Goal: Task Accomplishment & Management: Use online tool/utility

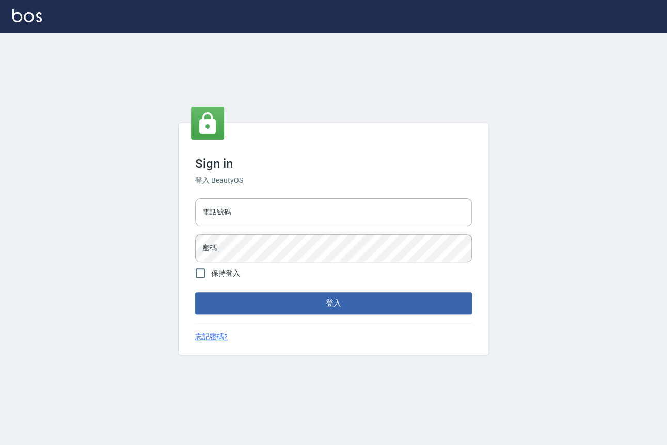
click at [251, 224] on input "電話號碼" at bounding box center [333, 212] width 277 height 28
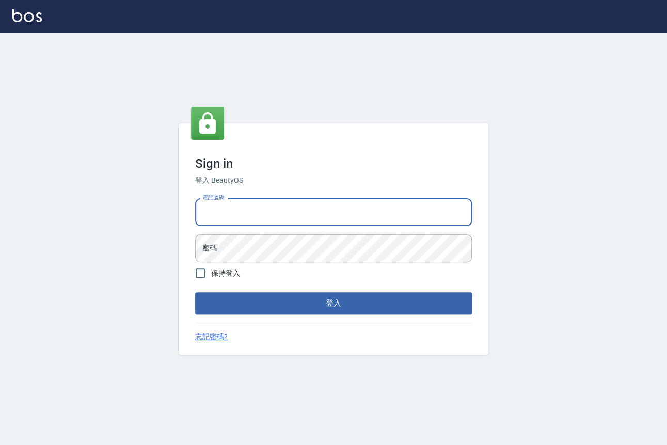
type input "0909258357"
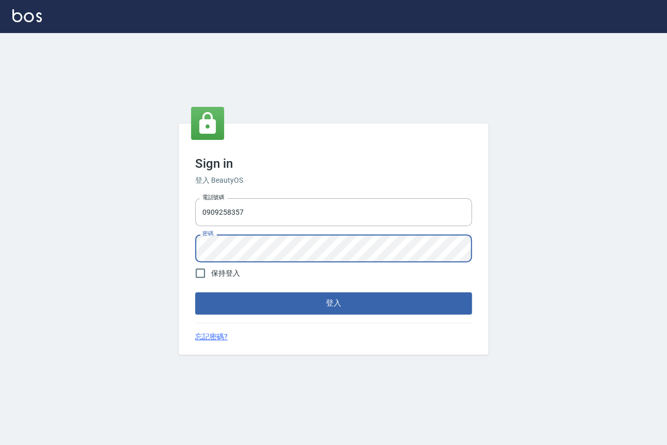
click at [195, 292] on button "登入" at bounding box center [333, 303] width 277 height 22
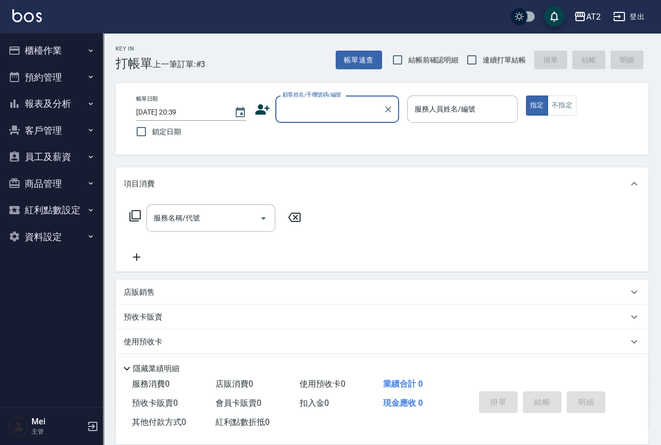
click at [404, 47] on div "Key In 打帳單 上一筆訂單:#3 帳單速查 結帳前確認明細 連續打單結帳 掛單 結帳 明細" at bounding box center [376, 52] width 546 height 38
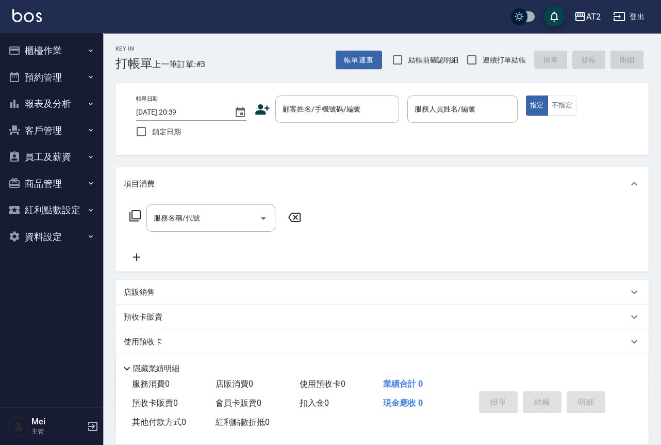
click at [446, 56] on span "結帳前確認明細" at bounding box center [434, 60] width 51 height 11
click at [409, 56] on input "結帳前確認明細" at bounding box center [398, 60] width 22 height 22
checkbox input "true"
click at [485, 56] on span "連續打單結帳" at bounding box center [504, 60] width 43 height 11
click at [483, 56] on input "連續打單結帳" at bounding box center [472, 60] width 22 height 22
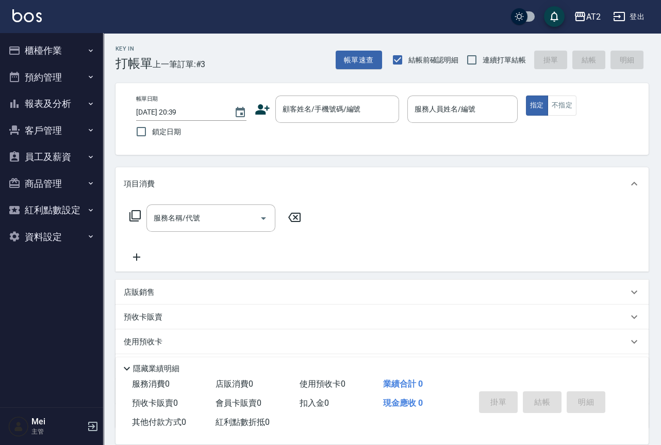
checkbox input "true"
click at [323, 108] on input "顧客姓名/手機號碼/編號" at bounding box center [329, 109] width 99 height 18
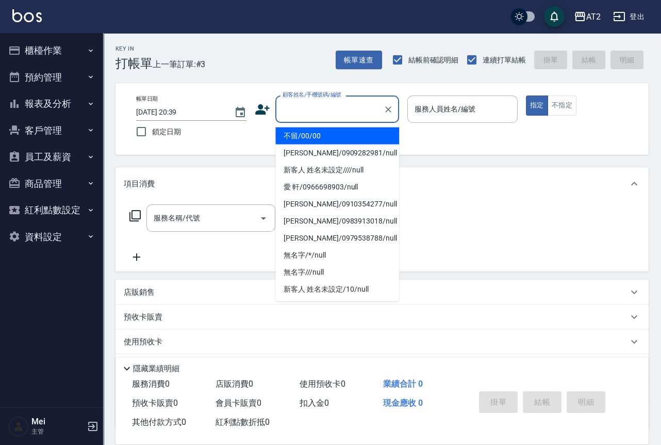
click at [334, 133] on li "不留/00/00" at bounding box center [338, 135] width 124 height 17
type input "不留/00/00"
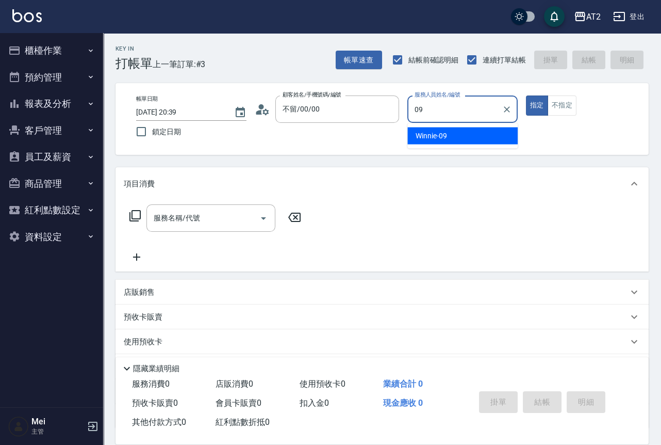
type input "Winnie-09"
type button "true"
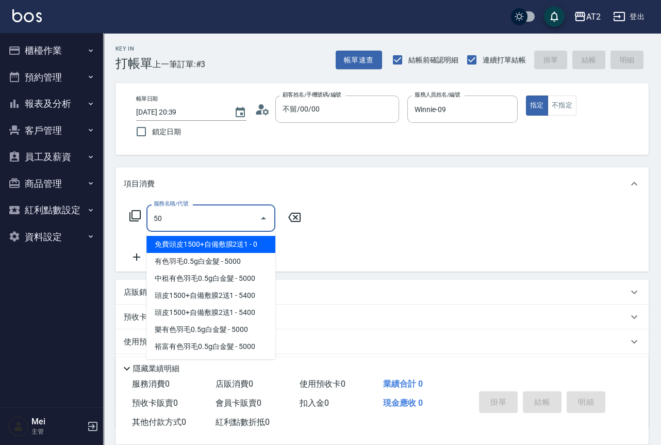
type input "501"
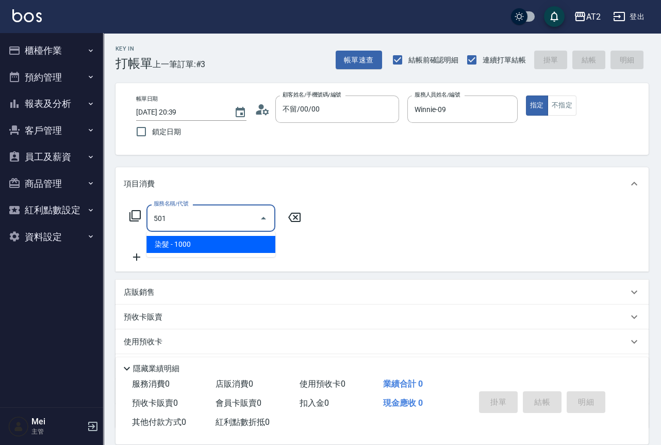
type input "100"
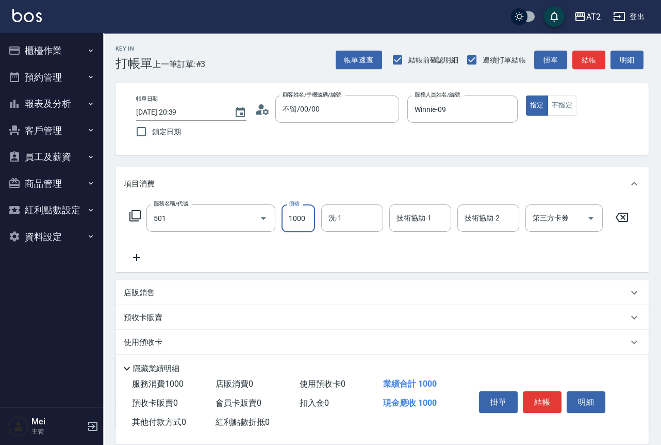
type input "染髮(501)"
type input "0"
type input "32"
type input "30"
type input "329"
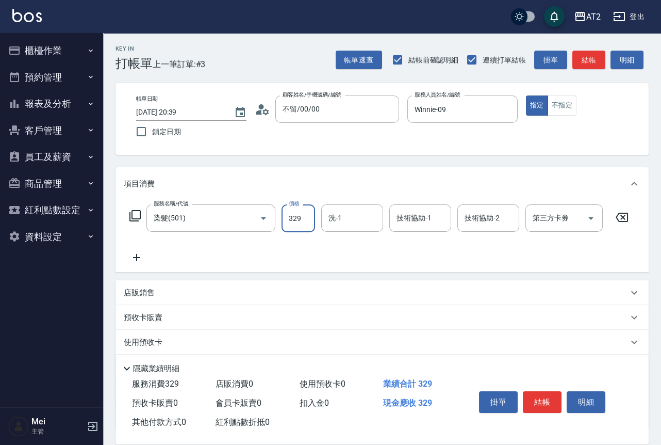
type input "320"
type input "3299"
type input "宣宣-40"
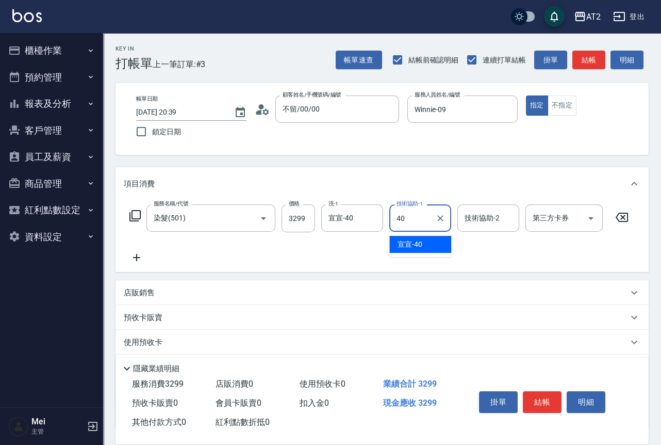
type input "宣宣-40"
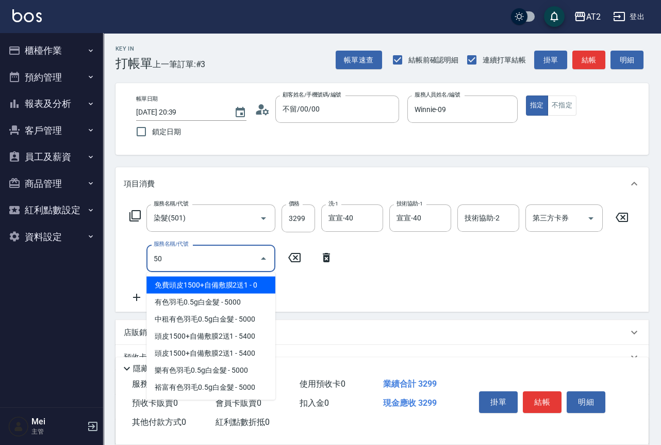
type input "502"
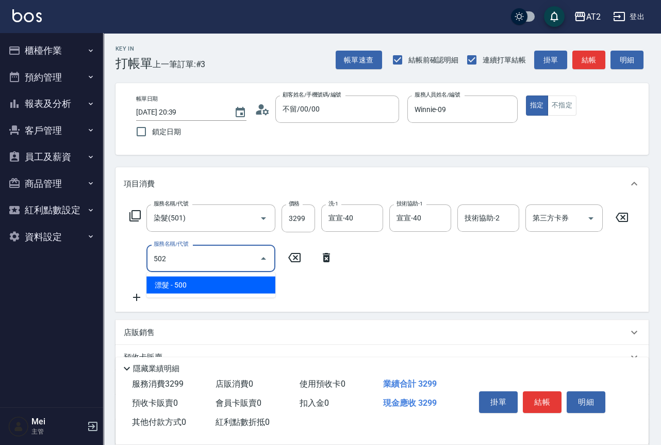
type input "370"
type input "漂髮(502)"
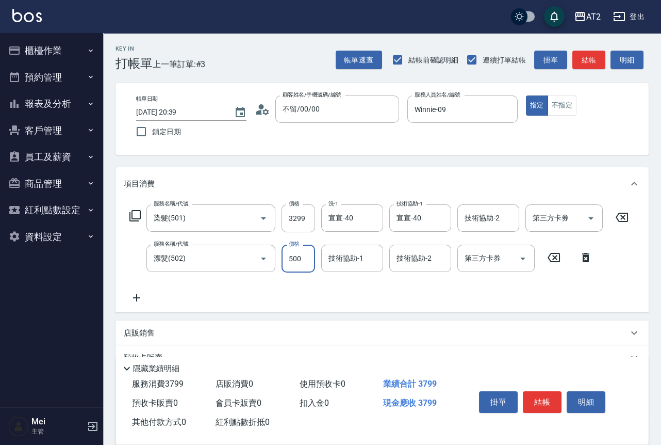
type input "0"
type input "320"
type input "0"
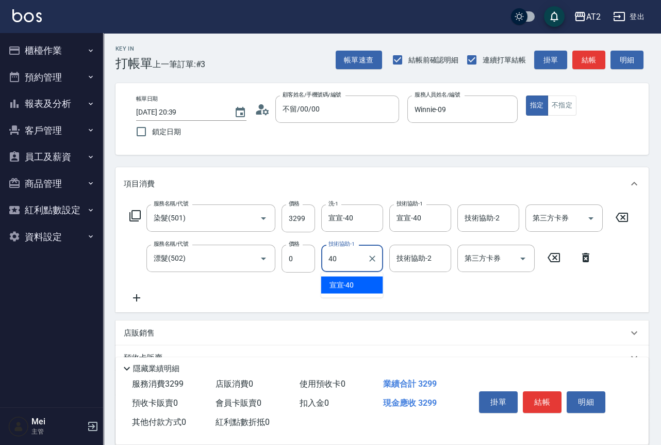
type input "宣宣-40"
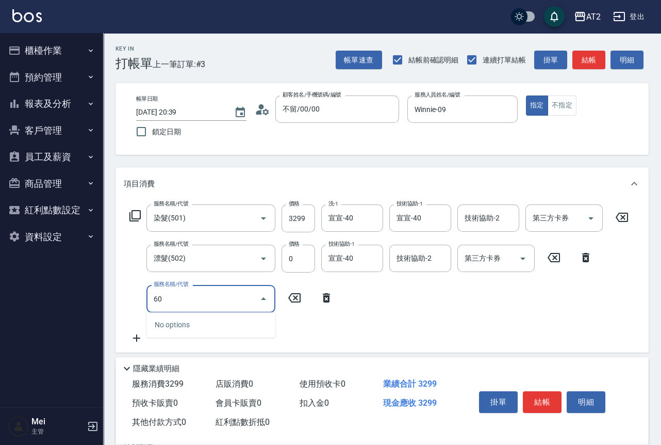
type input "601"
type input "420"
type input "自備護髮(601)"
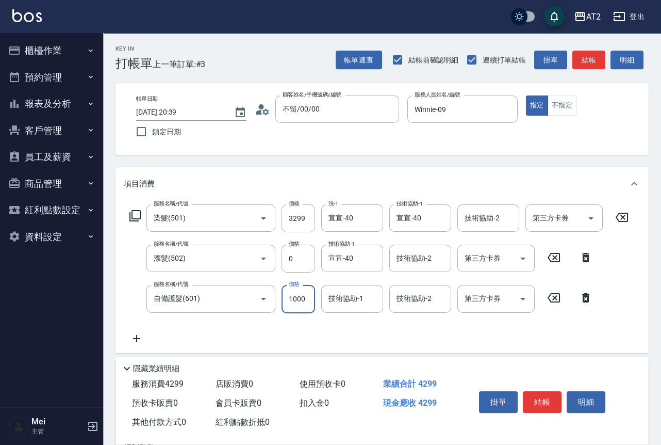
type input "2"
type input "330"
type input "200"
type input "520"
type input "2000"
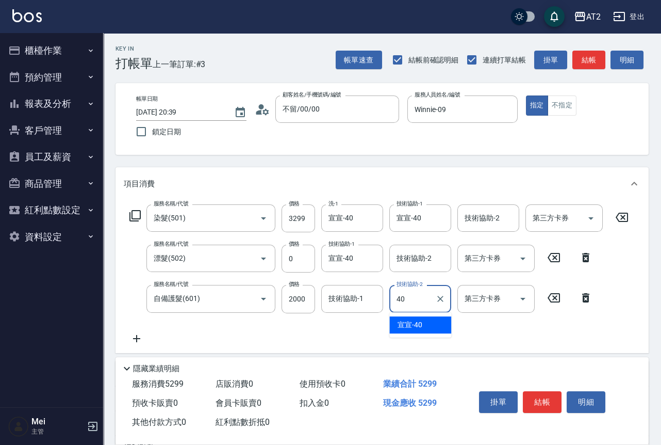
type input "宣宣-40"
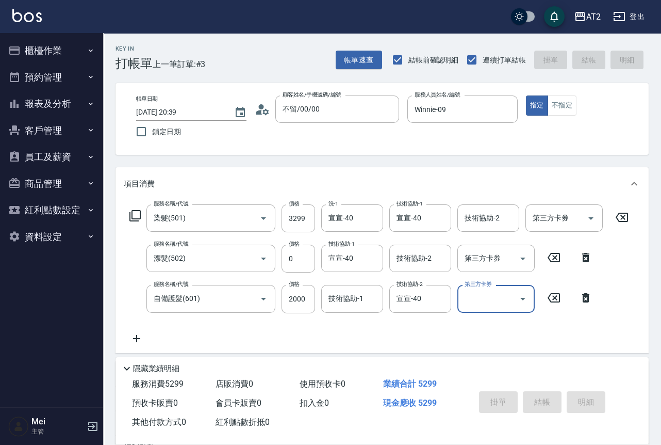
type input "2025/09/15 20:40"
type input "0"
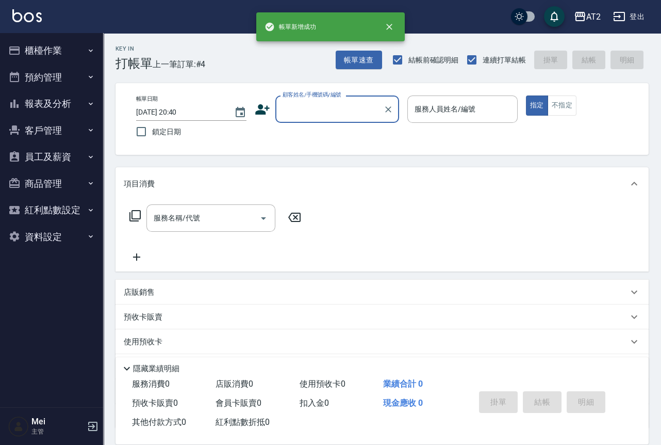
click at [343, 102] on input "顧客姓名/手機號碼/編號" at bounding box center [329, 109] width 99 height 18
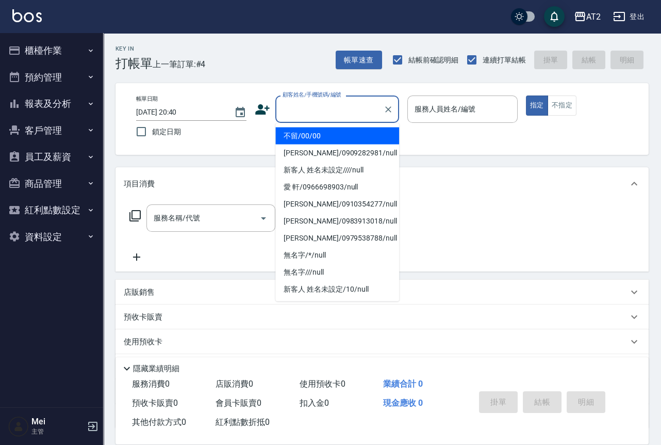
click at [339, 139] on li "不留/00/00" at bounding box center [338, 135] width 124 height 17
type input "不留/00/00"
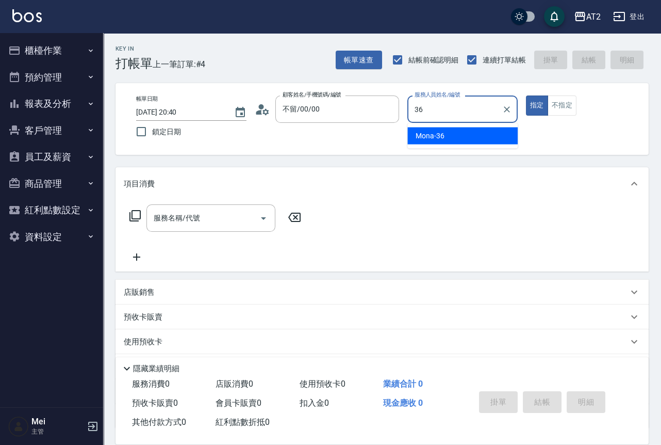
type input "Mona-36"
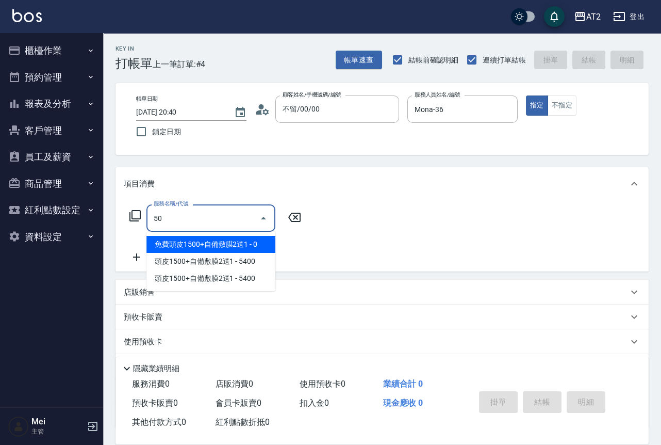
type input "501"
type input "100"
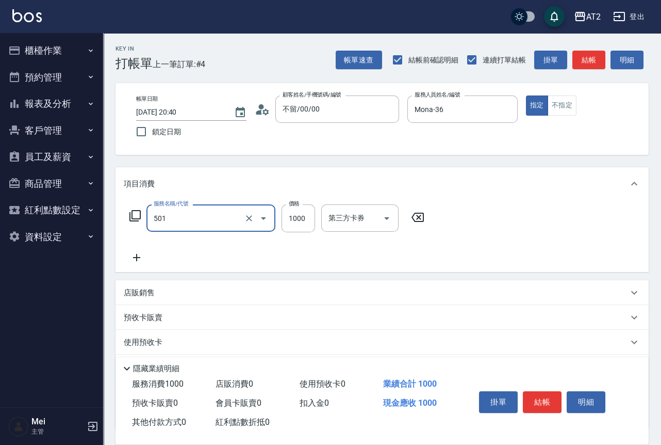
type input "染髮(501)"
type input "0"
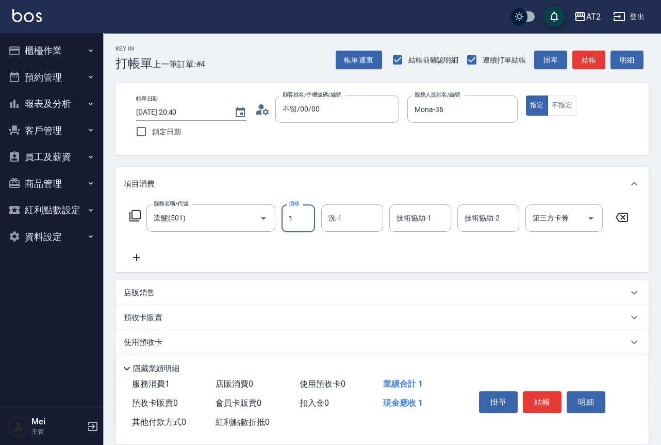
type input "19"
type input "10"
type input "199"
type input "190"
type input "1999"
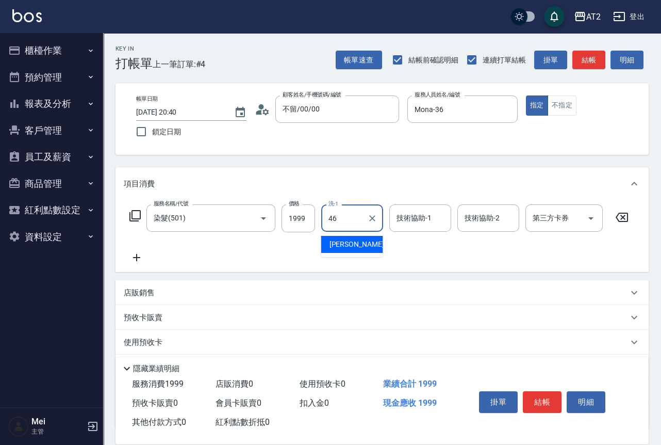
type input "小妍-46"
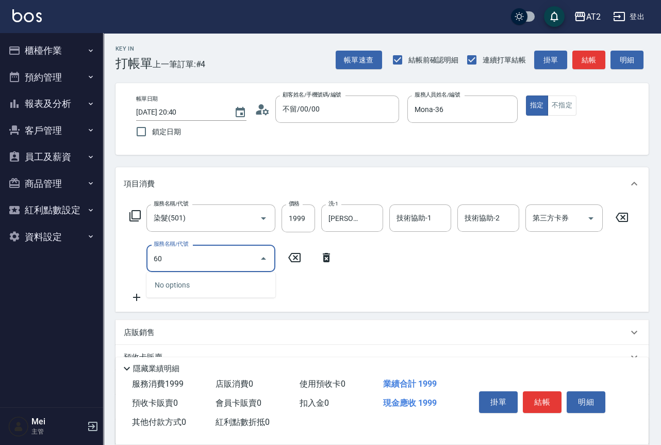
type input "601"
type input "290"
type input "自備護髮(601)"
type input "2"
type input "200"
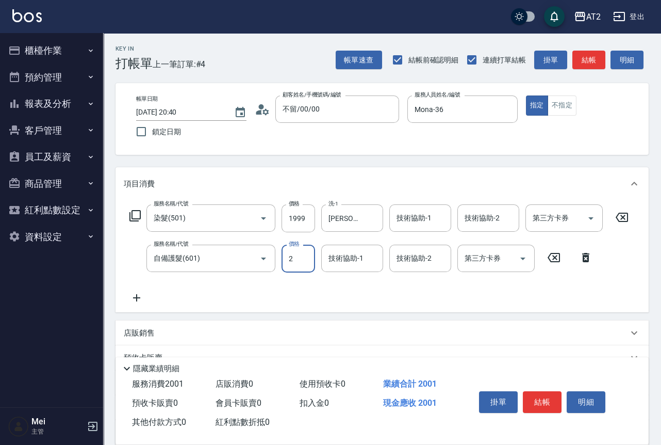
type input "27"
type input "220"
type input "270"
type input "460"
type input "2700"
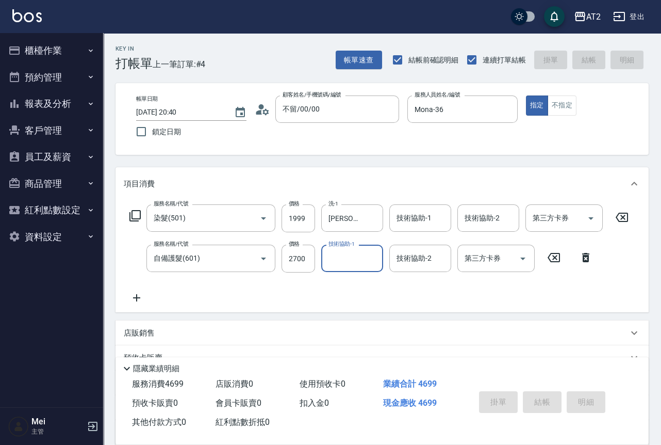
type input "0"
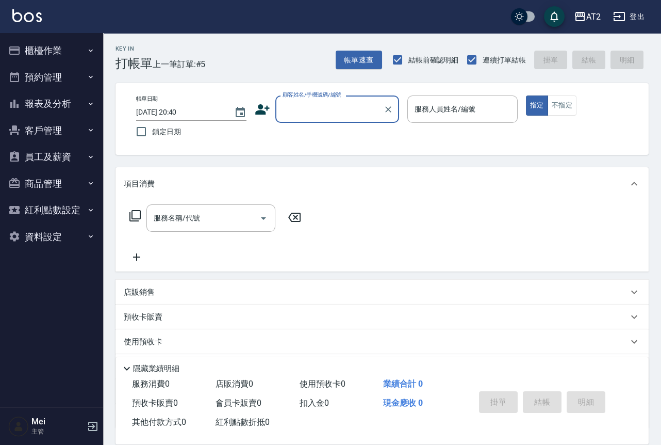
click at [349, 91] on div "帳單日期 2025/09/15 20:40 鎖定日期 顧客姓名/手機號碼/編號 顧客姓名/手機號碼/編號 服務人員姓名/編號 服務人員姓名/編號 指定 不指定" at bounding box center [382, 119] width 533 height 72
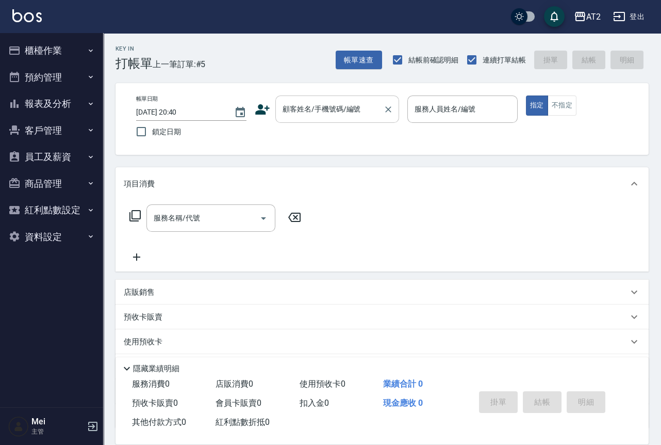
click at [343, 109] on input "顧客姓名/手機號碼/編號" at bounding box center [329, 109] width 99 height 18
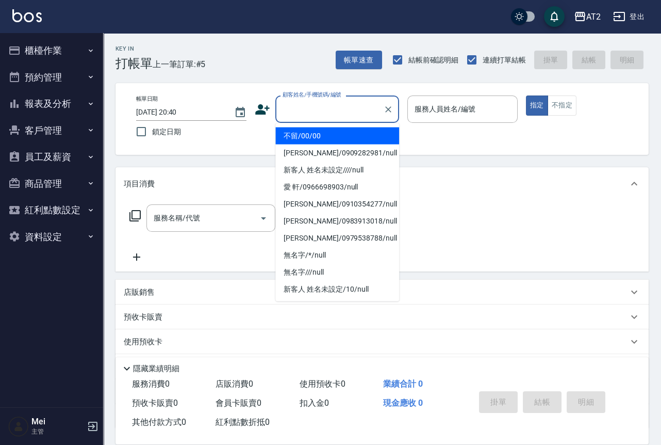
click at [336, 132] on li "不留/00/00" at bounding box center [338, 135] width 124 height 17
type input "不留/00/00"
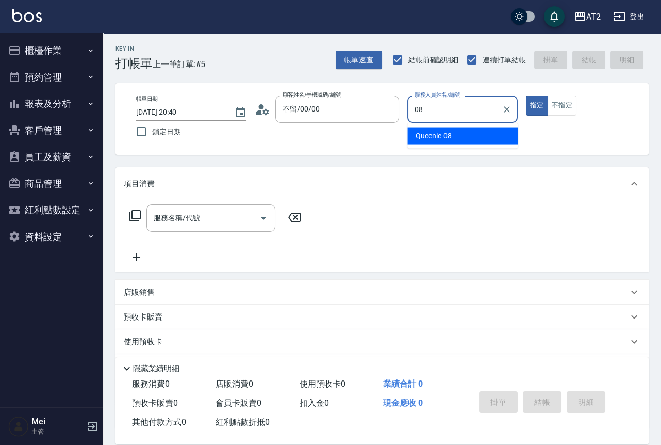
type input "Queenie-08"
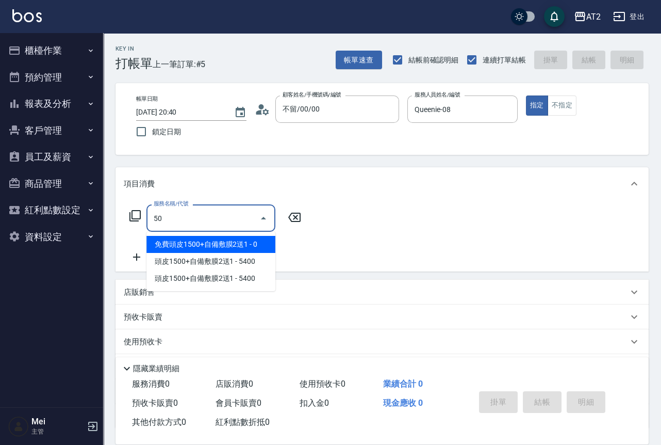
type input "501"
type input "100"
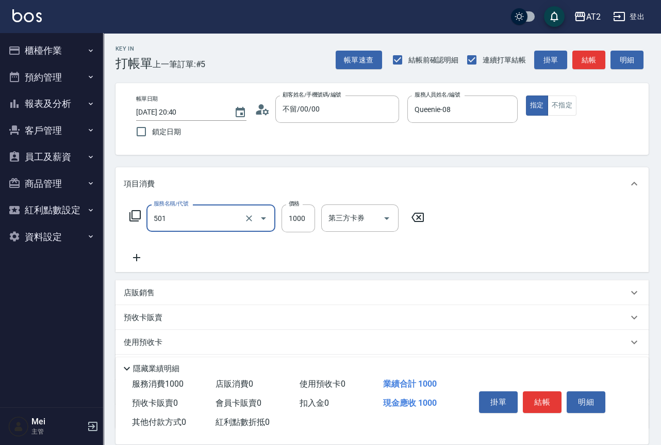
type input "染髮(501)"
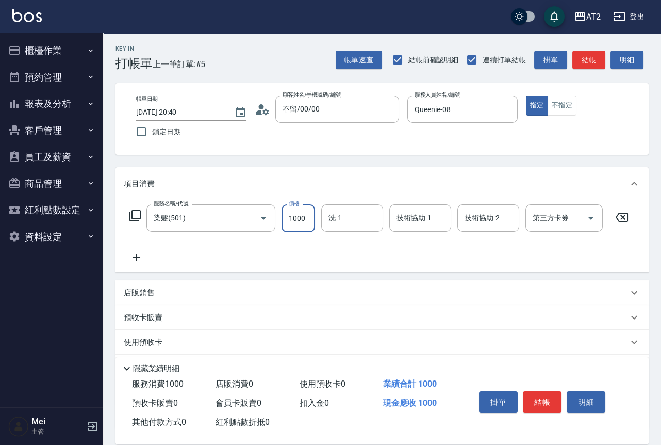
type input "2"
type input "0"
type input "20"
type input "209"
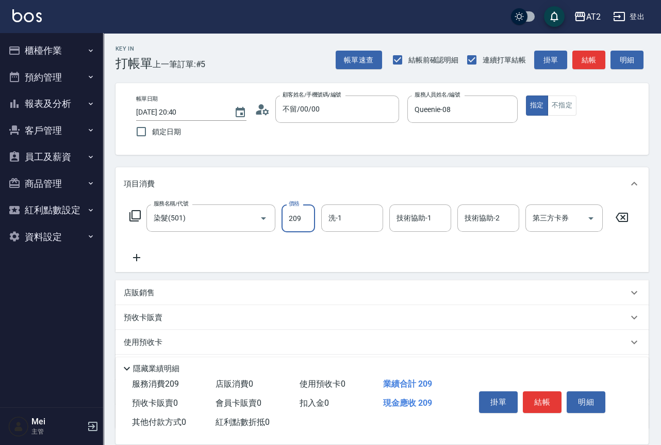
type input "200"
type input "2099"
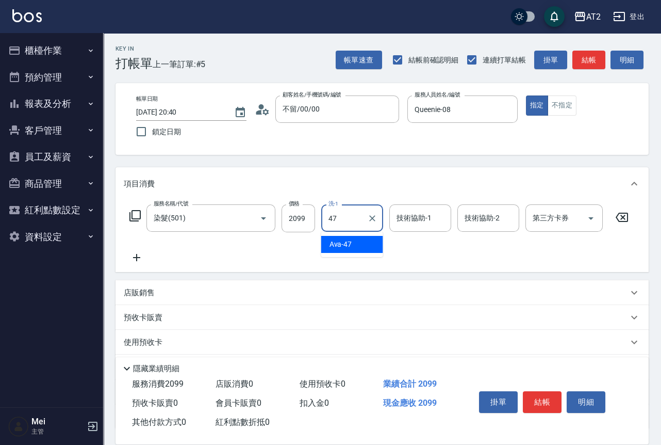
type input "Ava-47"
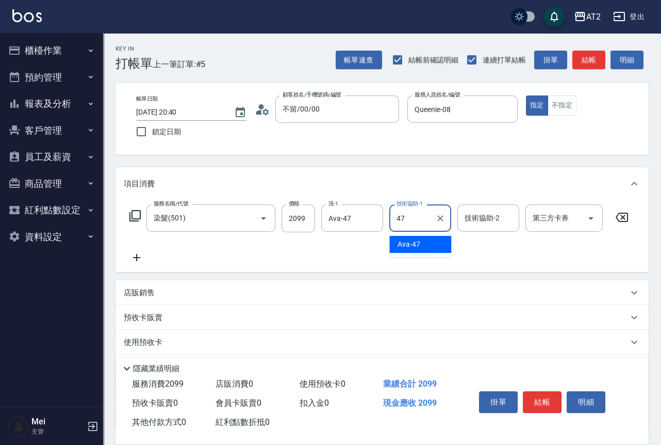
type input "Ava-47"
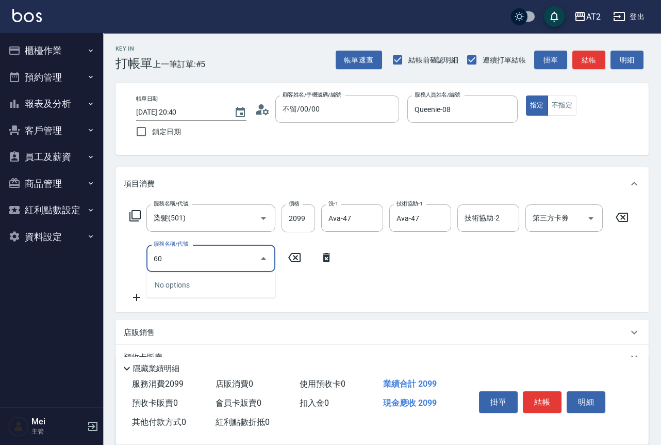
type input "602"
type input "250"
type input "自備護髮(602)"
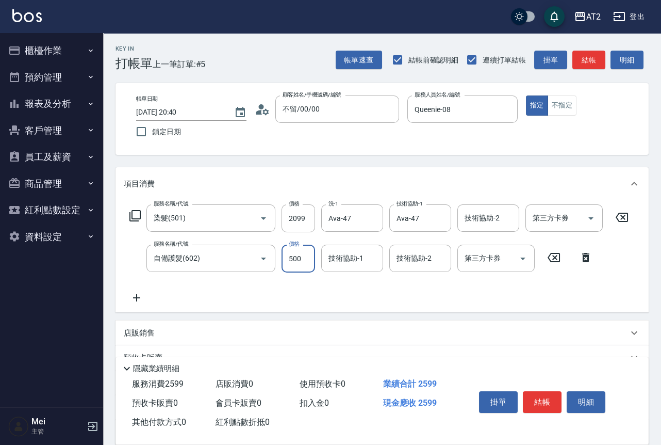
type input "200"
type input "0"
type input "Ava-47"
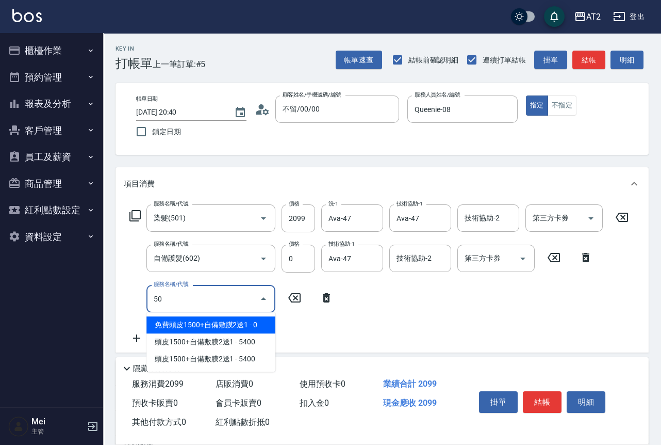
type input "502"
type input "250"
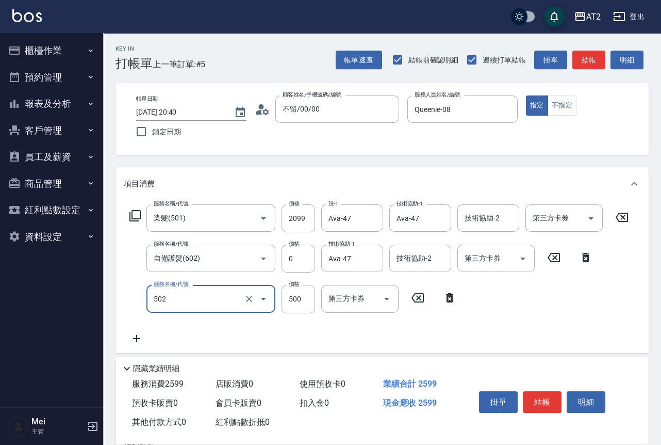
type input "漂髮(502)"
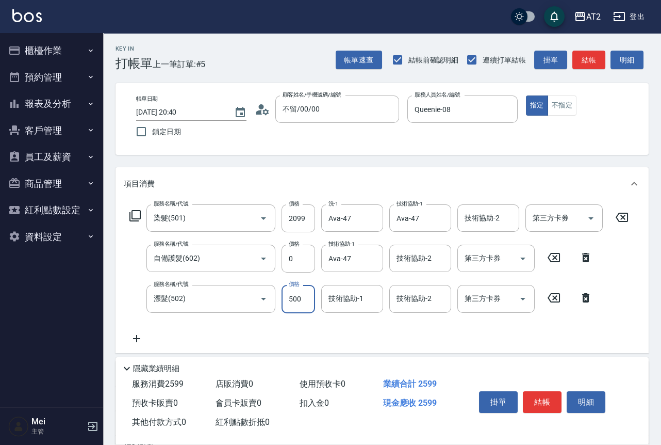
type input "0"
type input "200"
type input "0"
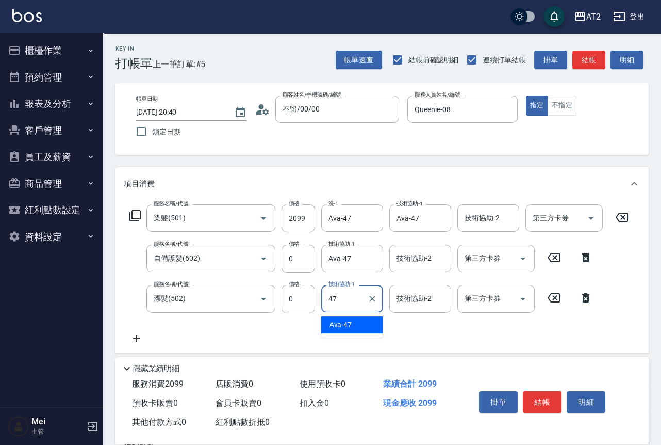
type input "Ava-47"
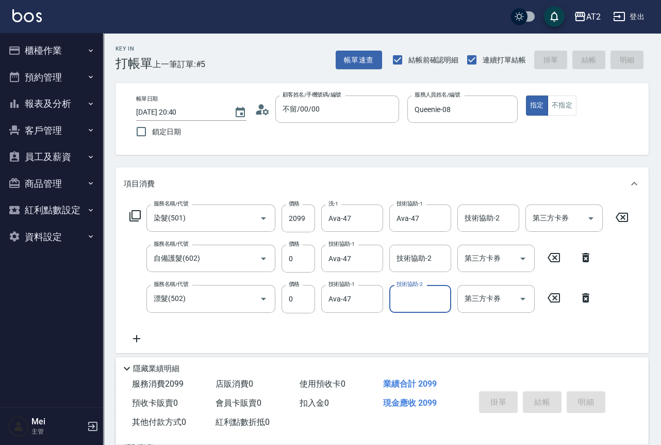
type input "2025/09/15 20:41"
type input "0"
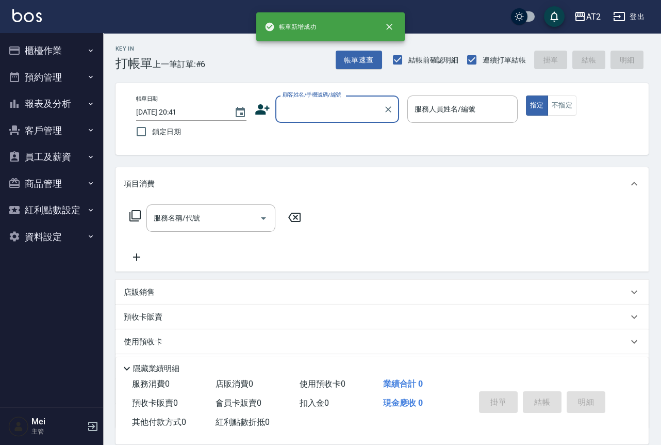
click at [343, 118] on div "顧客姓名/手機號碼/編號" at bounding box center [338, 108] width 124 height 27
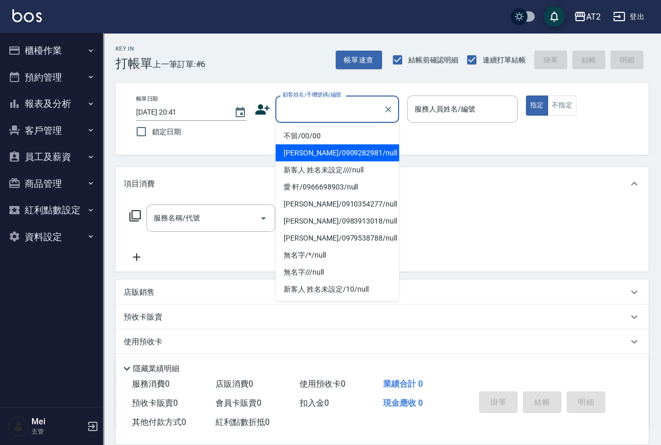
click at [328, 148] on li "陳湘宜/0909282981/null" at bounding box center [338, 152] width 124 height 17
type input "陳湘宜/0909282981/null"
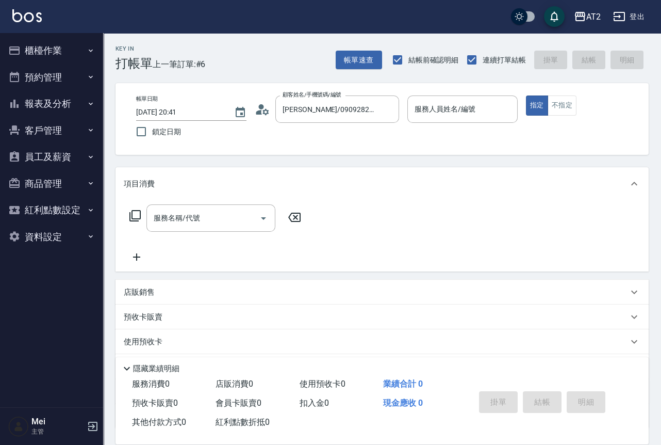
click at [328, 148] on div "帳單日期 2025/09/15 20:41 鎖定日期 顧客姓名/手機號碼/編號 陳湘宜/0909282981/null 顧客姓名/手機號碼/編號 服務人員姓名…" at bounding box center [382, 119] width 533 height 72
click at [393, 110] on icon "Clear" at bounding box center [388, 109] width 10 height 10
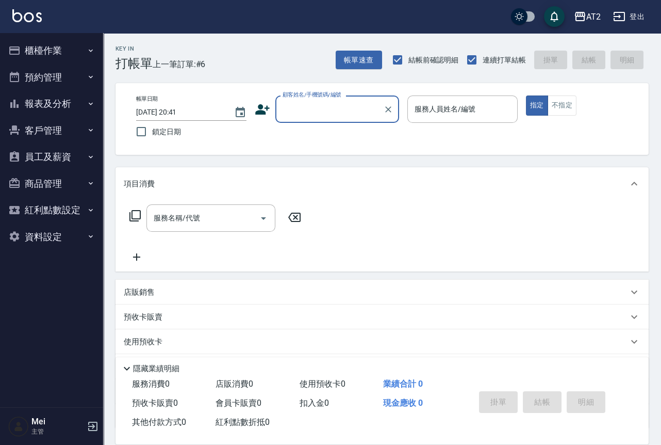
click at [297, 115] on input "顧客姓名/手機號碼/編號" at bounding box center [329, 109] width 99 height 18
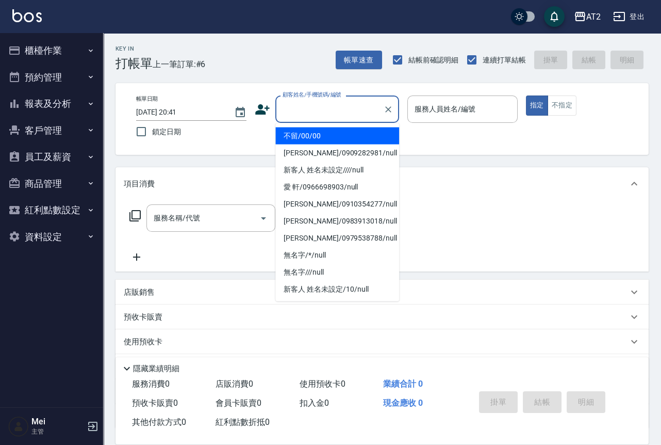
click at [302, 132] on li "不留/00/00" at bounding box center [338, 135] width 124 height 17
type input "不留/00/00"
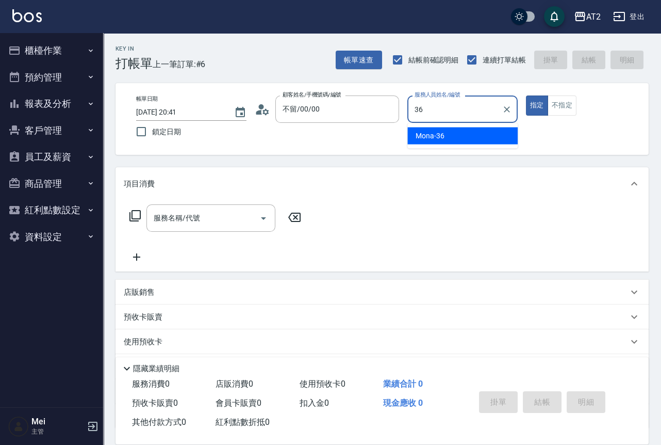
type input "Mona-36"
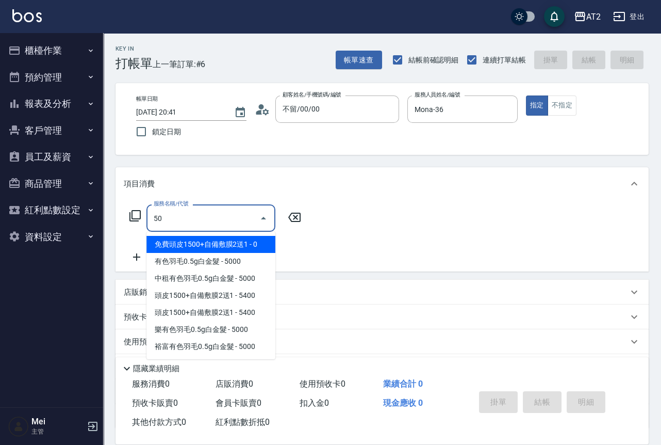
type input "501"
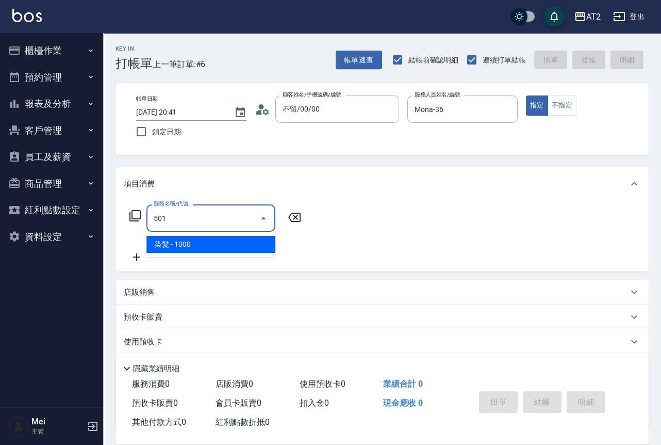
type input "100"
type input "染髮(501)"
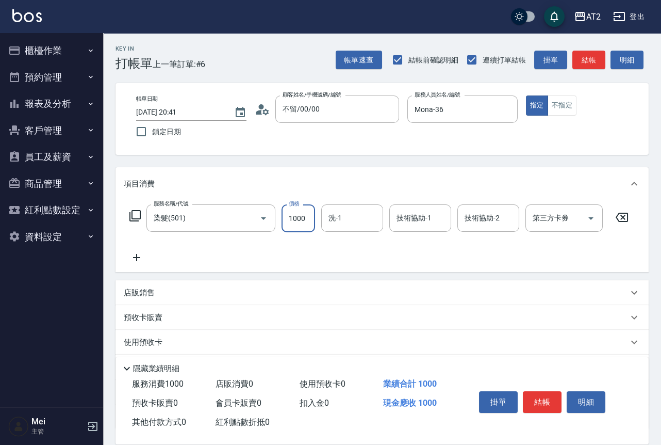
type input "1"
type input "0"
type input "18"
type input "10"
type input "189"
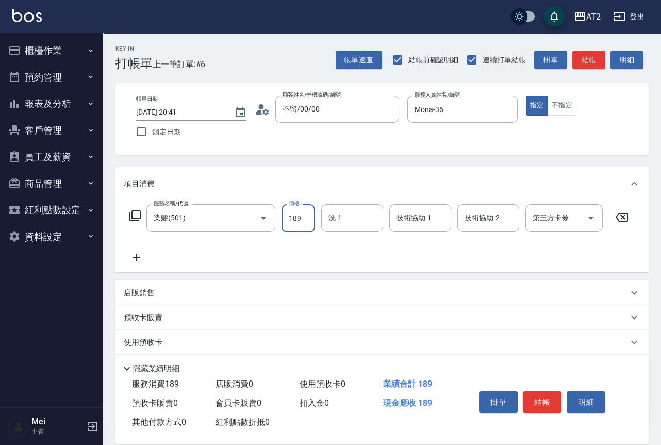
type input "180"
type input "1899"
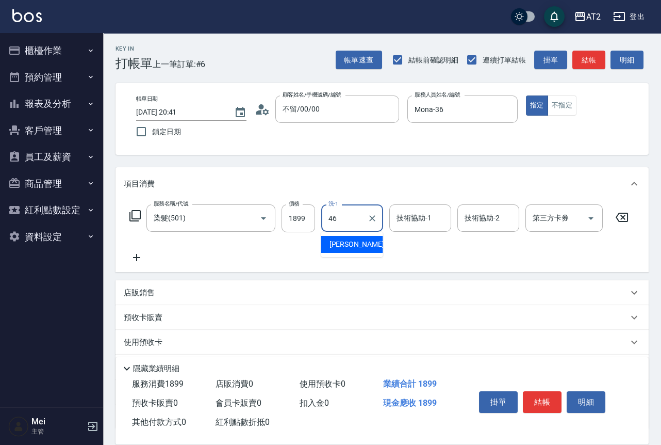
type input "小妍-46"
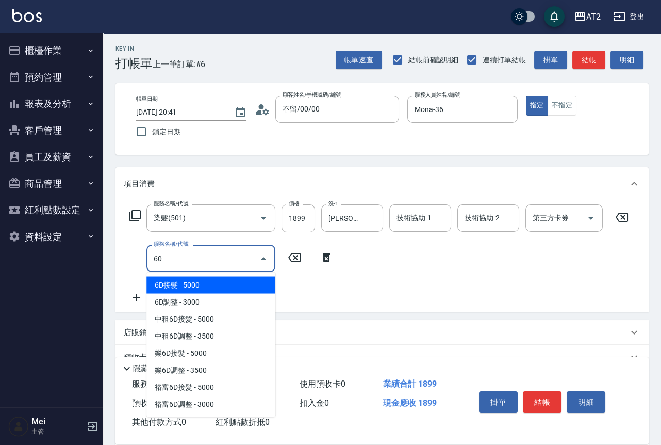
type input "601"
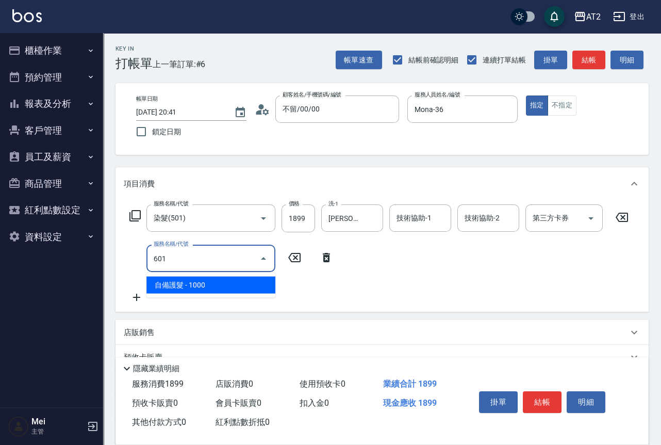
type input "280"
type input "自備護髮(601)"
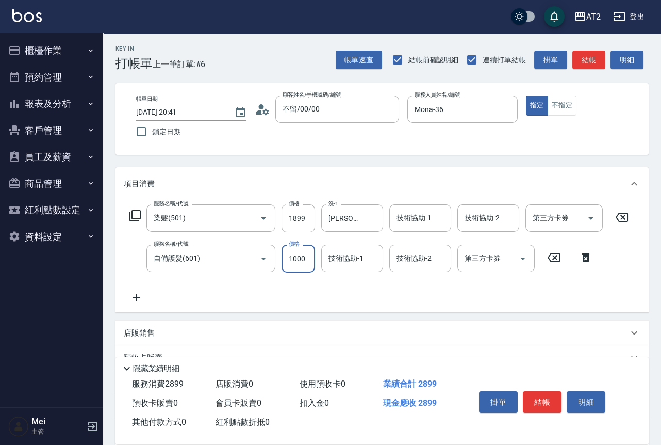
type input "190"
type input "250"
type input "430"
type input "2500"
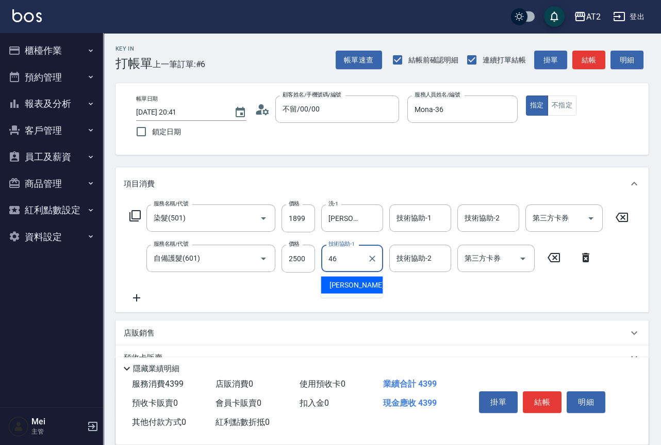
type input "小妍-46"
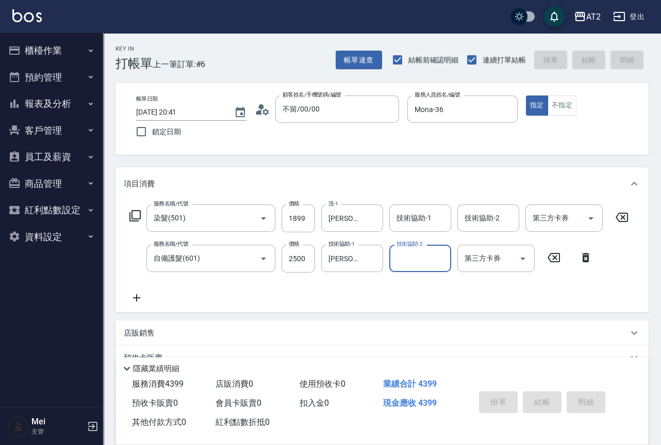
type input "0"
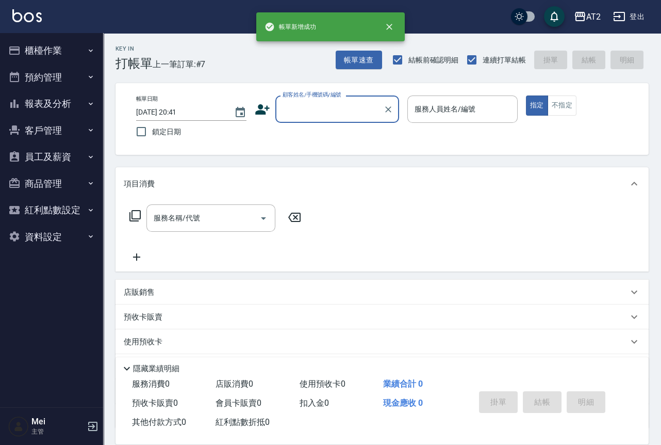
click at [333, 102] on input "顧客姓名/手機號碼/編號" at bounding box center [329, 109] width 99 height 18
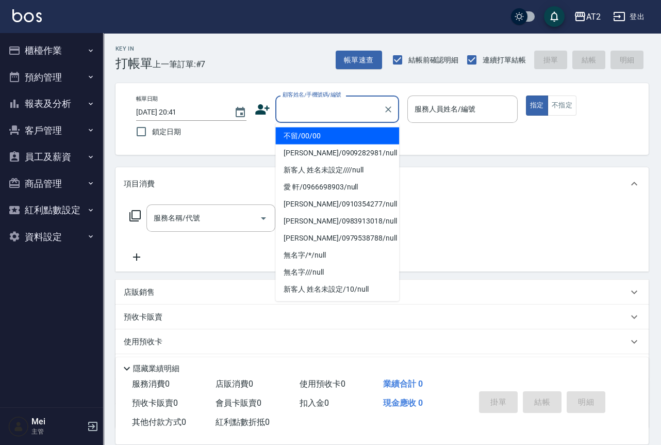
click at [333, 133] on li "不留/00/00" at bounding box center [338, 135] width 124 height 17
type input "不留/00/00"
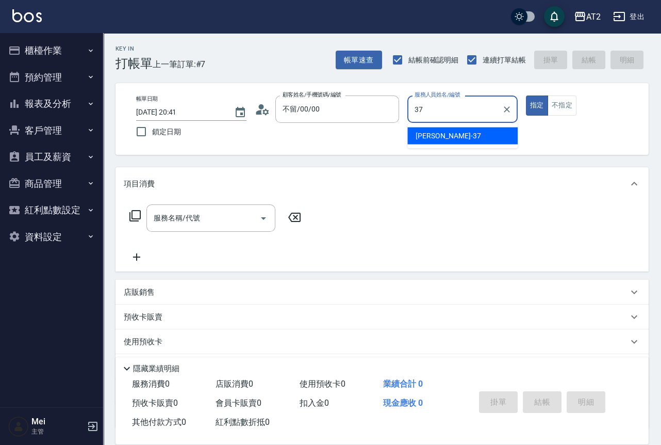
type input "小玥-37"
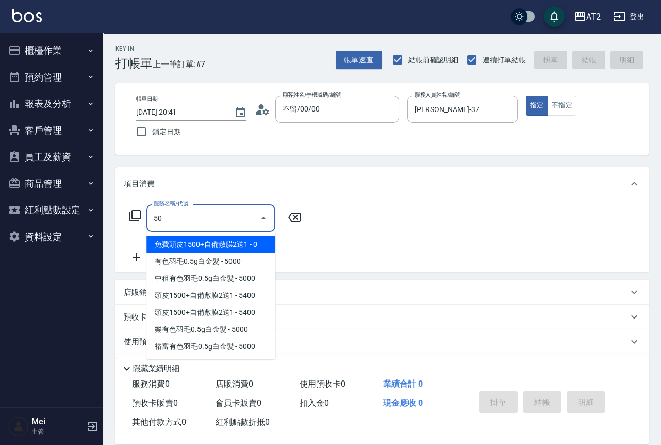
type input "501"
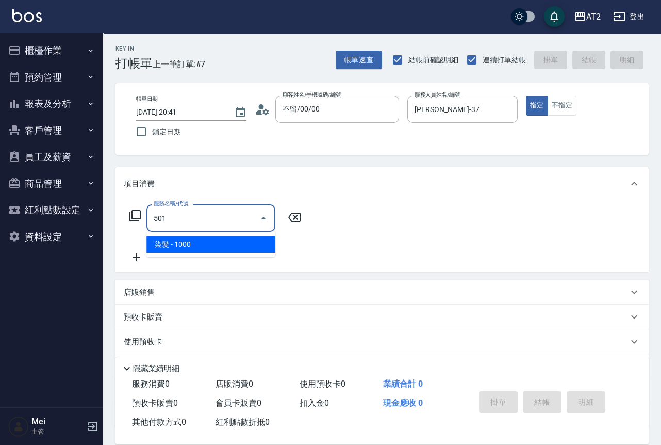
type input "100"
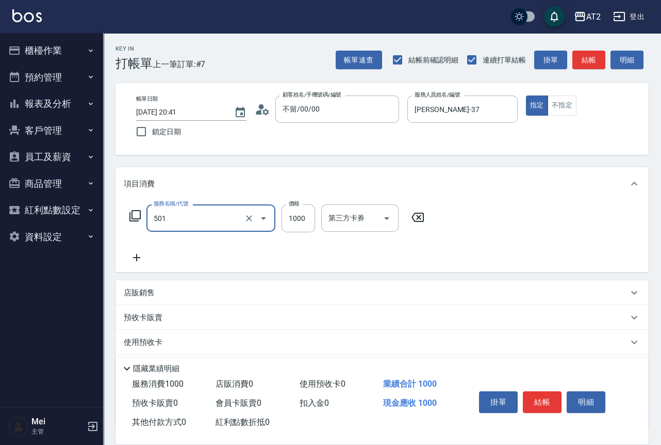
type input "染髮(501)"
type input "2"
type input "0"
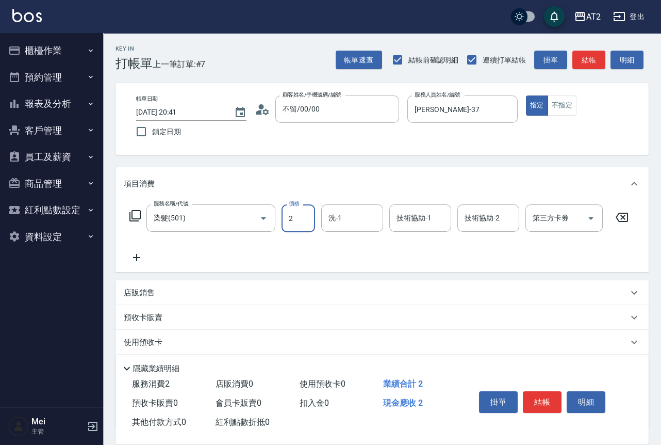
type input "22"
type input "20"
type input "228"
type input "220"
type input "2280"
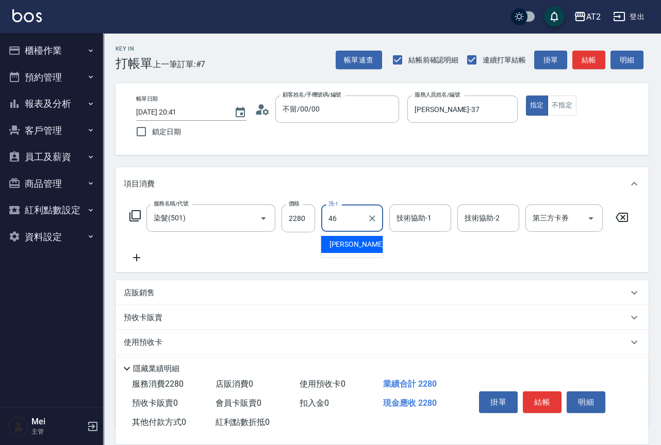
type input "小妍-46"
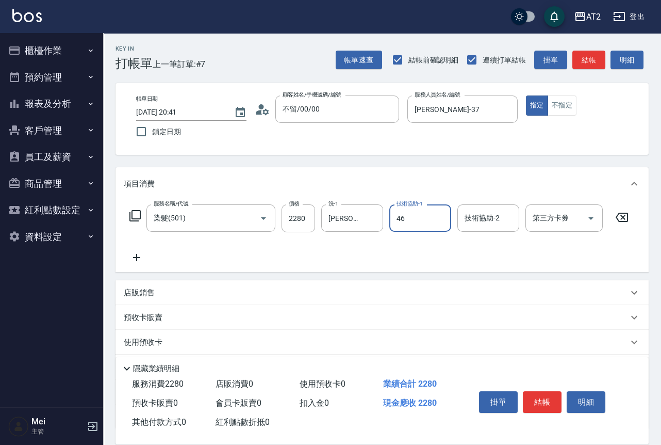
type input "小妍-46"
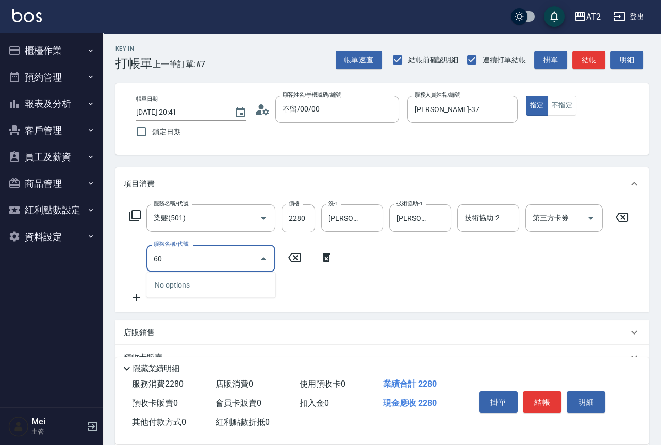
type input "601"
type input "320"
type input "自備護髮(601)"
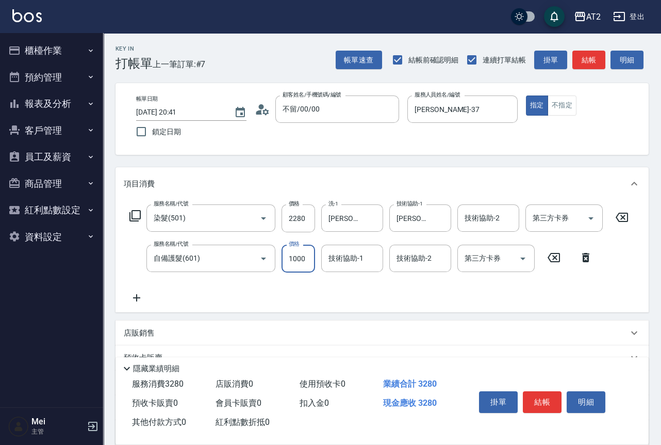
type input "2"
type input "230"
type input "250"
type input "470"
type input "2500"
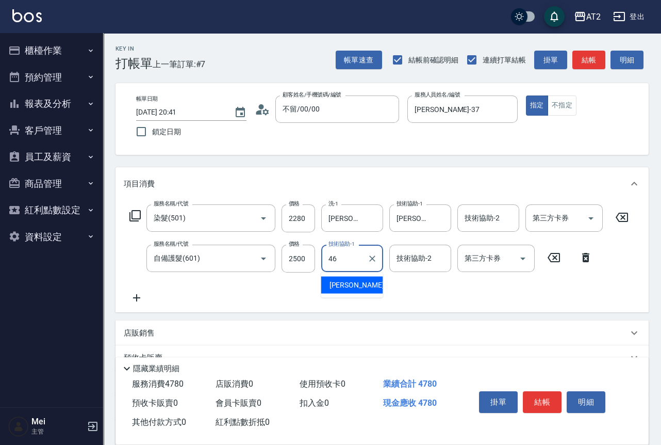
type input "小妍-46"
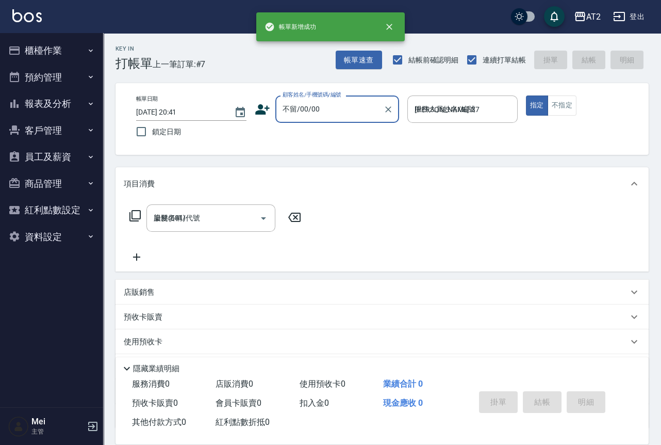
type input "0"
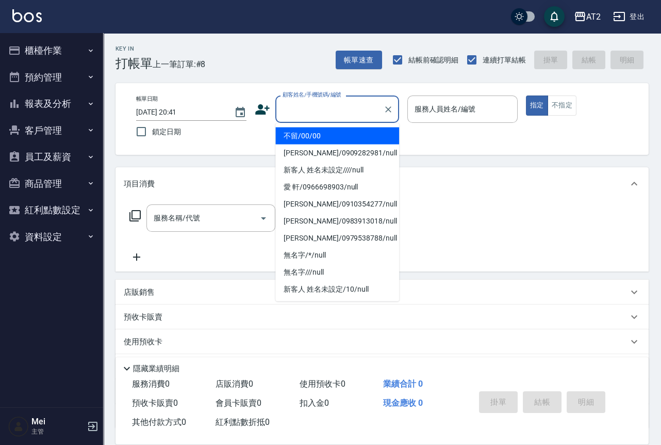
click at [336, 103] on input "顧客姓名/手機號碼/編號" at bounding box center [329, 109] width 99 height 18
click at [334, 134] on li "不留/00/00" at bounding box center [338, 135] width 124 height 17
type input "不留/00/00"
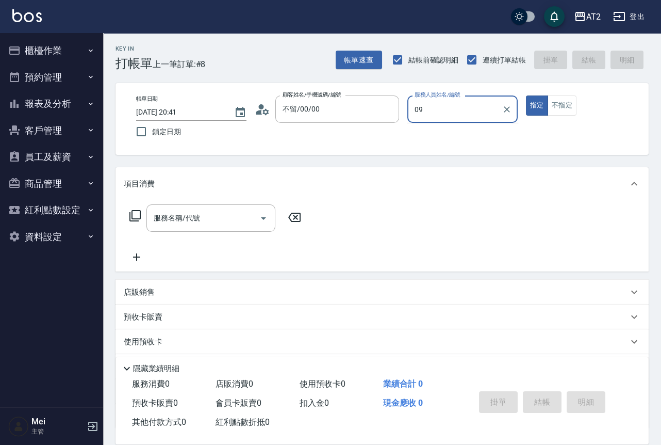
type input "Winnie-09"
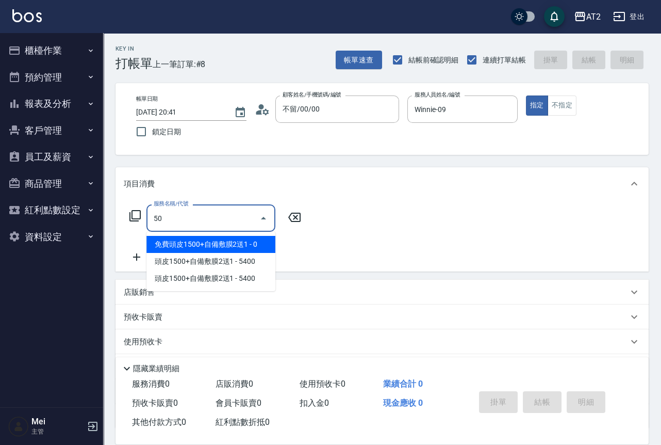
type input "501"
type input "100"
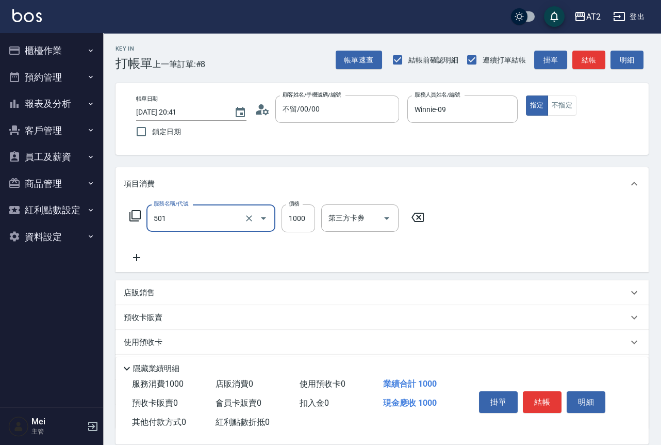
type input "染髮(501)"
type input "0"
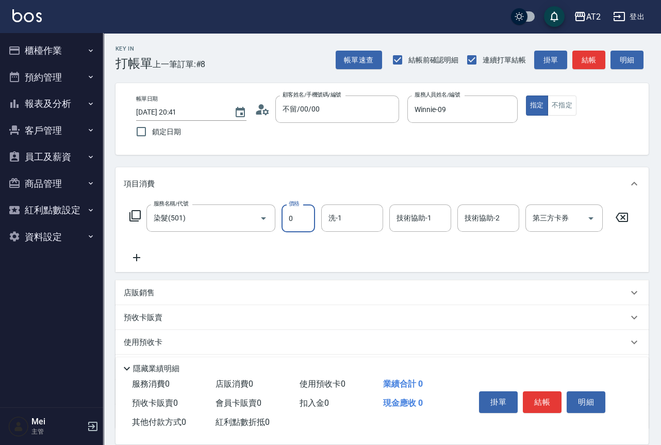
type input "0"
type input "宣宣-40"
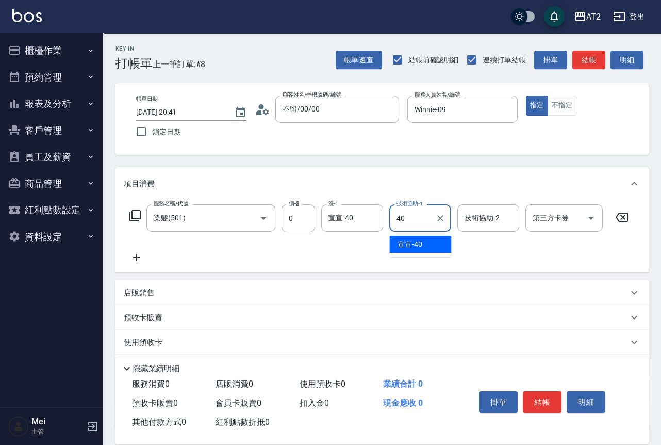
type input "宣宣-40"
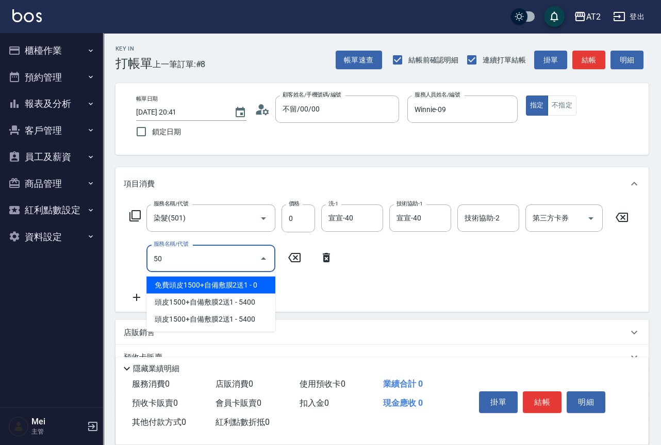
type input "502"
type input "50"
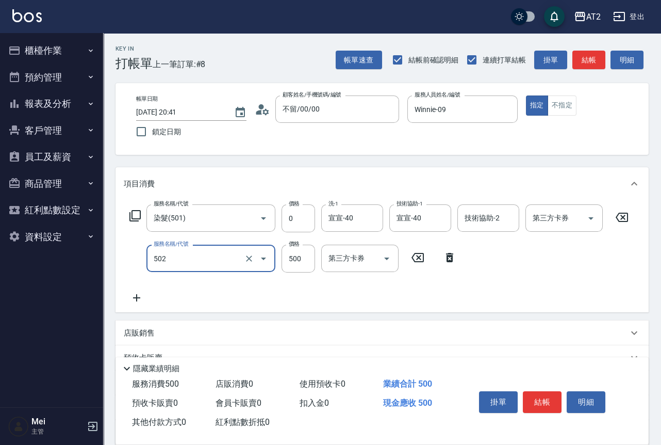
type input "漂髮(502)"
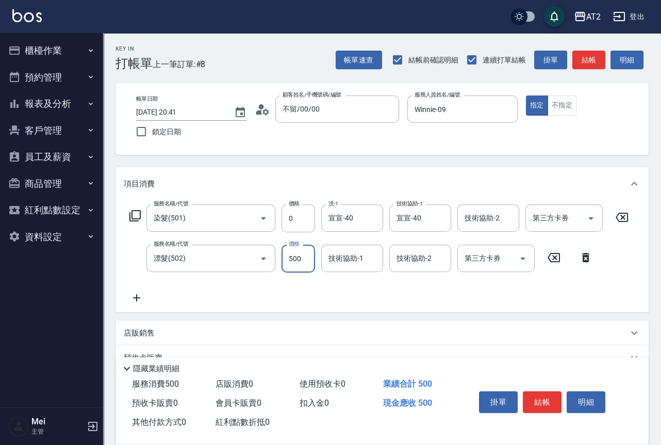
type input "0"
type input "小安-30"
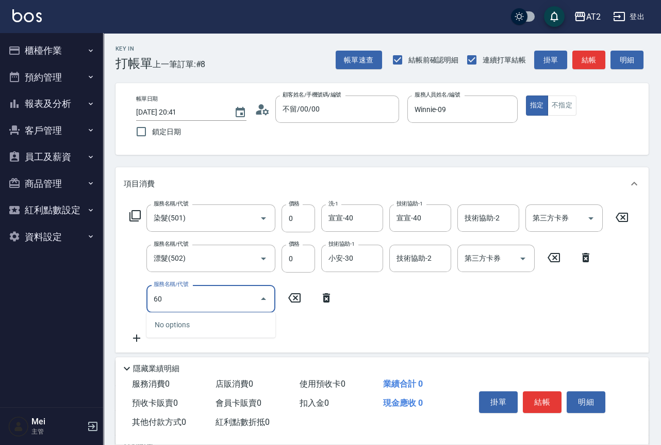
type input "601"
type input "100"
type input "自備護髮(601)"
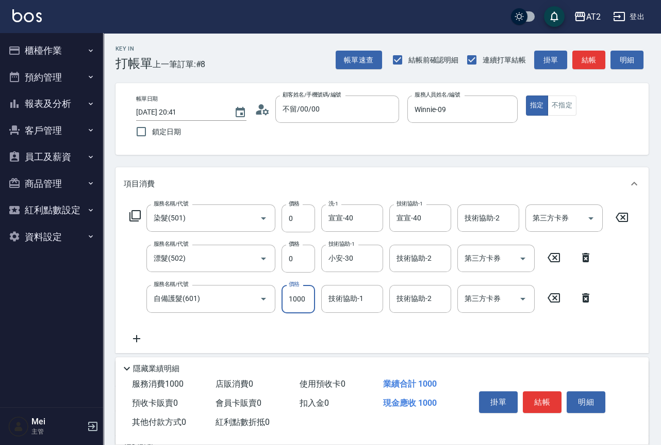
type input "2"
type input "0"
type input "27"
type input "20"
type input "270"
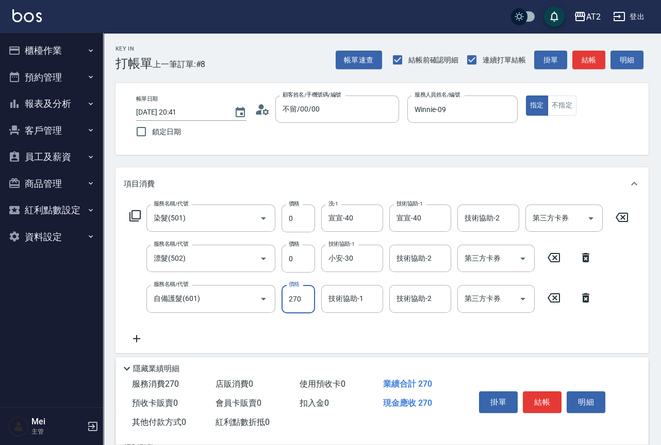
type input "270"
type input "2700"
type input "3"
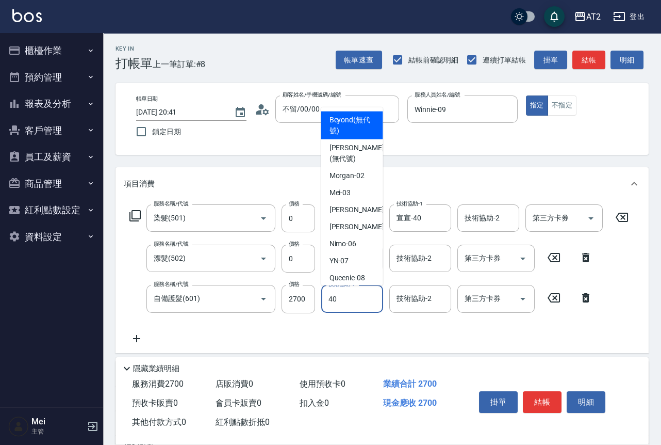
type input "宣宣-40"
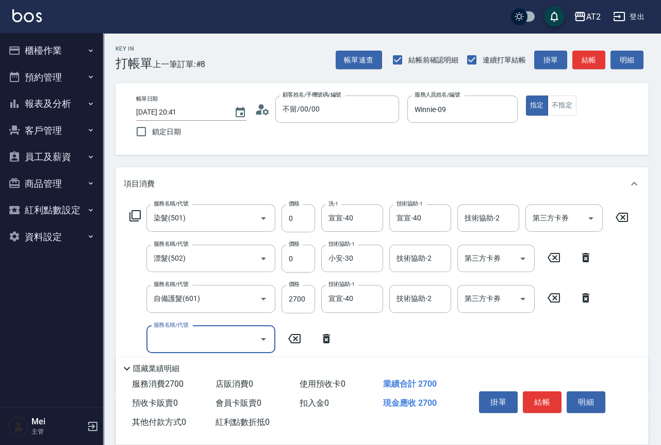
click at [43, 43] on button "櫃檯作業" at bounding box center [51, 50] width 95 height 27
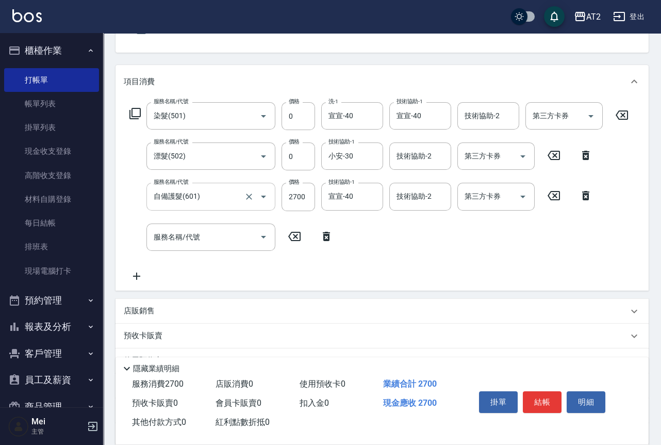
scroll to position [202, 0]
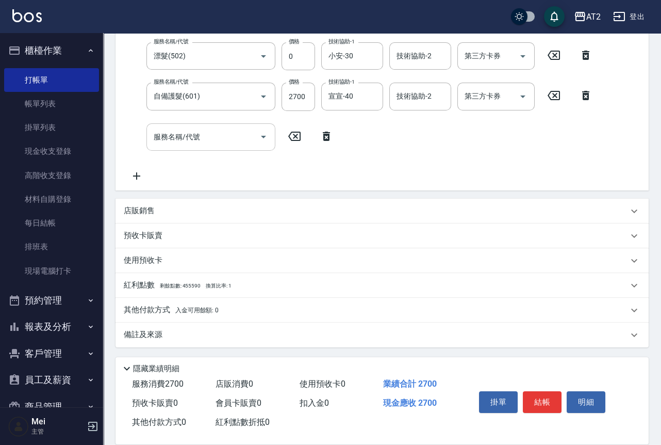
click at [229, 134] on input "服務名稱/代號" at bounding box center [203, 137] width 104 height 18
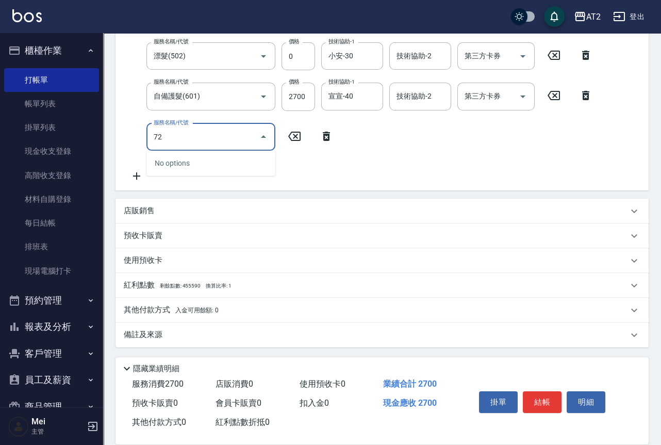
type input "7"
type input "v"
type input "仙女"
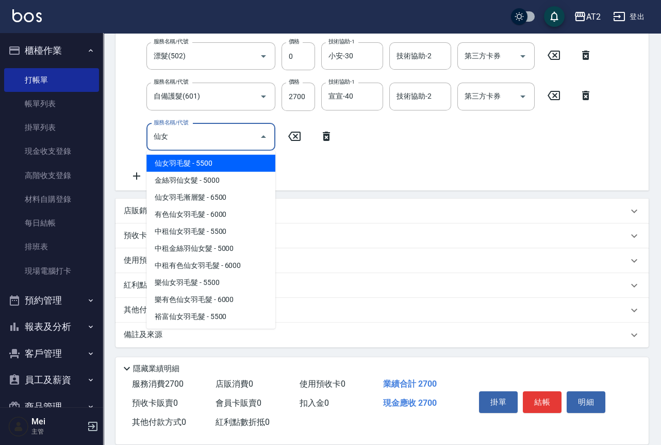
click at [216, 165] on span "仙女羽毛髮 - 5500" at bounding box center [211, 163] width 129 height 17
type input "820"
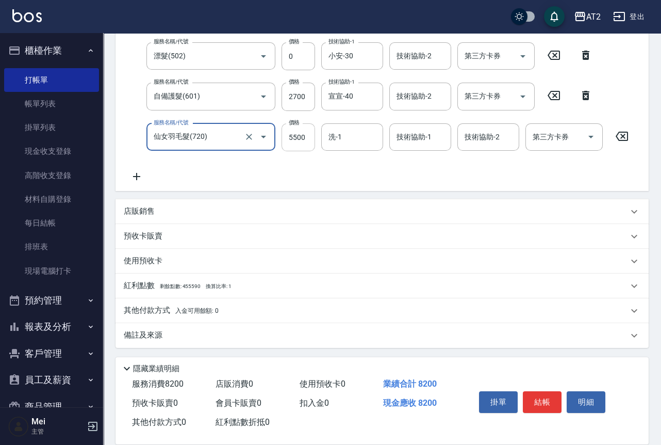
type input "仙女羽毛髮(720)"
click at [293, 142] on input "5500" at bounding box center [299, 137] width 34 height 28
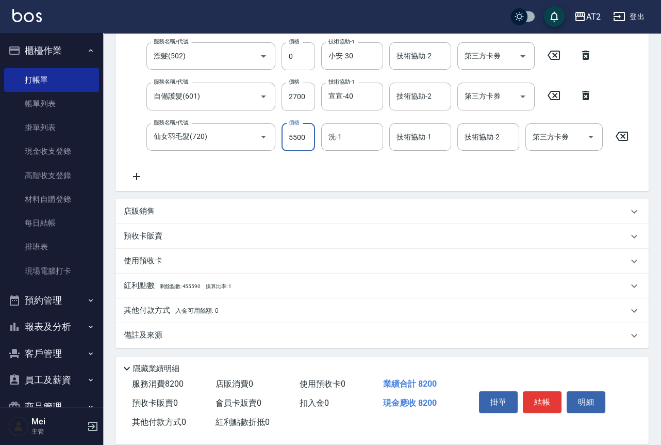
type input "270"
type input "18"
type input "280"
type input "182"
type input "450"
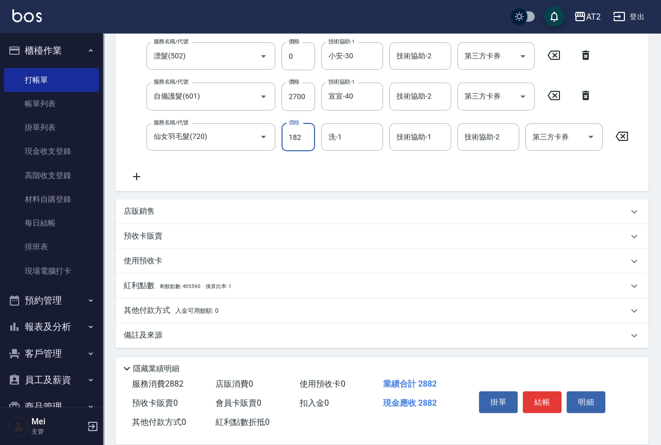
type input "1828"
type input "2090"
type input "18280"
type input "宣宣-40"
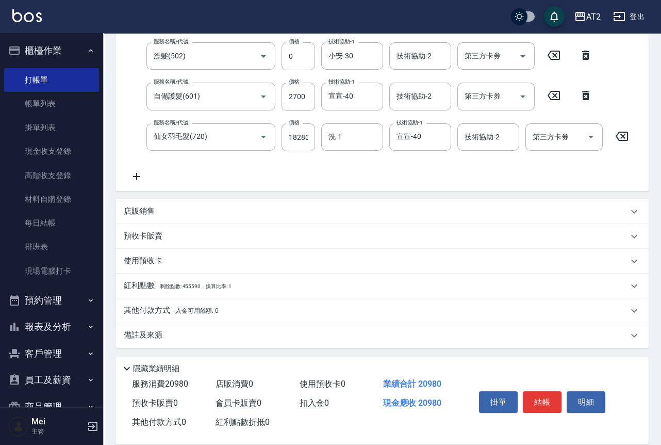
click at [585, 96] on icon at bounding box center [585, 95] width 7 height 9
type input "1820"
type input "仙女羽毛髮(720)"
type input "18280"
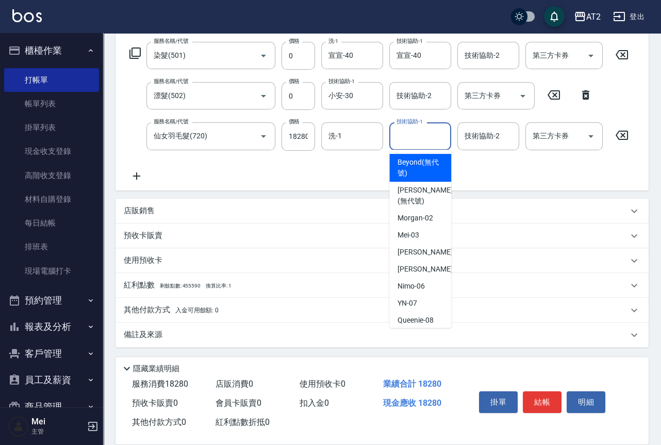
click at [408, 136] on input "技術協助-1" at bounding box center [420, 136] width 53 height 18
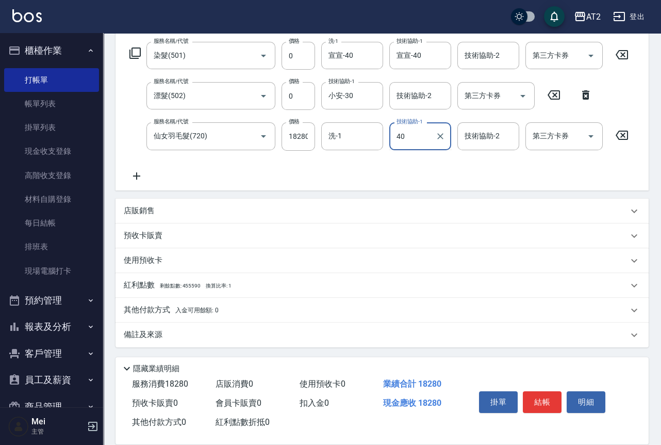
type input "宣宣-40"
click at [174, 295] on div "紅利點數 剩餘點數: 455590 換算比率: 1" at bounding box center [382, 284] width 533 height 25
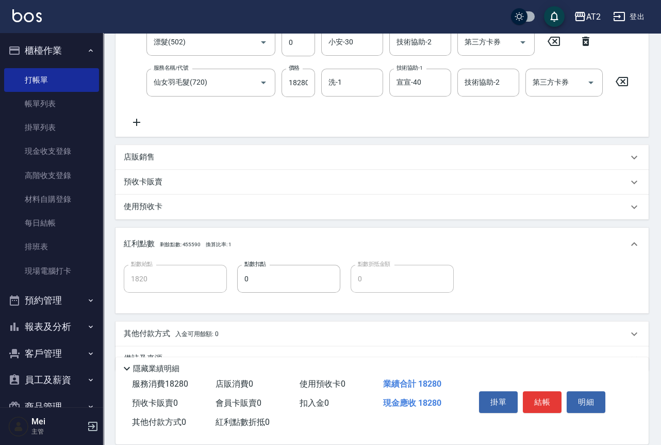
scroll to position [248, 0]
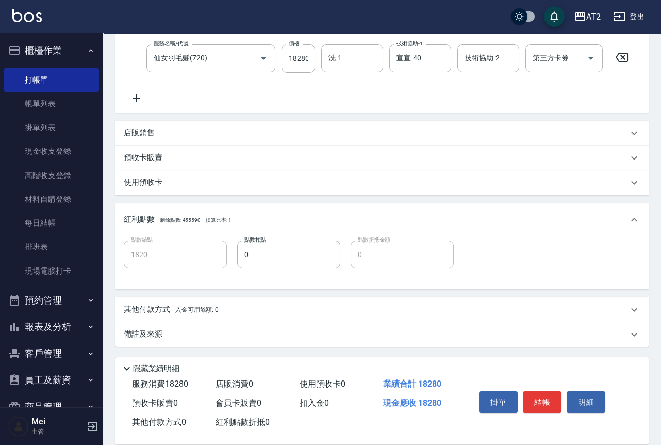
click at [189, 310] on span "入金可用餘額: 0" at bounding box center [197, 309] width 44 height 7
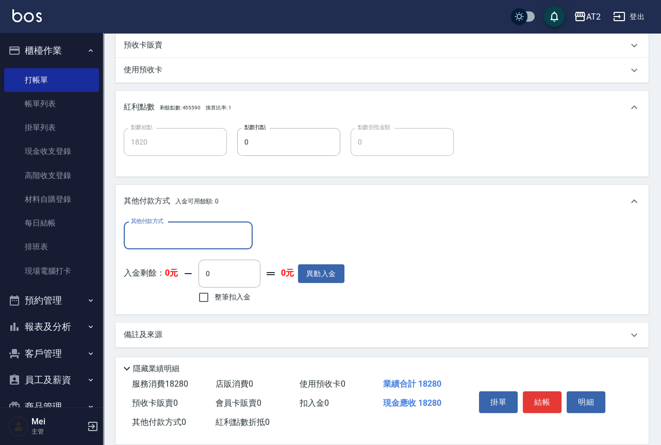
scroll to position [360, 0]
click at [204, 228] on input "其他付款方式" at bounding box center [188, 235] width 120 height 18
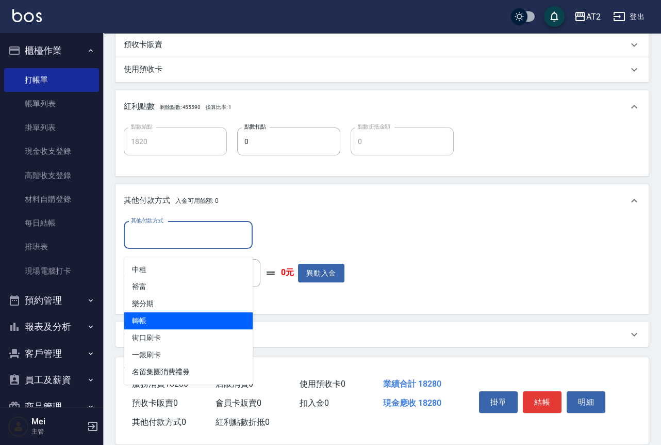
click at [205, 321] on span "轉帳" at bounding box center [188, 320] width 129 height 17
type input "轉帳"
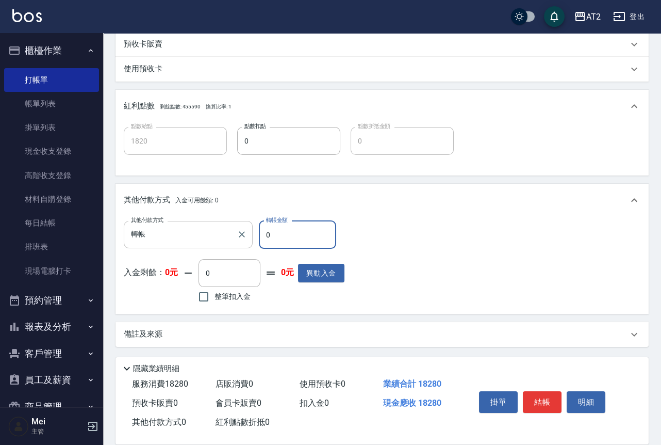
drag, startPoint x: 256, startPoint y: 233, endPoint x: 214, endPoint y: 234, distance: 42.3
click at [214, 234] on div "其他付款方式 轉帳 其他付款方式 轉帳金額 0 轉帳金額" at bounding box center [234, 235] width 221 height 28
type input "18"
type input "1800"
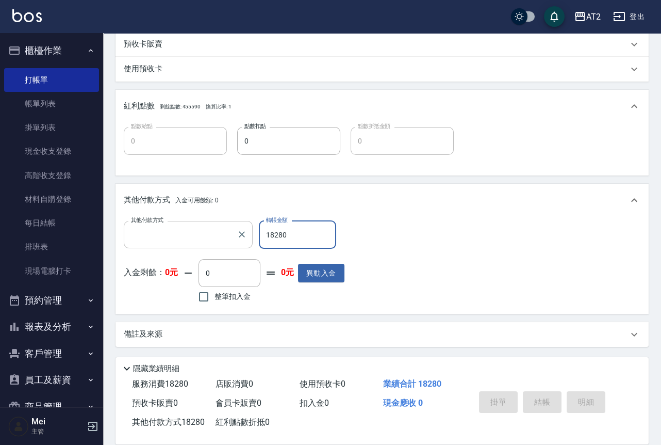
scroll to position [0, 0]
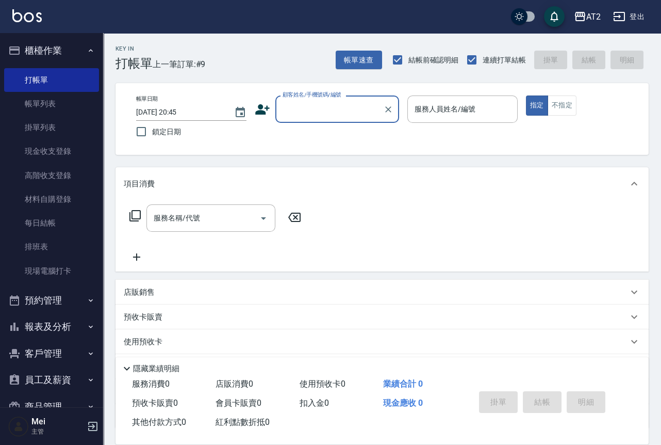
click at [345, 121] on div "顧客姓名/手機號碼/編號" at bounding box center [338, 108] width 124 height 27
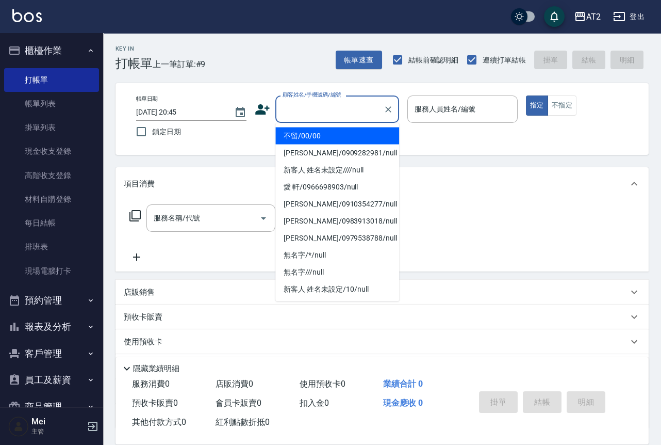
click at [346, 139] on li "不留/00/00" at bounding box center [338, 135] width 124 height 17
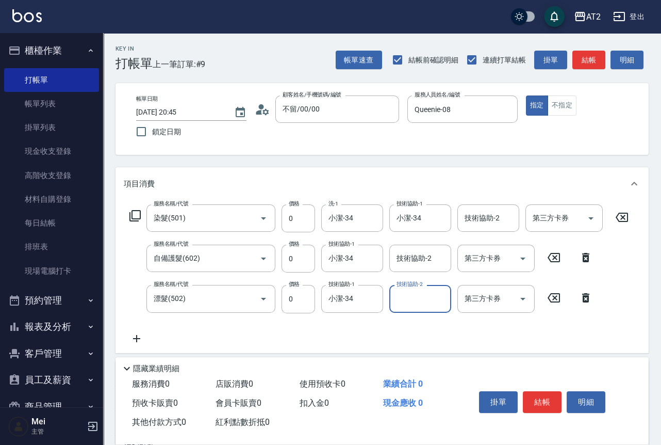
click at [140, 338] on icon at bounding box center [137, 338] width 26 height 12
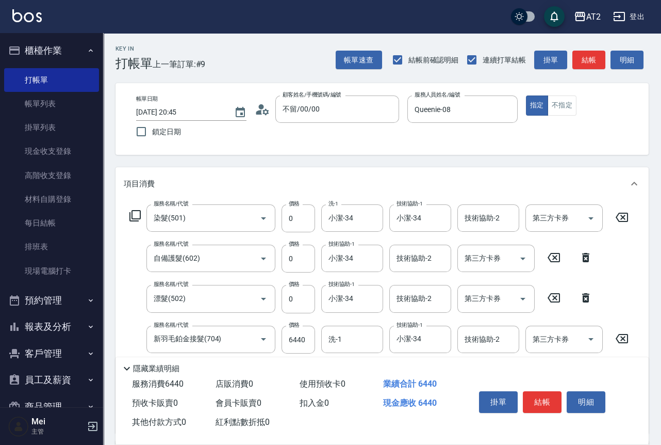
scroll to position [115, 0]
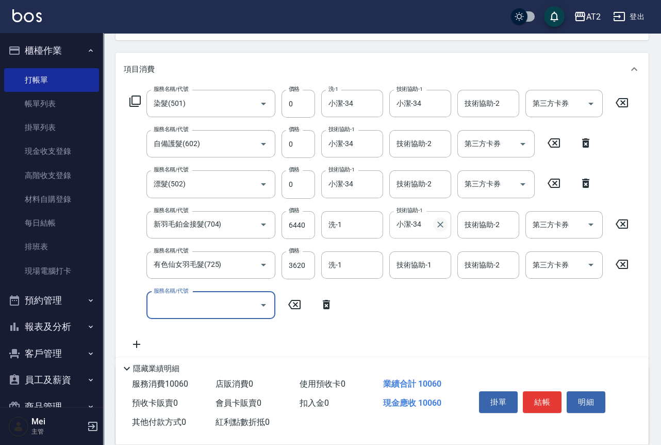
click at [440, 225] on icon "Clear" at bounding box center [440, 224] width 10 height 10
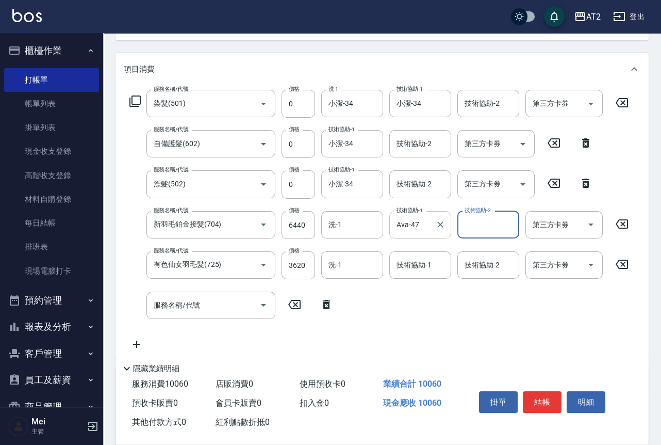
click at [333, 309] on icon at bounding box center [327, 304] width 26 height 12
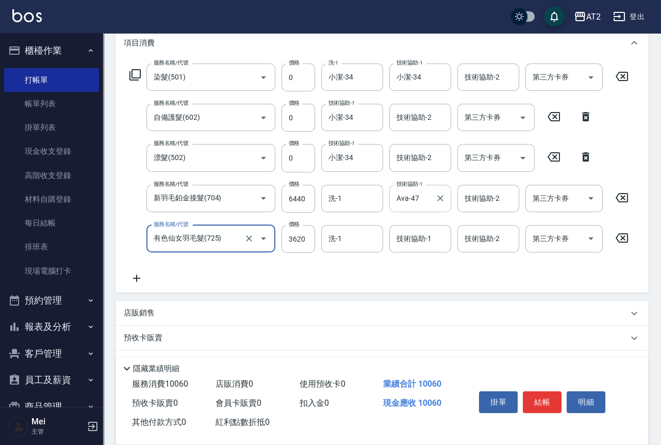
scroll to position [0, 0]
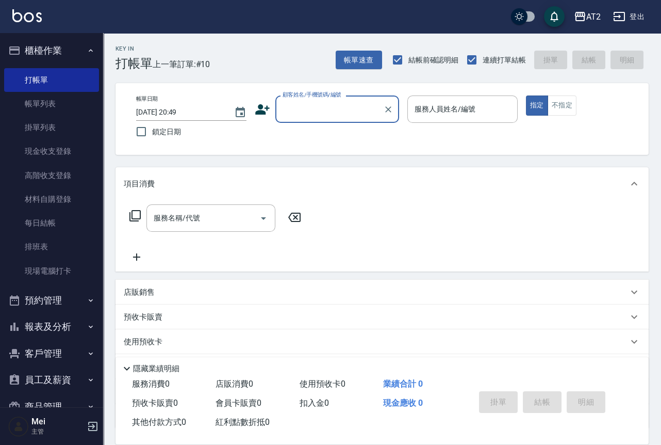
click at [354, 98] on div "顧客姓名/手機號碼/編號" at bounding box center [338, 108] width 124 height 27
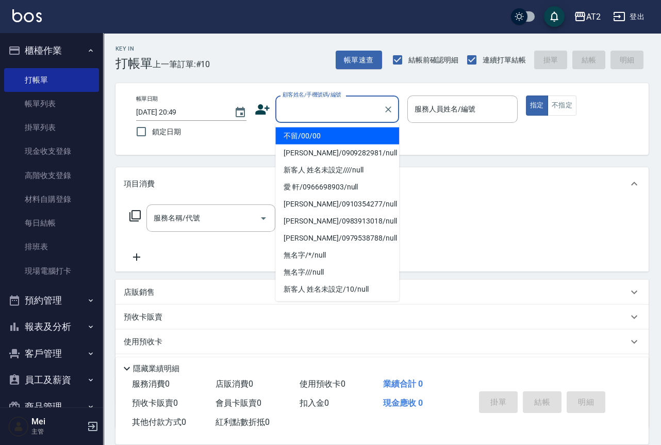
click at [351, 128] on li "不留/00/00" at bounding box center [338, 135] width 124 height 17
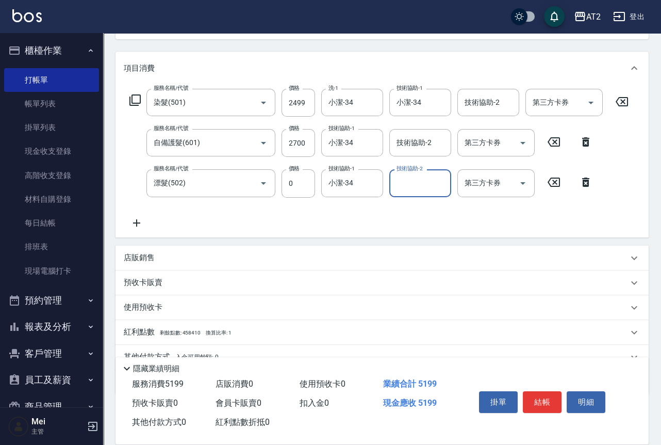
scroll to position [163, 0]
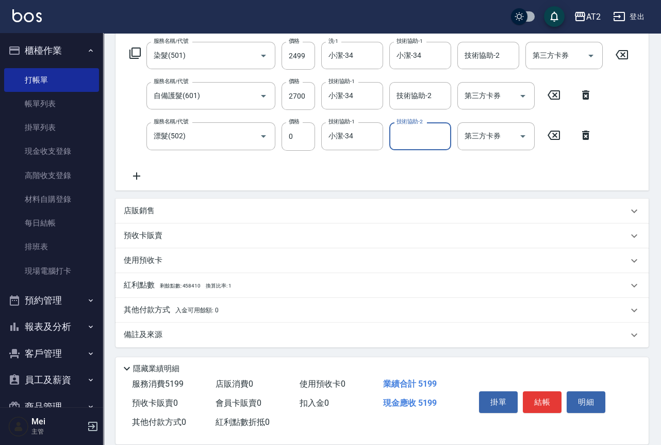
click at [210, 310] on span "入金可用餘額: 0" at bounding box center [197, 309] width 44 height 7
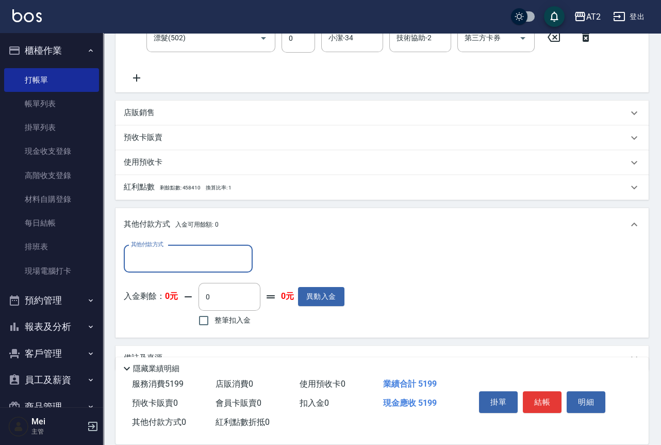
scroll to position [281, 0]
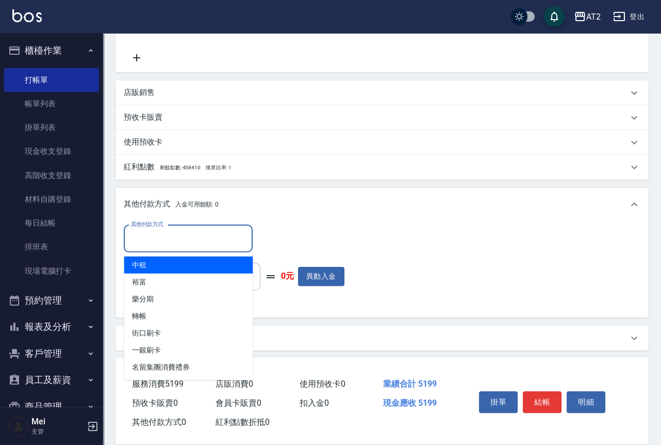
click at [205, 242] on input "其他付款方式" at bounding box center [188, 239] width 120 height 18
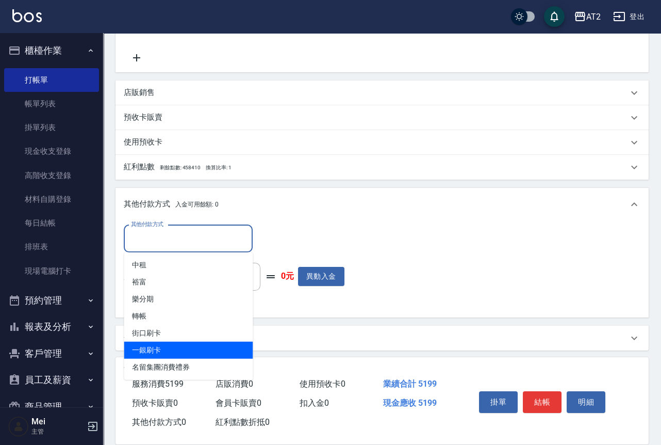
click at [174, 345] on span "一銀刷卡" at bounding box center [188, 350] width 129 height 17
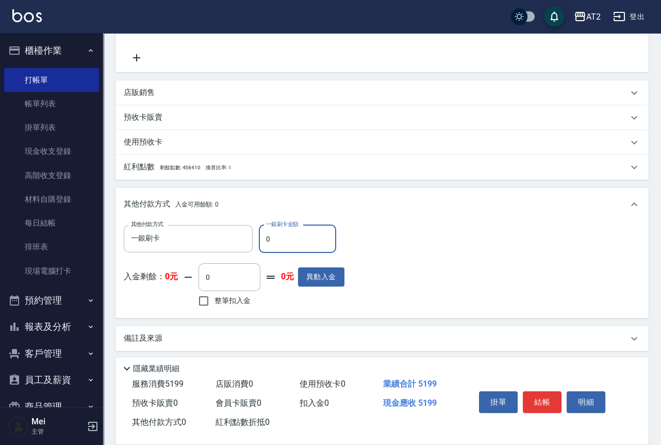
drag, startPoint x: 268, startPoint y: 231, endPoint x: 278, endPoint y: 231, distance: 10.3
click at [278, 231] on input "0" at bounding box center [297, 239] width 77 height 28
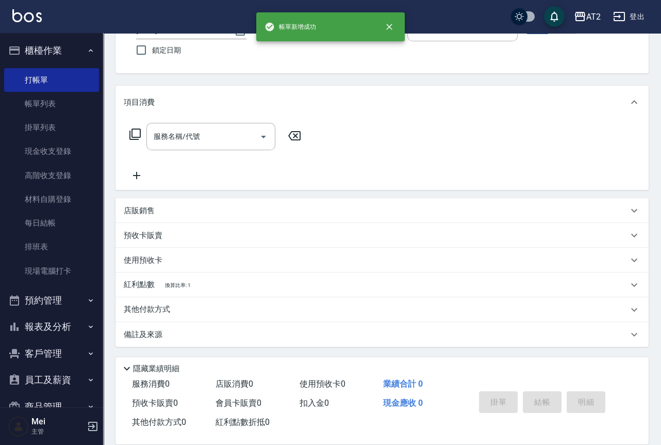
scroll to position [0, 0]
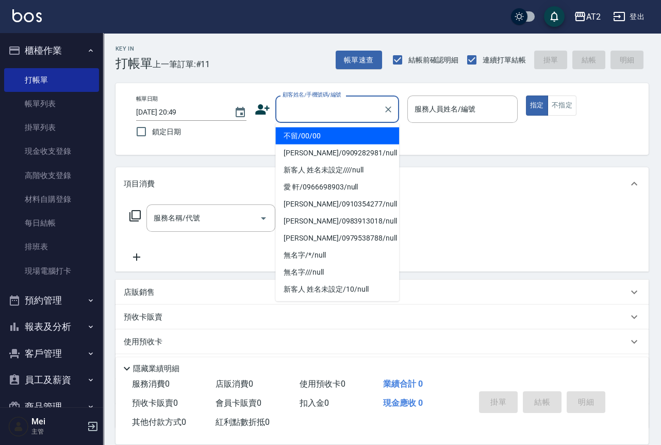
click at [286, 111] on input "顧客姓名/手機號碼/編號" at bounding box center [329, 109] width 99 height 18
click at [293, 131] on li "不留/00/00" at bounding box center [338, 135] width 124 height 17
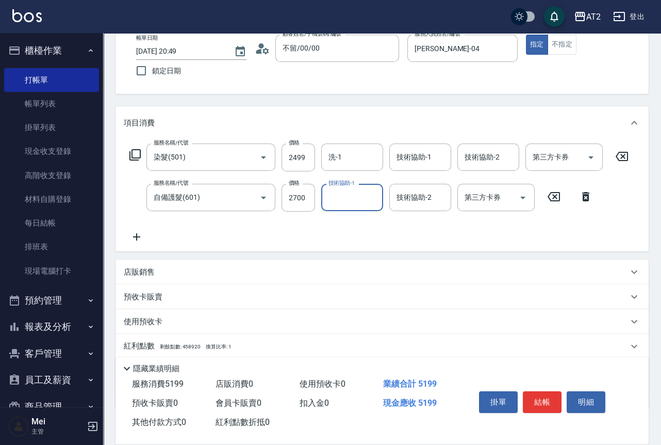
scroll to position [122, 0]
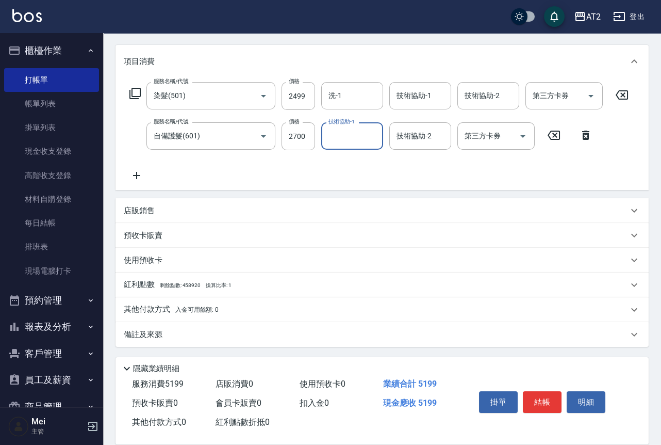
click at [187, 308] on span "入金可用餘額: 0" at bounding box center [197, 309] width 44 height 7
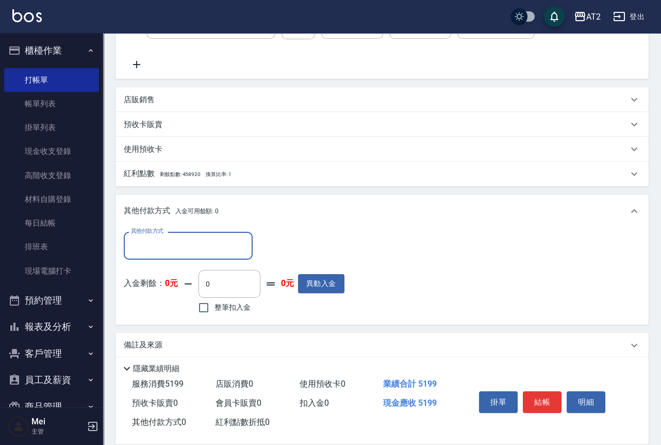
scroll to position [240, 0]
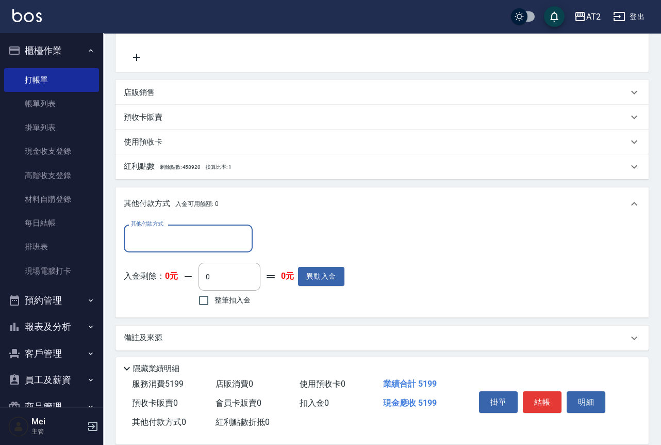
click at [177, 231] on input "其他付款方式" at bounding box center [188, 238] width 120 height 18
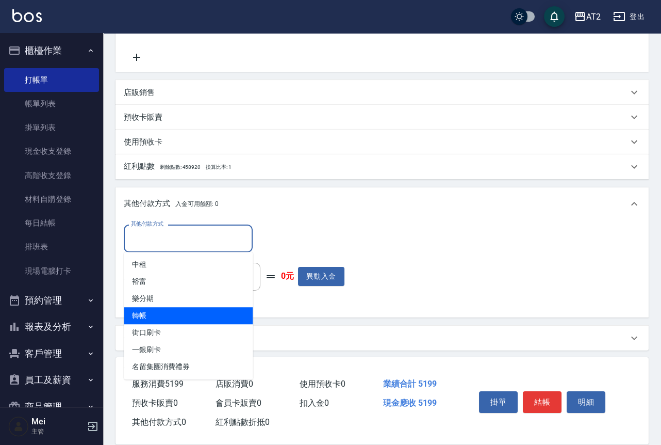
click at [183, 315] on span "轉帳" at bounding box center [188, 315] width 129 height 17
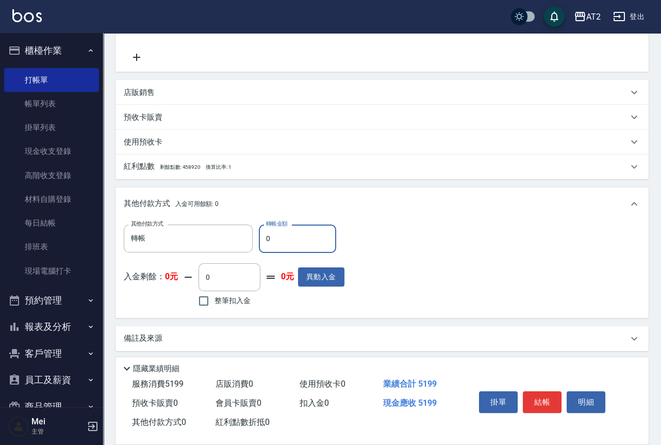
drag, startPoint x: 282, startPoint y: 249, endPoint x: 258, endPoint y: 249, distance: 24.2
click at [259, 249] on input "0" at bounding box center [297, 238] width 77 height 28
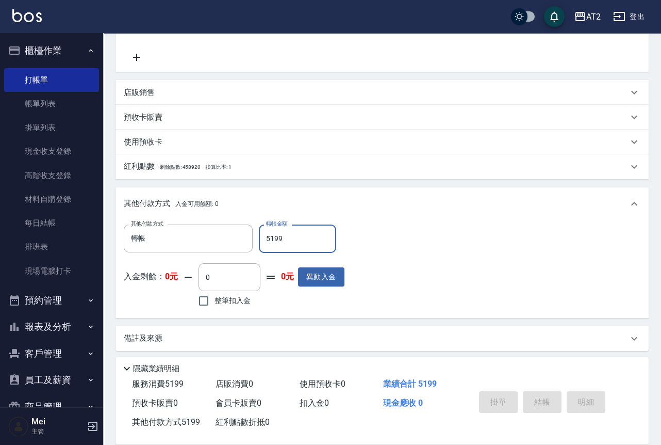
scroll to position [0, 0]
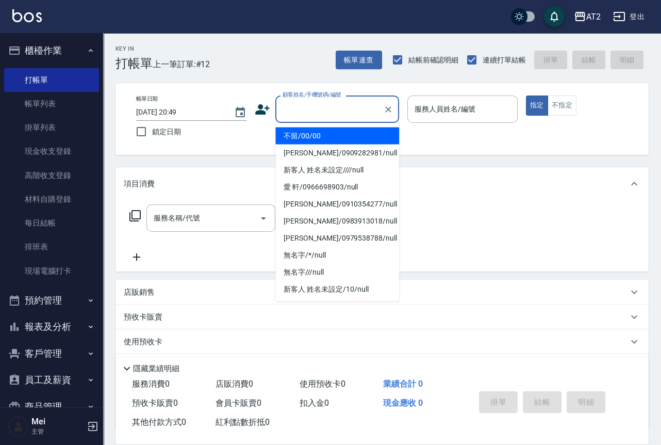
drag, startPoint x: 319, startPoint y: 109, endPoint x: 322, endPoint y: 133, distance: 23.4
click at [319, 110] on input "顧客姓名/手機號碼/編號" at bounding box center [329, 109] width 99 height 18
click at [324, 134] on li "不留/00/00" at bounding box center [338, 135] width 124 height 17
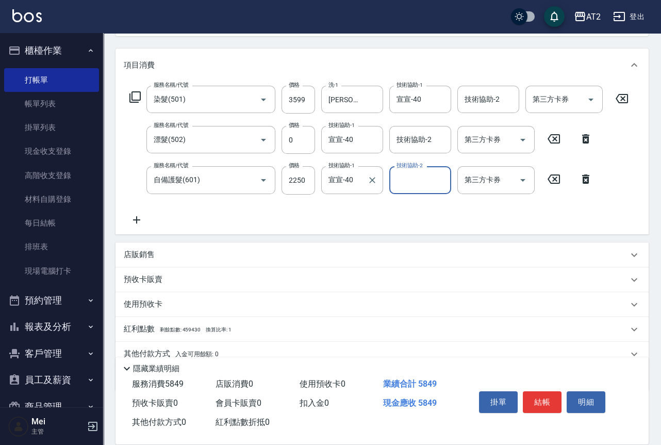
scroll to position [163, 0]
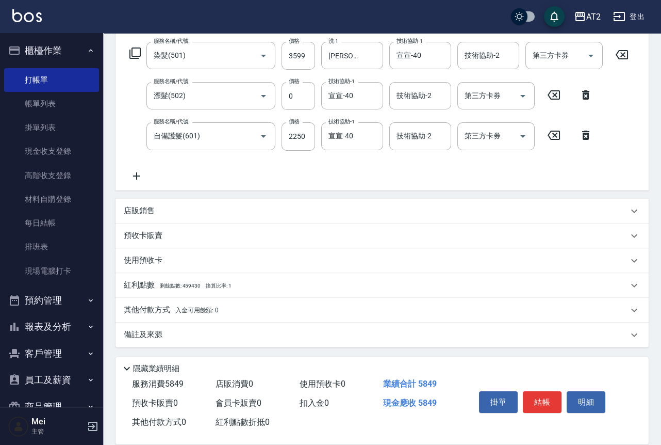
click at [195, 311] on span "入金可用餘額: 0" at bounding box center [197, 309] width 44 height 7
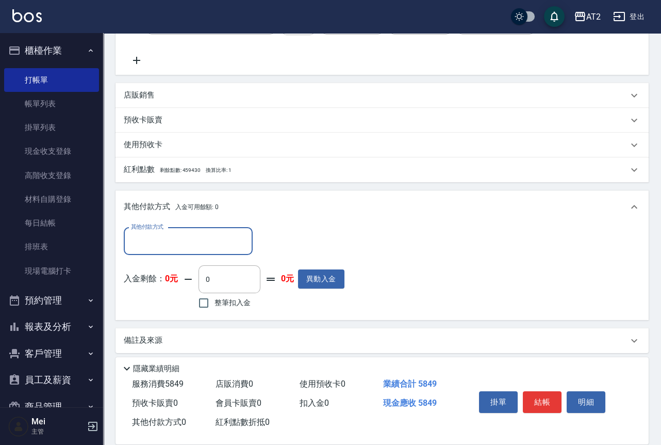
scroll to position [282, 0]
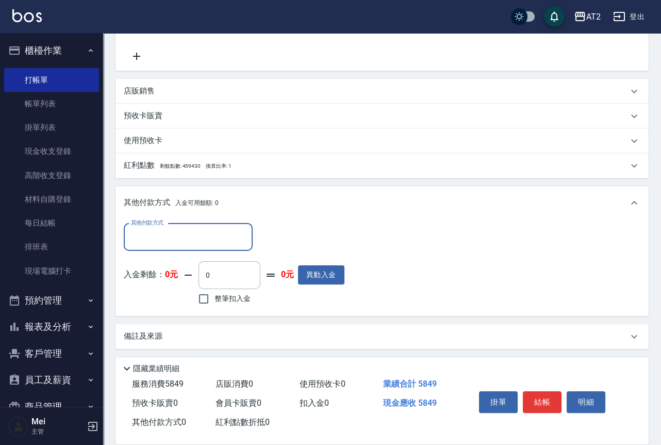
drag, startPoint x: 174, startPoint y: 240, endPoint x: 174, endPoint y: 249, distance: 8.8
click at [174, 239] on input "其他付款方式" at bounding box center [188, 237] width 120 height 18
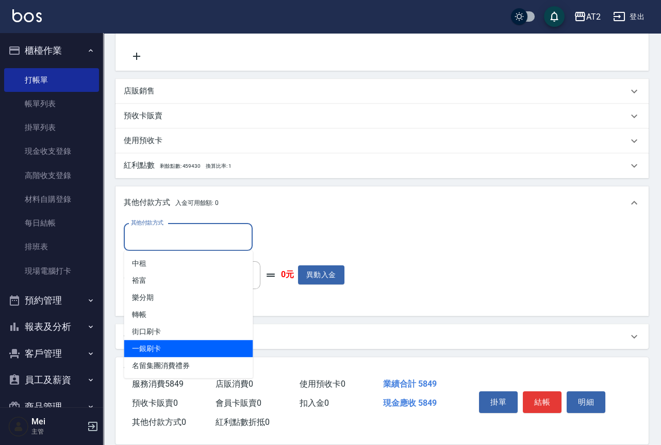
click at [188, 344] on span "一銀刷卡" at bounding box center [188, 348] width 129 height 17
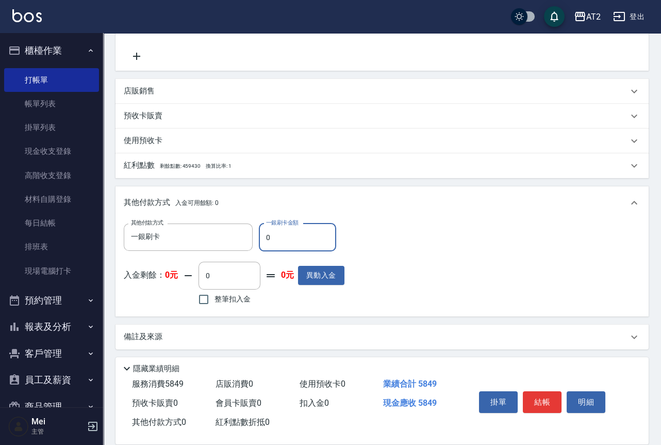
drag, startPoint x: 280, startPoint y: 239, endPoint x: 262, endPoint y: 240, distance: 18.6
click at [262, 240] on input "0" at bounding box center [297, 237] width 77 height 28
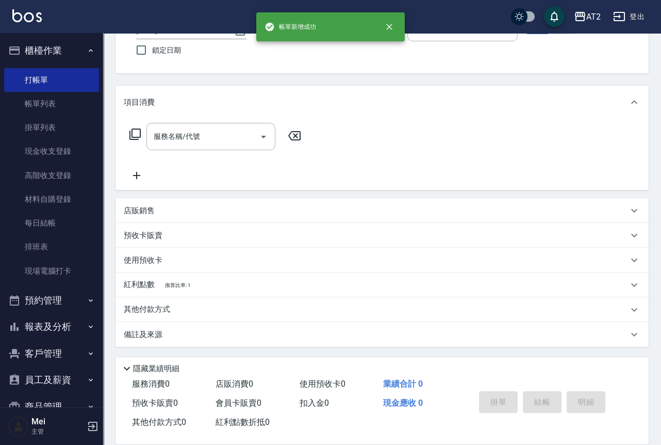
scroll to position [0, 0]
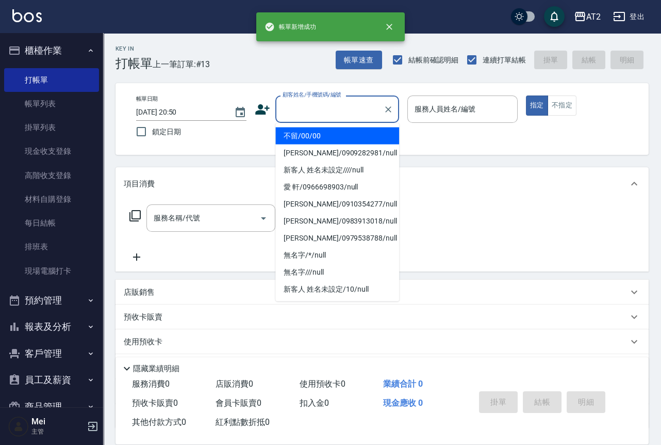
click at [351, 101] on input "顧客姓名/手機號碼/編號" at bounding box center [329, 109] width 99 height 18
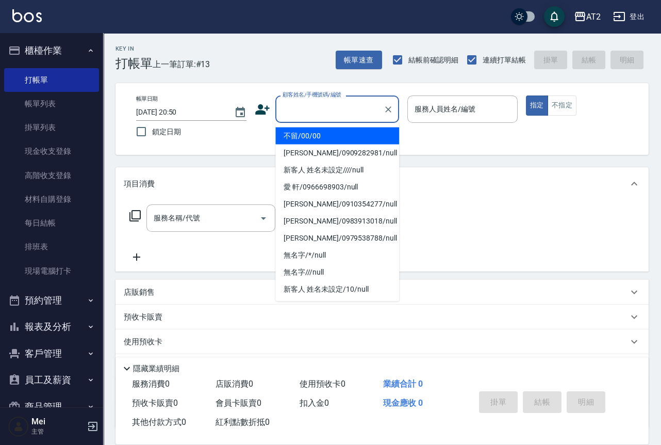
click at [343, 136] on li "不留/00/00" at bounding box center [338, 135] width 124 height 17
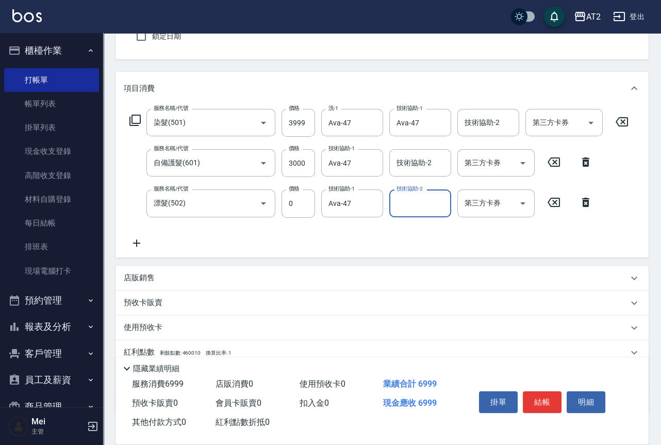
scroll to position [163, 0]
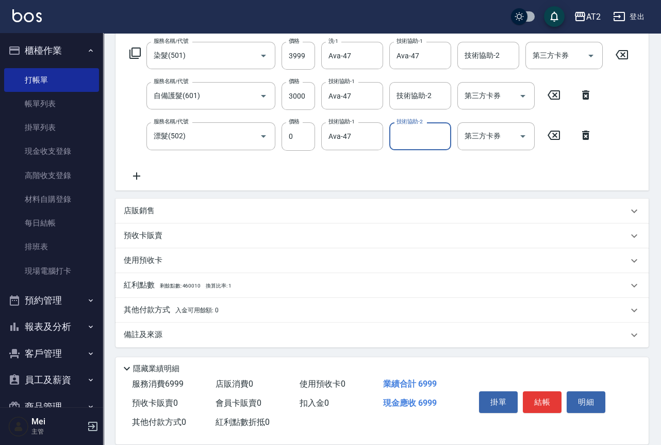
click at [151, 210] on p "店販銷售" at bounding box center [139, 210] width 31 height 11
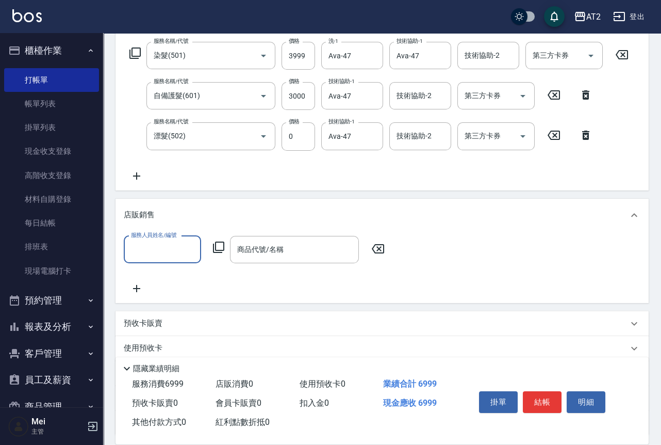
scroll to position [0, 0]
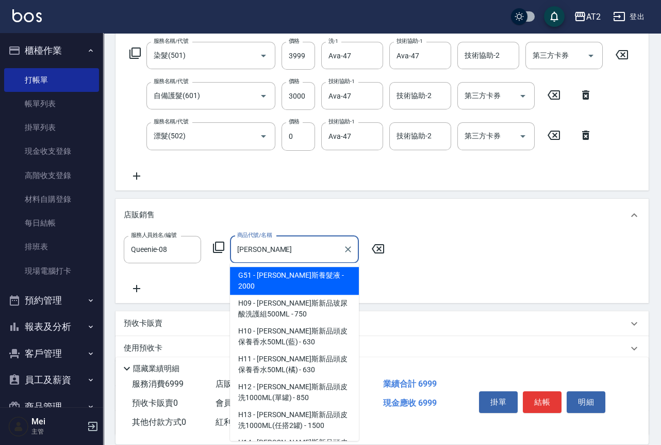
click at [325, 334] on span "H10 - 喬娜斯新品頭皮保養香水50ML(藍) - 630" at bounding box center [294, 336] width 129 height 28
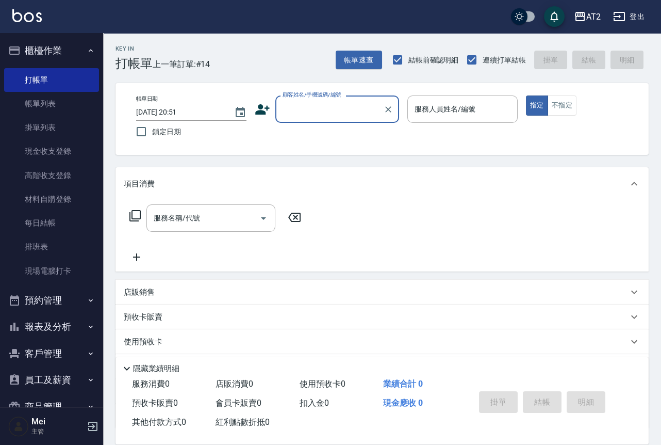
click at [352, 115] on input "顧客姓名/手機號碼/編號" at bounding box center [329, 109] width 99 height 18
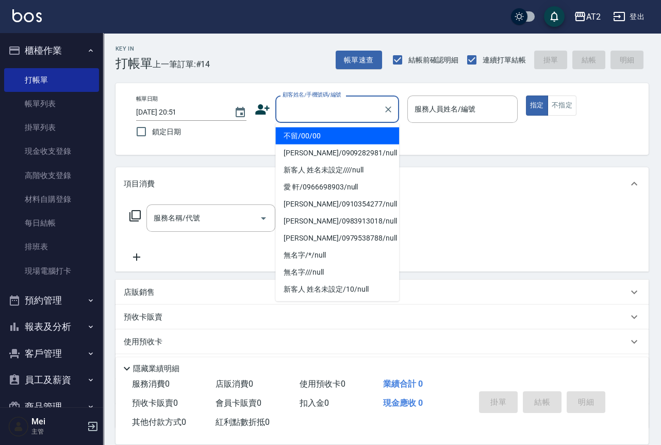
click at [335, 137] on li "不留/00/00" at bounding box center [338, 135] width 124 height 17
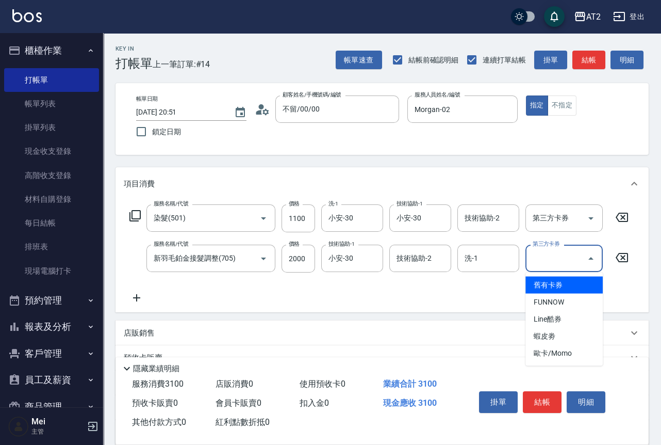
click at [143, 300] on icon at bounding box center [137, 297] width 26 height 12
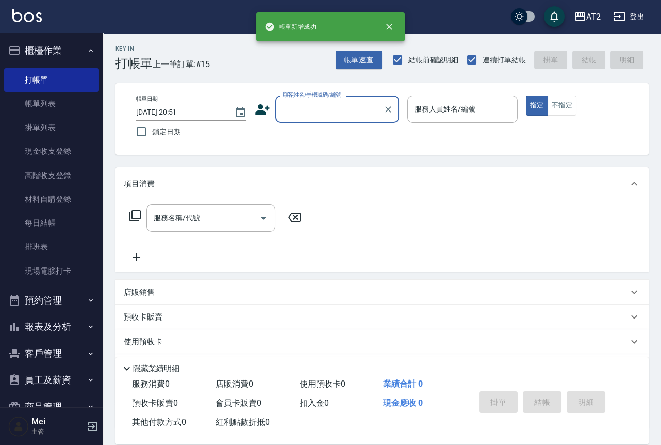
click at [287, 114] on input "顧客姓名/手機號碼/編號" at bounding box center [329, 109] width 99 height 18
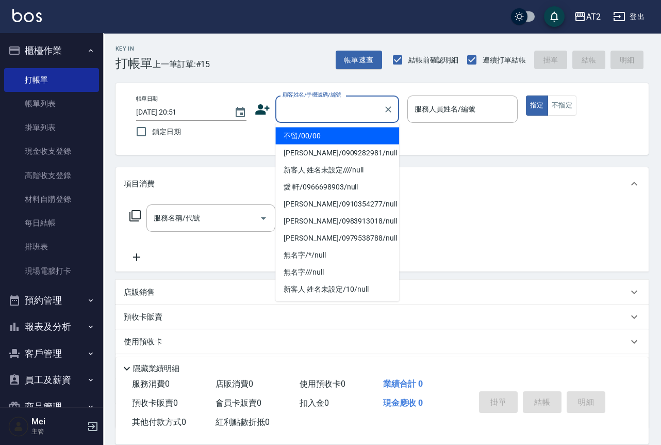
click at [297, 129] on li "不留/00/00" at bounding box center [338, 135] width 124 height 17
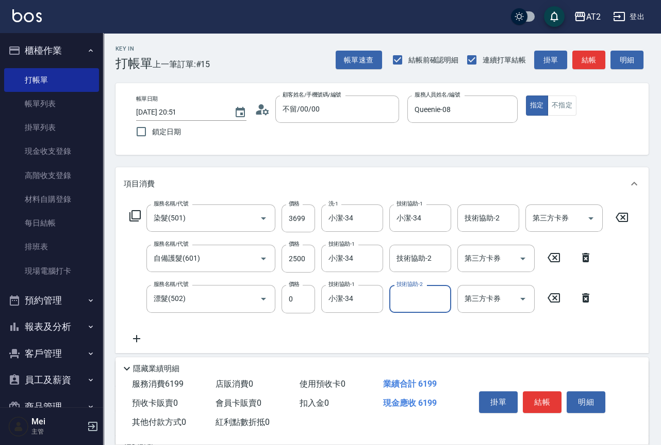
scroll to position [163, 0]
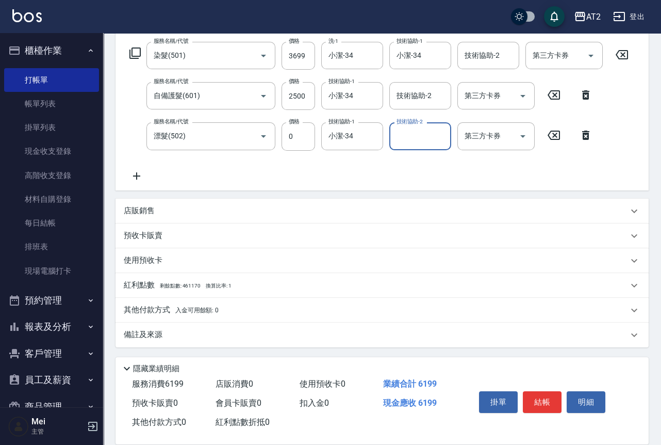
click at [192, 300] on div "其他付款方式 入金可用餘額: 0" at bounding box center [382, 310] width 533 height 25
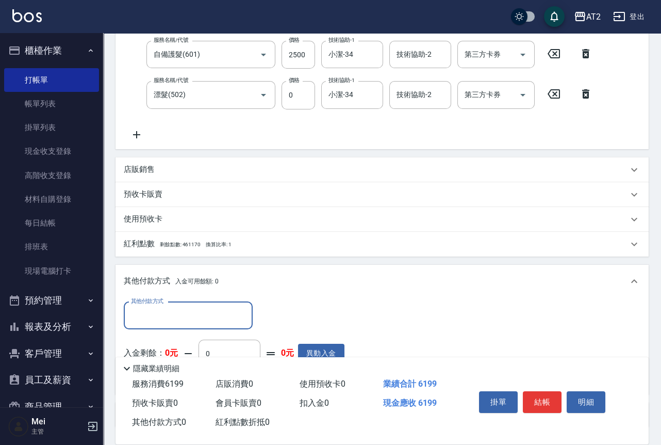
scroll to position [0, 0]
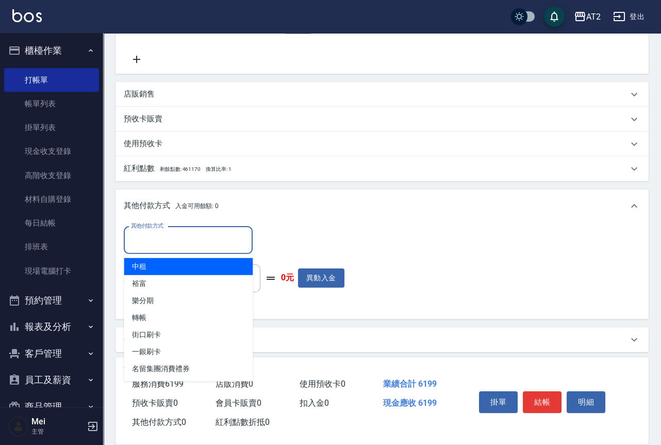
click at [187, 231] on input "其他付款方式" at bounding box center [188, 240] width 120 height 18
click at [179, 266] on span "中租" at bounding box center [188, 266] width 129 height 17
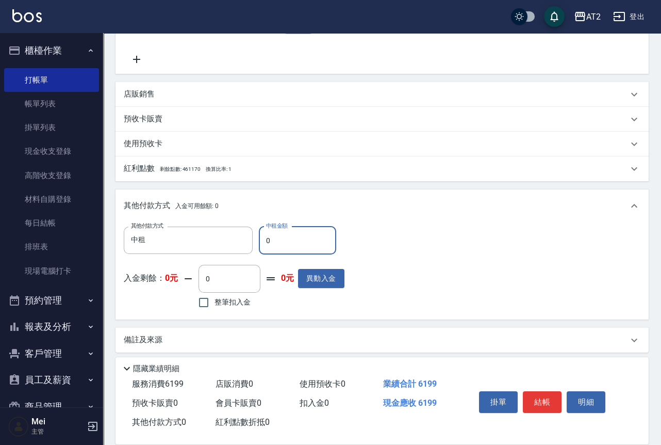
drag, startPoint x: 271, startPoint y: 244, endPoint x: 254, endPoint y: 244, distance: 17.0
click at [254, 244] on div "其他付款方式 中租 其他付款方式 中租金額 0 中租金額" at bounding box center [234, 240] width 221 height 28
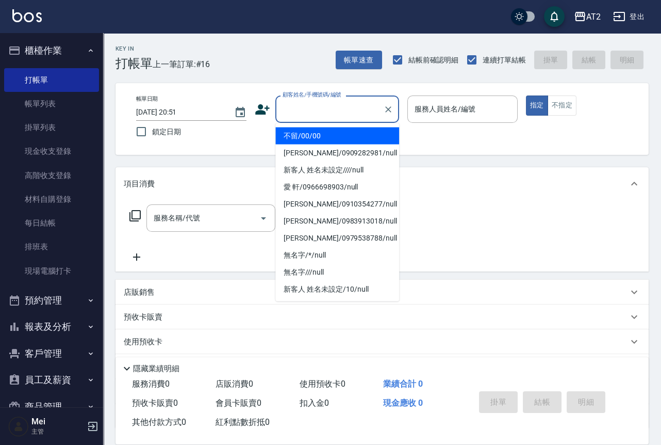
click at [363, 117] on input "顧客姓名/手機號碼/編號" at bounding box center [329, 109] width 99 height 18
click at [346, 136] on li "不留/00/00" at bounding box center [338, 135] width 124 height 17
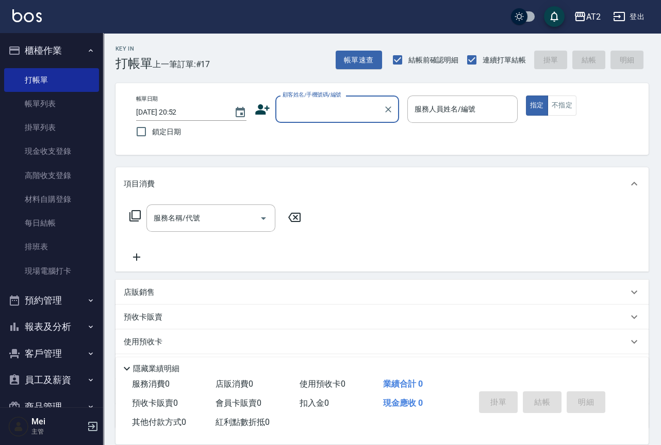
click at [336, 115] on input "顧客姓名/手機號碼/編號" at bounding box center [329, 109] width 99 height 18
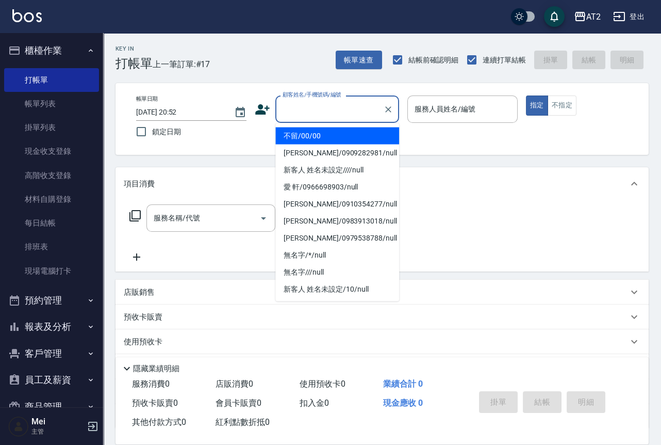
click at [340, 141] on li "不留/00/00" at bounding box center [338, 135] width 124 height 17
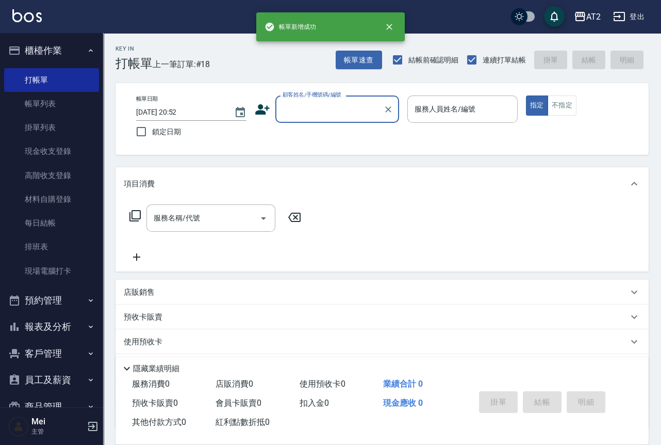
click at [334, 113] on input "顧客姓名/手機號碼/編號" at bounding box center [329, 109] width 99 height 18
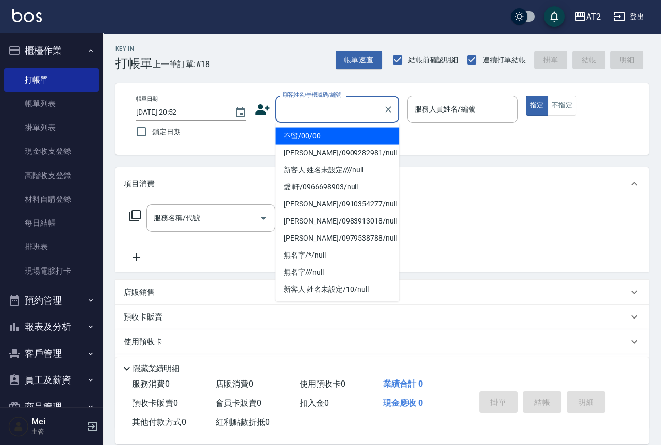
click at [339, 132] on li "不留/00/00" at bounding box center [338, 135] width 124 height 17
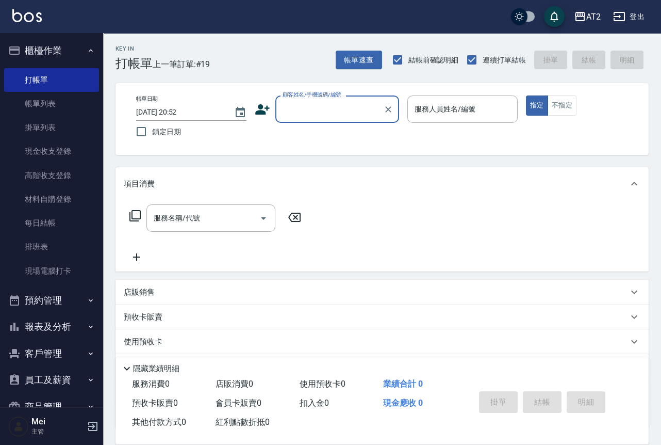
click at [351, 119] on div "顧客姓名/手機號碼/編號" at bounding box center [338, 108] width 124 height 27
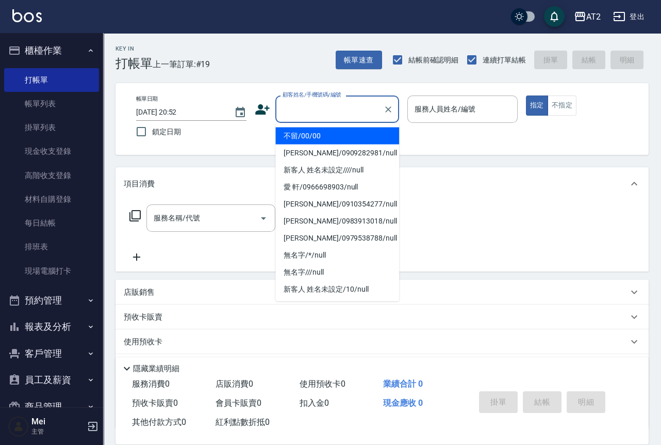
click at [349, 132] on li "不留/00/00" at bounding box center [338, 135] width 124 height 17
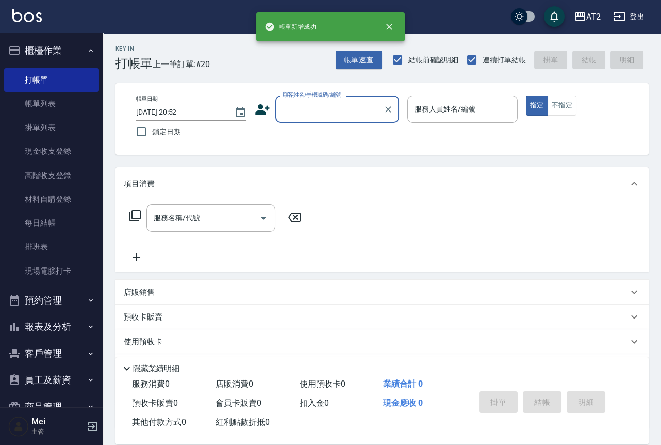
click at [331, 111] on input "顧客姓名/手機號碼/編號" at bounding box center [329, 109] width 99 height 18
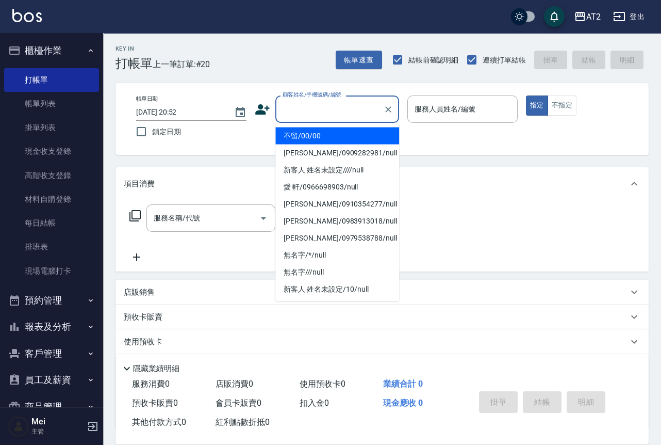
click at [328, 129] on li "不留/00/00" at bounding box center [338, 135] width 124 height 17
click at [312, 116] on input "顧客姓名/手機號碼/編號" at bounding box center [329, 109] width 99 height 18
click at [314, 132] on li "不留/00/00" at bounding box center [338, 135] width 124 height 17
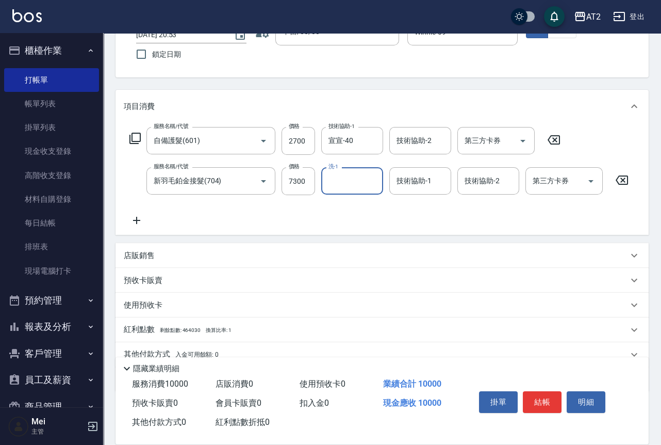
scroll to position [131, 0]
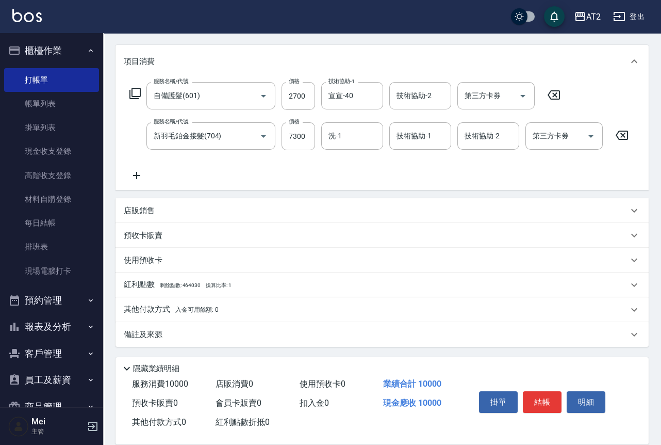
click at [204, 304] on p "其他付款方式 入金可用餘額: 0" at bounding box center [171, 309] width 95 height 11
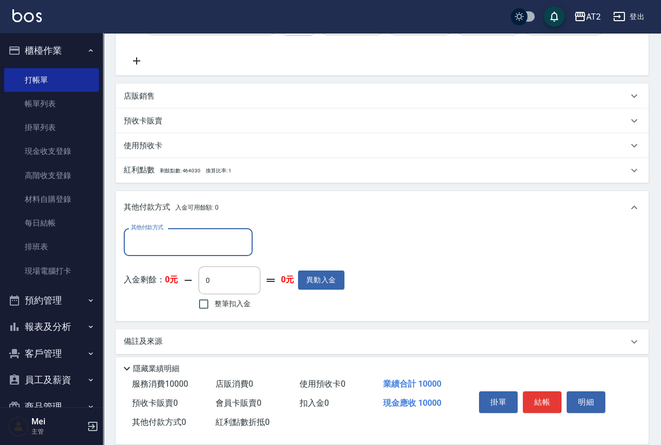
scroll to position [250, 0]
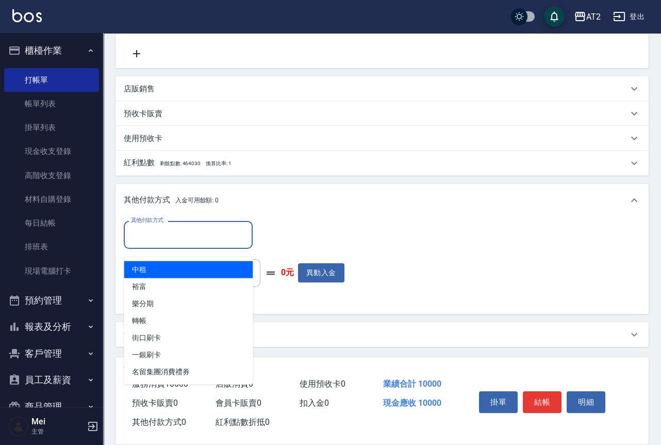
click at [172, 230] on input "其他付款方式" at bounding box center [188, 234] width 120 height 18
click at [176, 268] on span "中租" at bounding box center [188, 269] width 129 height 17
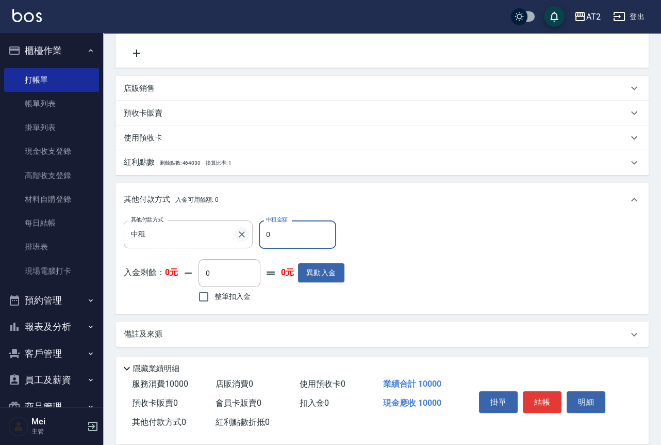
drag, startPoint x: 291, startPoint y: 244, endPoint x: 246, endPoint y: 232, distance: 47.1
click at [246, 232] on div "其他付款方式 中租 其他付款方式 中租金額 0 中租金額" at bounding box center [234, 234] width 221 height 28
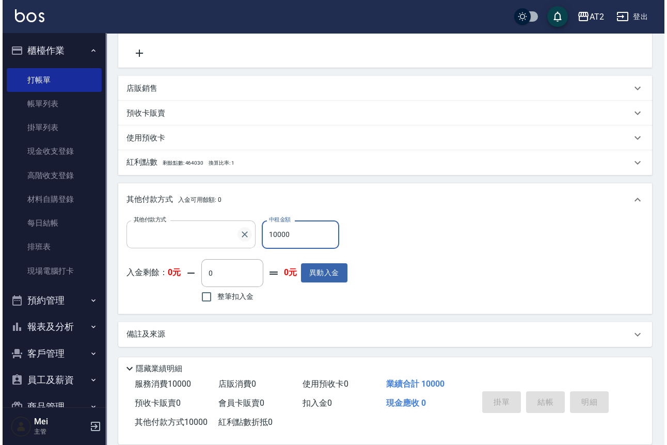
scroll to position [0, 0]
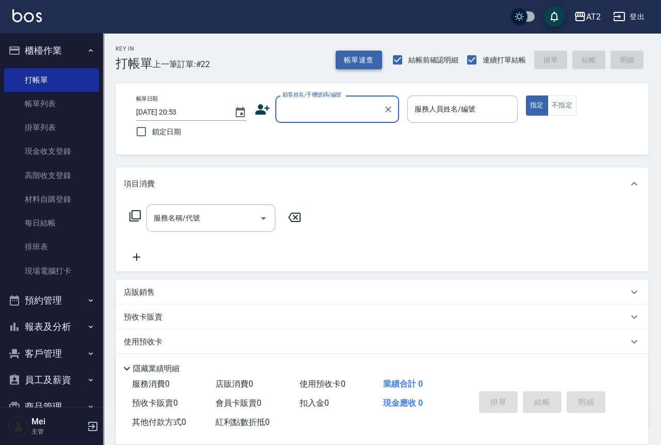
click at [365, 57] on button "帳單速查" at bounding box center [359, 60] width 46 height 19
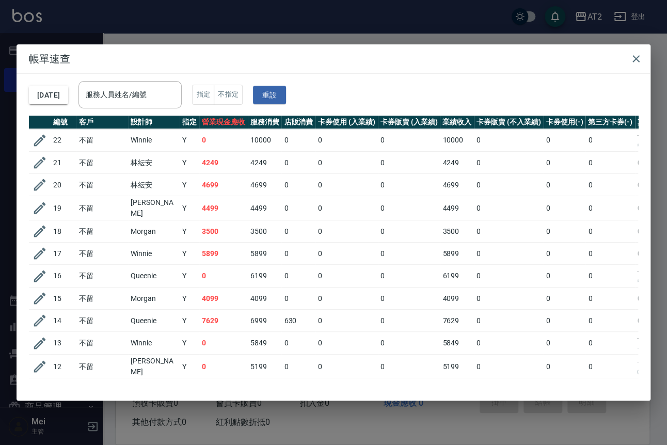
scroll to position [264, 0]
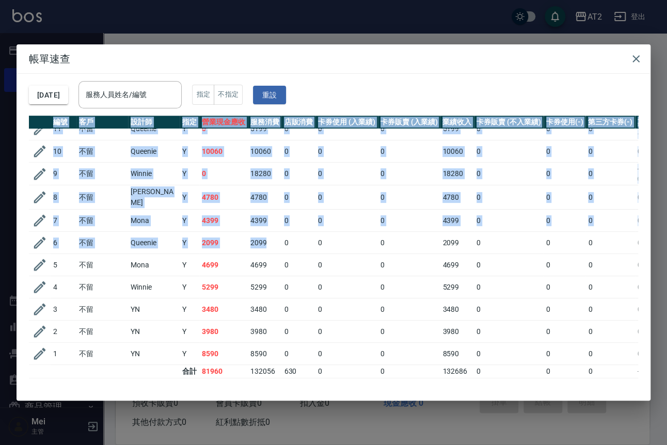
drag, startPoint x: 276, startPoint y: 235, endPoint x: 16, endPoint y: 230, distance: 259.6
click at [17, 230] on div "2025/09/15 服務人員姓名/編號 服務人員姓名/編號 指定 不指定 重設 編號 客戶 設計師 指定 營業現金應收 服務消費 店販消費 卡券使用 (入業…" at bounding box center [334, 237] width 634 height 327
click at [38, 235] on icon "button" at bounding box center [39, 242] width 15 height 15
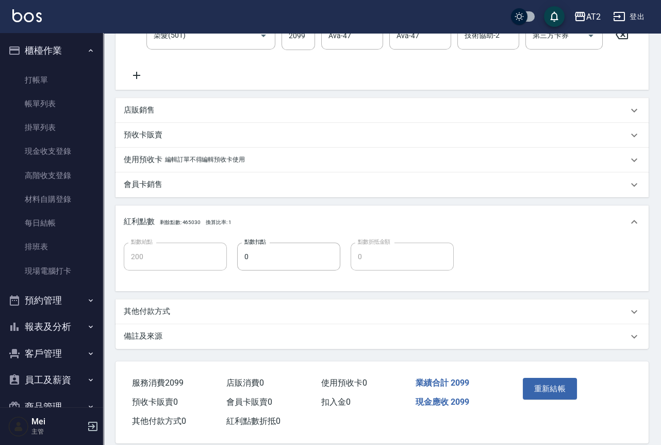
scroll to position [286, 0]
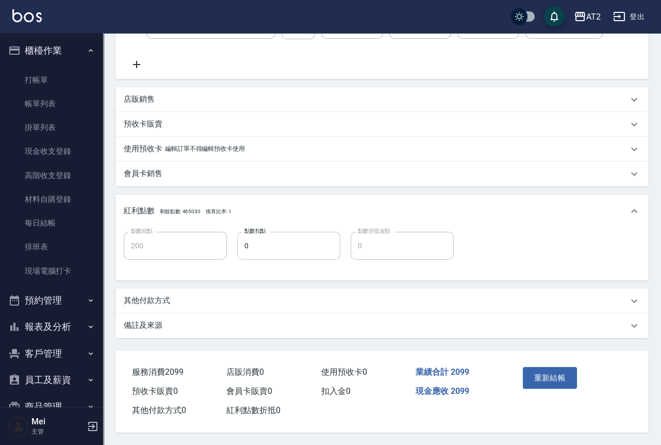
click at [255, 237] on input "0" at bounding box center [288, 246] width 103 height 28
click at [176, 295] on div "其他付款方式" at bounding box center [376, 300] width 505 height 11
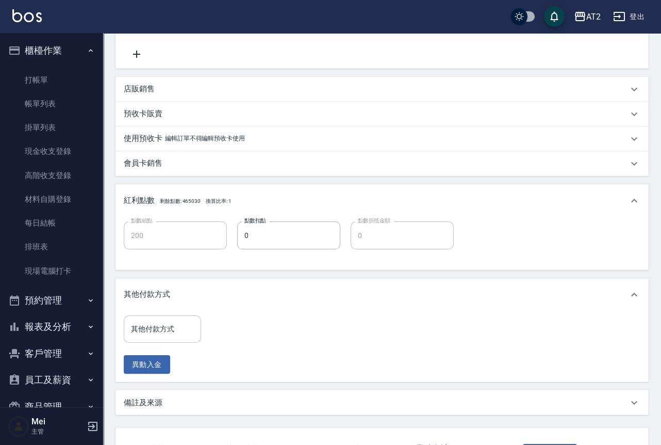
click at [147, 338] on input "其他付款方式" at bounding box center [162, 329] width 68 height 18
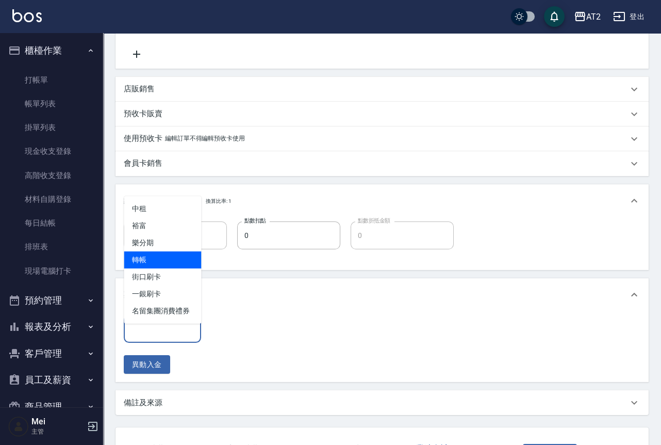
click at [166, 252] on span "轉帳" at bounding box center [162, 259] width 77 height 17
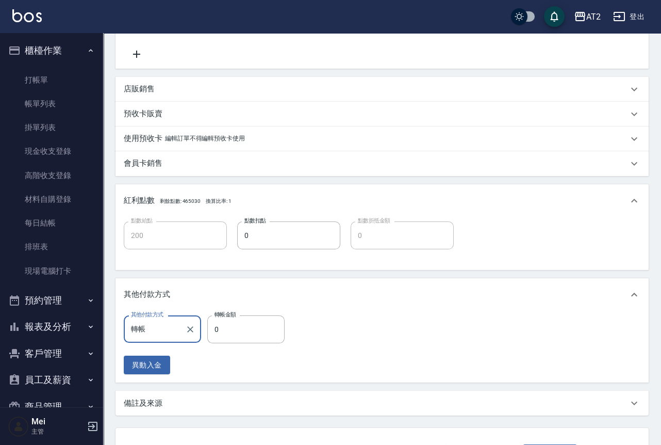
scroll to position [376, 0]
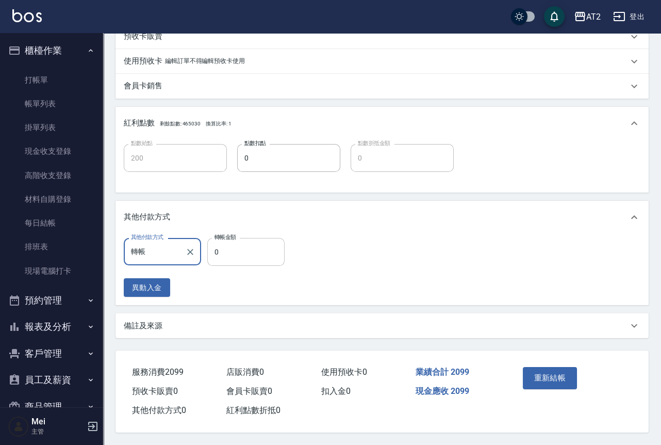
click at [248, 255] on input "0" at bounding box center [245, 252] width 77 height 28
click at [547, 377] on button "重新結帳" at bounding box center [550, 378] width 55 height 22
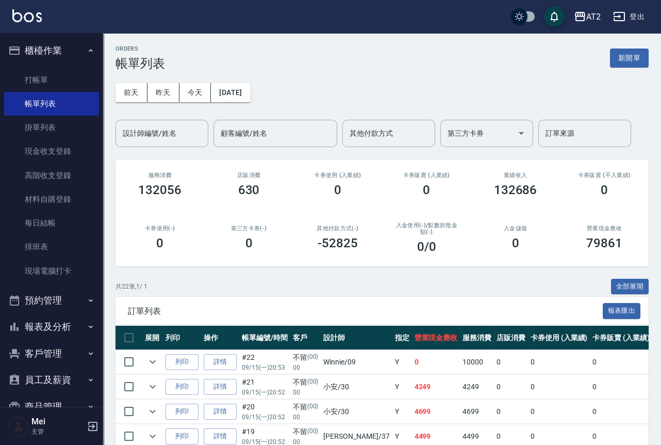
click at [635, 23] on button "登出" at bounding box center [629, 16] width 40 height 19
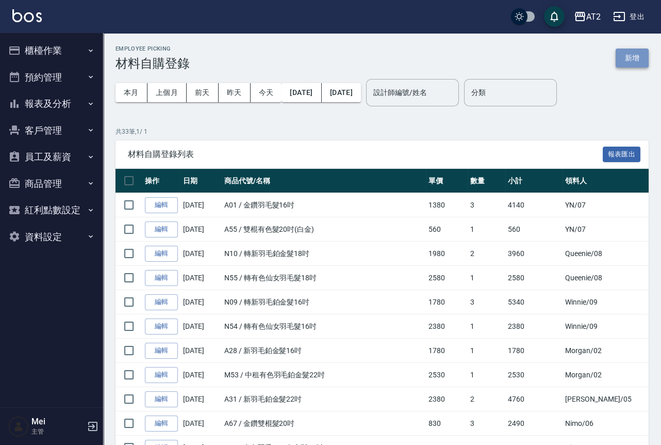
click at [641, 64] on button "新增" at bounding box center [632, 57] width 33 height 19
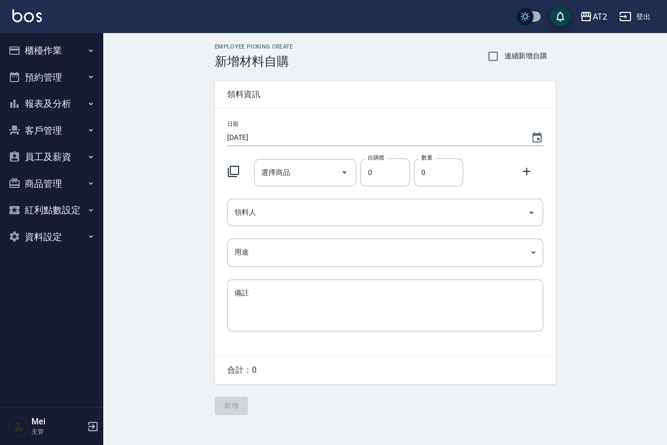
click at [531, 51] on span "連續新增自購" at bounding box center [525, 56] width 43 height 11
click at [504, 50] on input "連續新增自購" at bounding box center [493, 56] width 22 height 22
checkbox input "true"
click at [307, 179] on input "選擇商品" at bounding box center [297, 173] width 78 height 18
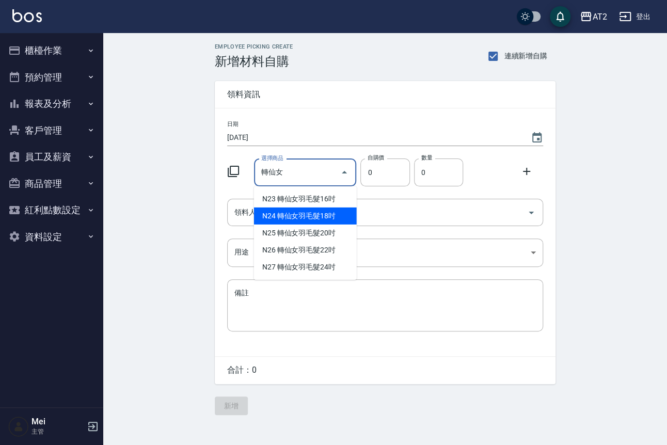
click at [294, 216] on li "N24 轉仙女羽毛髮18吋" at bounding box center [305, 215] width 103 height 17
type input "轉仙女羽毛髮18吋"
type input "2380"
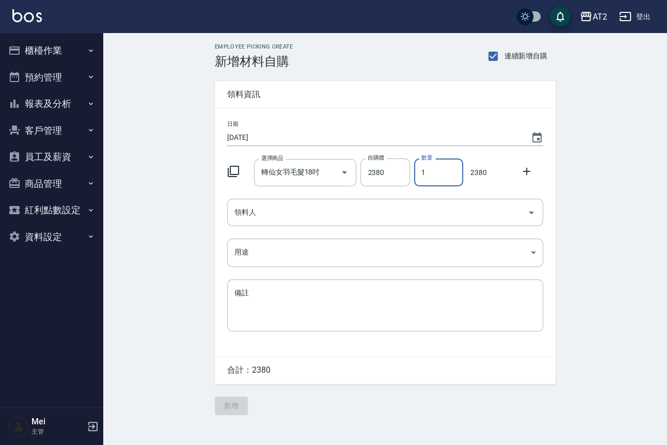
click at [432, 172] on input "1" at bounding box center [438, 172] width 49 height 28
drag, startPoint x: 432, startPoint y: 172, endPoint x: 376, endPoint y: 172, distance: 55.7
click at [376, 172] on div "選擇商品 轉仙女羽毛髮18吋 選擇商品 自購價 2380 自購價 數量 1 數量 2380" at bounding box center [383, 170] width 320 height 32
type input "4"
click at [382, 203] on div "領料人" at bounding box center [385, 212] width 316 height 27
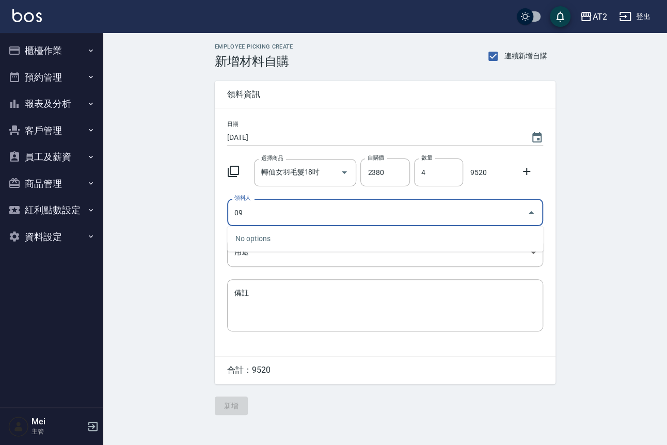
type input "09 Winnie"
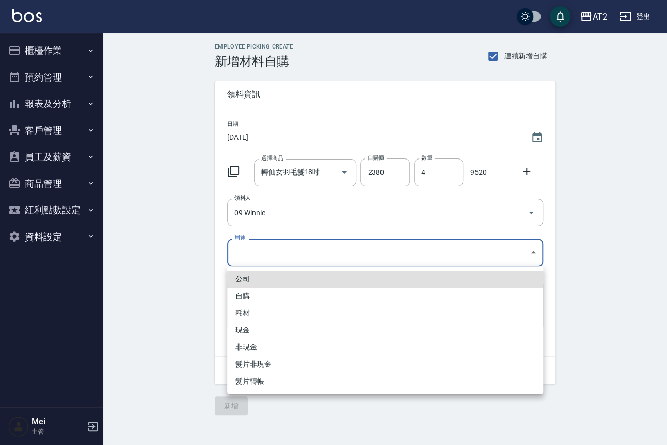
click at [325, 264] on body "AT2 登出 櫃檯作業 打帳單 帳單列表 掛單列表 現金收支登錄 高階收支登錄 材料自購登錄 每日結帳 排班表 現場電腦打卡 預約管理 預約管理 單日預約紀錄…" at bounding box center [333, 222] width 667 height 445
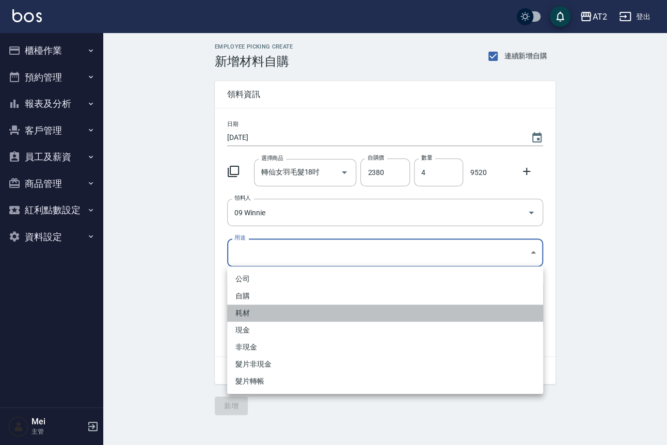
click at [265, 316] on li "耗材" at bounding box center [385, 312] width 316 height 17
type input "耗材"
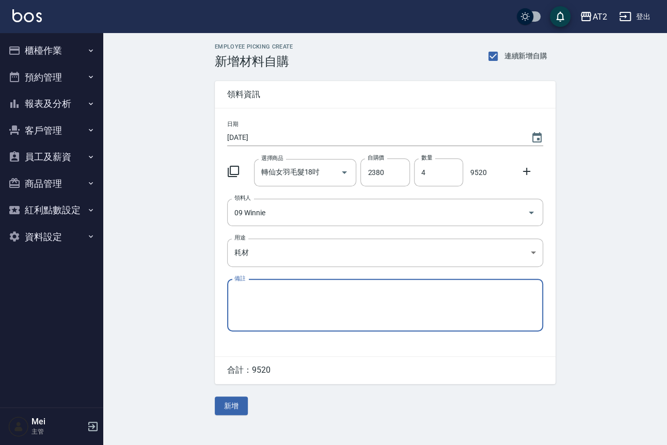
click at [202, 302] on div "Employee Picking Create 新增材料自購 連續新增自購 領料資訊 日期 2025/09/15 選擇商品 轉仙女羽毛髮18吋 選擇商品 自購…" at bounding box center [384, 229] width 563 height 392
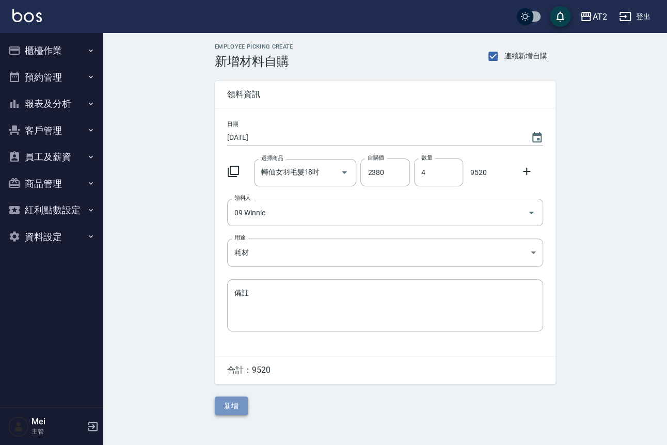
click at [244, 406] on button "新增" at bounding box center [231, 405] width 33 height 19
click at [284, 172] on div "選擇商品 選擇商品" at bounding box center [305, 172] width 103 height 27
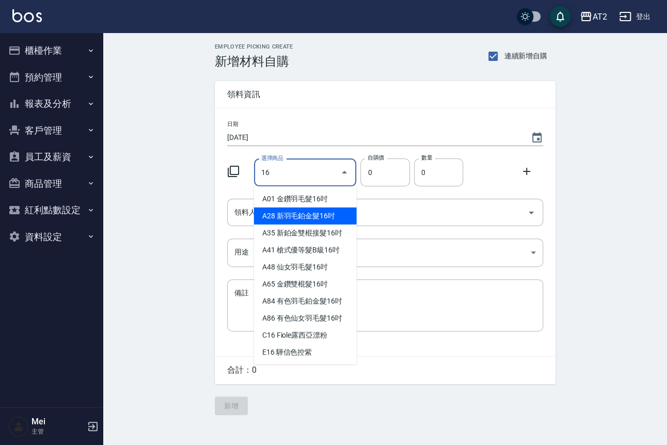
click at [305, 219] on li "A28 新羽毛鉑金髮16吋" at bounding box center [305, 215] width 103 height 17
type input "新羽毛鉑金髮16吋"
type input "1780"
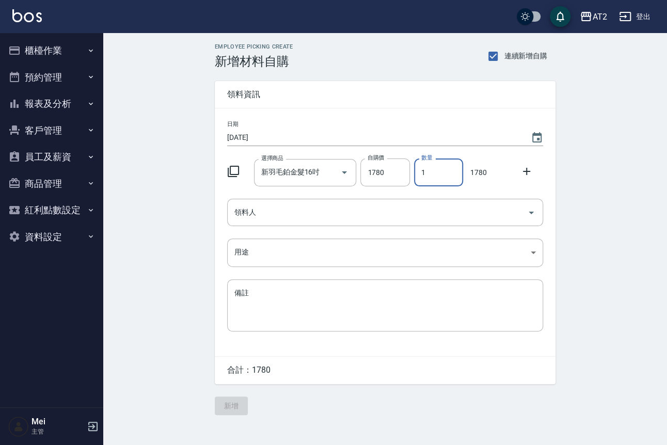
click at [422, 164] on input "1" at bounding box center [438, 172] width 49 height 28
drag, startPoint x: 422, startPoint y: 164, endPoint x: 428, endPoint y: 164, distance: 5.7
click at [428, 164] on input "1" at bounding box center [438, 172] width 49 height 28
type input "2"
click at [532, 170] on div at bounding box center [529, 170] width 27 height 19
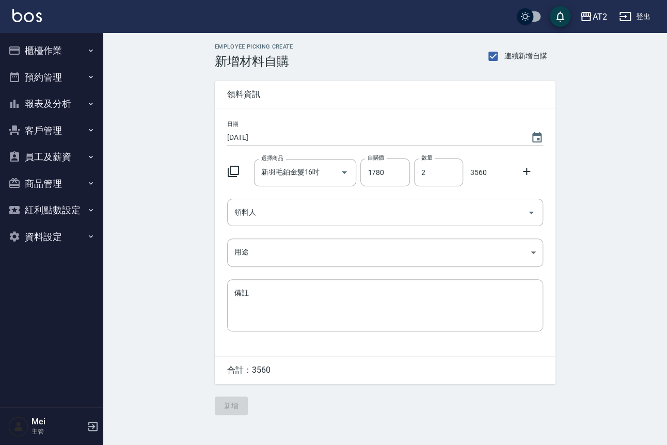
click at [528, 170] on icon at bounding box center [526, 171] width 12 height 12
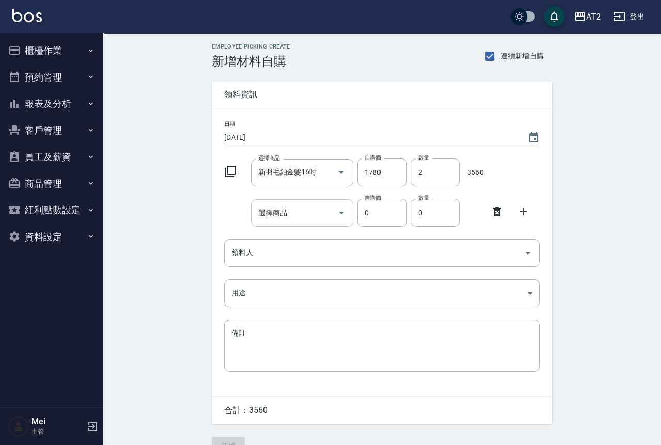
click at [265, 217] on input "選擇商品" at bounding box center [295, 213] width 78 height 18
type input "u"
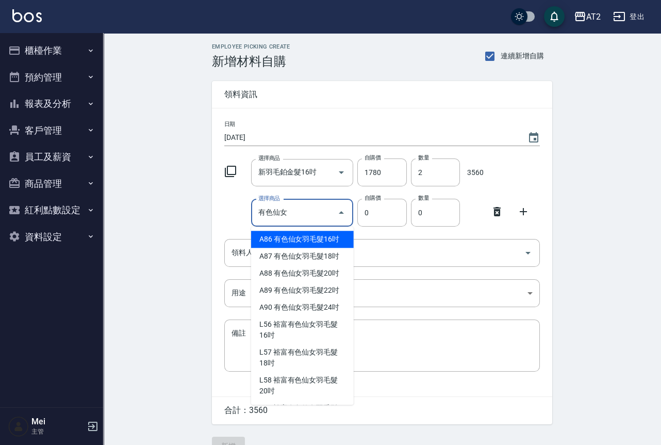
click at [266, 244] on li "A86 有色仙女羽毛髮16吋" at bounding box center [302, 239] width 103 height 17
type input "有色仙女羽毛髮16吋"
type input "2380"
type input "1"
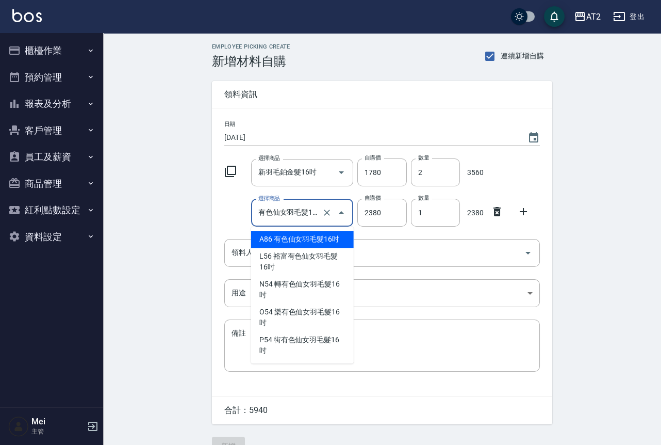
click at [294, 210] on input "有色仙女羽毛髮16吋" at bounding box center [288, 213] width 64 height 18
click at [309, 238] on li "A86 有色仙女羽毛髮16吋" at bounding box center [302, 239] width 103 height 17
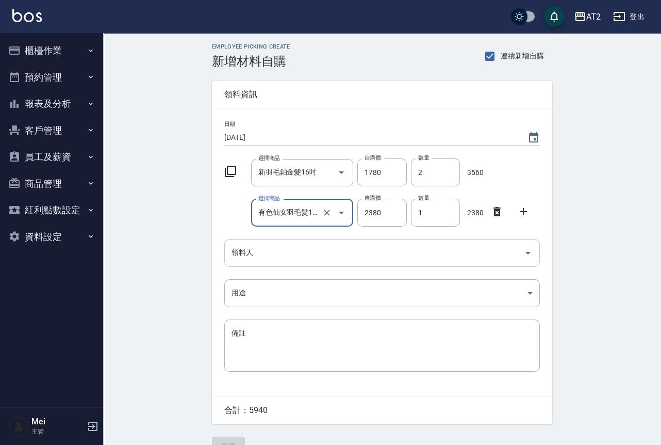
click at [280, 247] on input "領料人" at bounding box center [374, 253] width 291 height 18
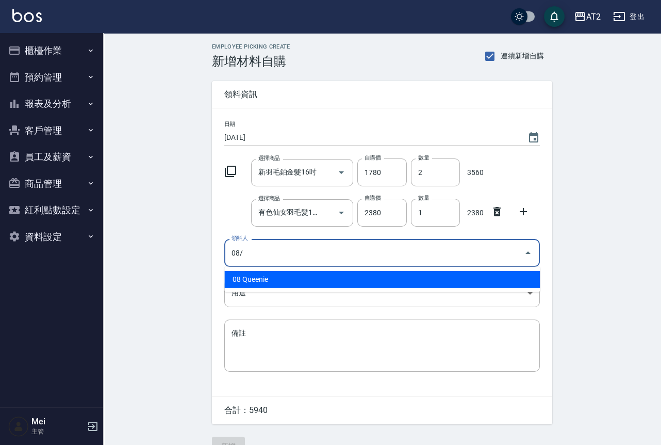
type input "08/"
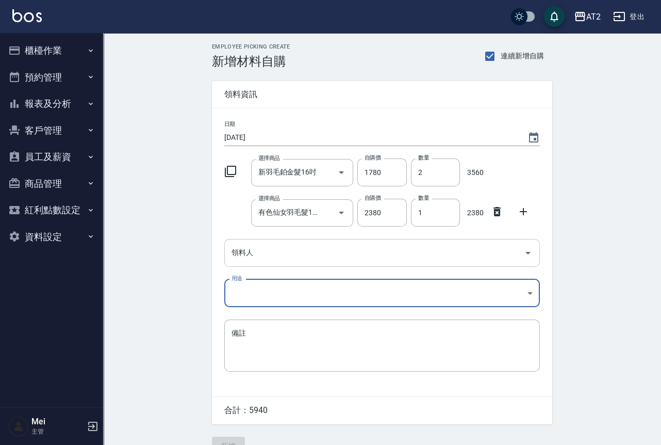
click at [280, 247] on input "領料人" at bounding box center [374, 253] width 291 height 18
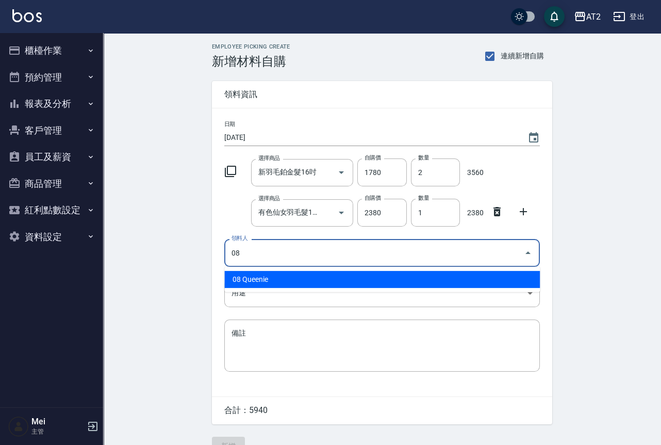
type input "08 Queenie"
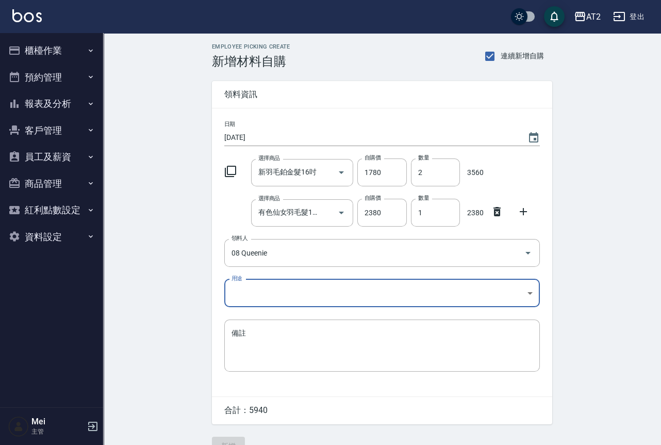
click at [289, 297] on body "AT2 登出 櫃檯作業 打帳單 帳單列表 掛單列表 現金收支登錄 高階收支登錄 材料自購登錄 每日結帳 排班表 現場電腦打卡 預約管理 預約管理 單日預約紀錄…" at bounding box center [330, 232] width 661 height 465
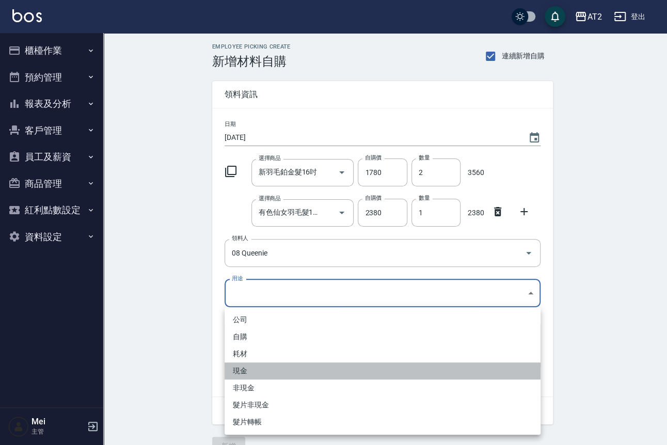
click at [252, 372] on li "現金" at bounding box center [382, 370] width 316 height 17
type input "現金"
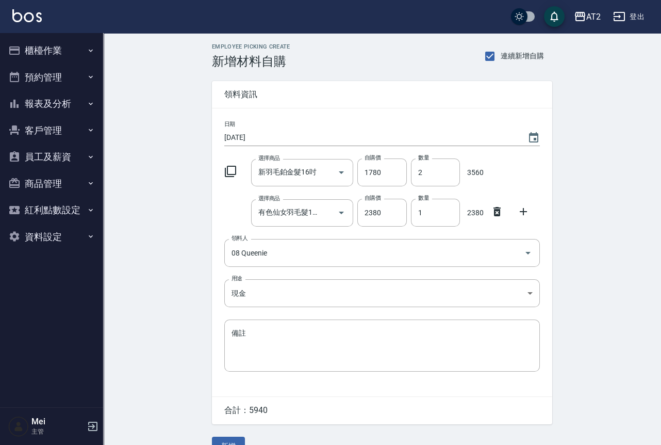
click at [182, 354] on div "Employee Picking Create 新增材料自購 連續新增自購 領料資訊 日期 2025/09/15 選擇商品 新羽毛鉑金髮16吋 選擇商品 自購…" at bounding box center [382, 249] width 558 height 432
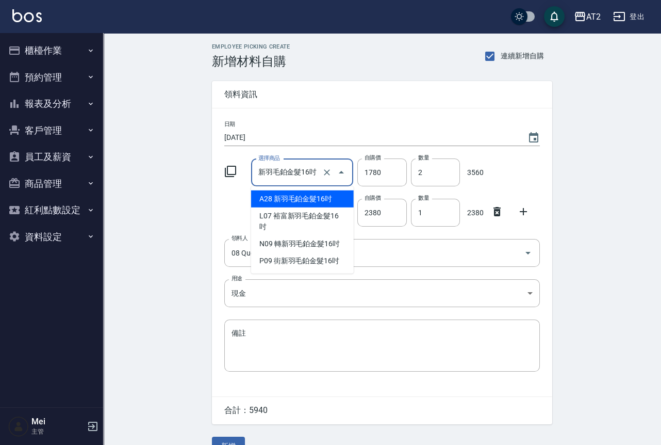
click at [286, 177] on input "新羽毛鉑金髮16吋" at bounding box center [288, 173] width 64 height 18
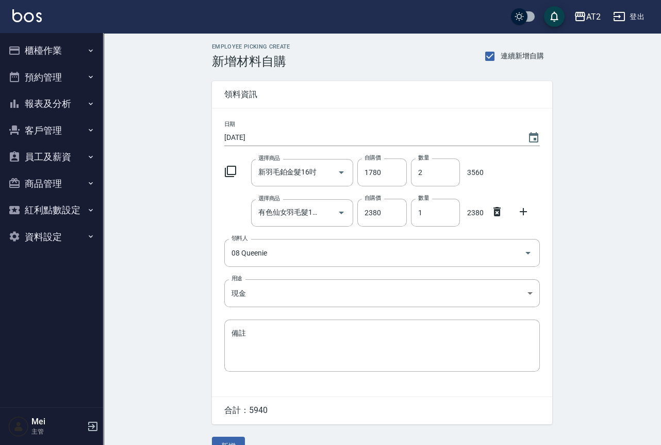
click at [164, 219] on div "Employee Picking Create 新增材料自購 連續新增自購 領料資訊 日期 2025/09/15 選擇商品 新羽毛鉑金髮16吋 選擇商品 自購…" at bounding box center [382, 249] width 558 height 432
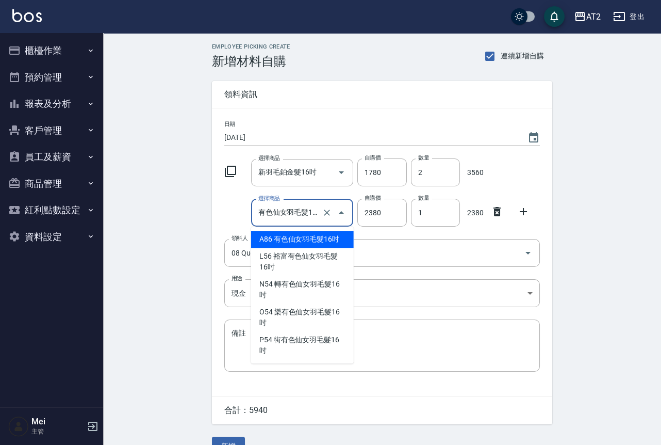
click at [288, 210] on input "有色仙女羽毛髮16吋" at bounding box center [288, 213] width 64 height 18
click at [287, 236] on li "A86 有色仙女羽毛髮16吋" at bounding box center [302, 239] width 103 height 17
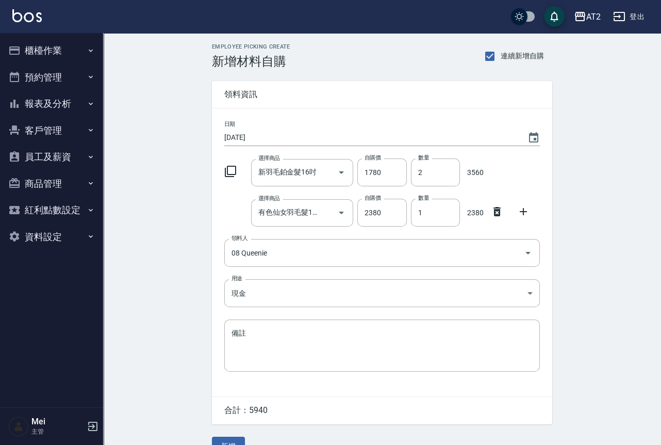
click at [156, 280] on div "Employee Picking Create 新增材料自購 連續新增自購 領料資訊 日期 2025/09/15 選擇商品 新羽毛鉑金髮16吋 選擇商品 自購…" at bounding box center [382, 249] width 558 height 432
click at [310, 218] on input "有色仙女羽毛髮16吋" at bounding box center [288, 213] width 64 height 18
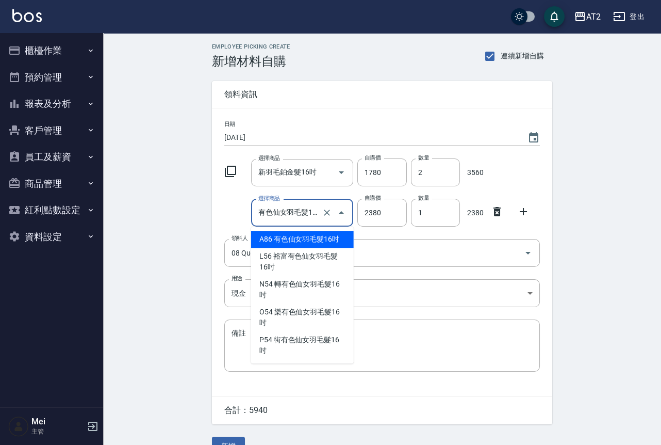
click at [287, 239] on li "A86 有色仙女羽毛髮16吋" at bounding box center [302, 239] width 103 height 17
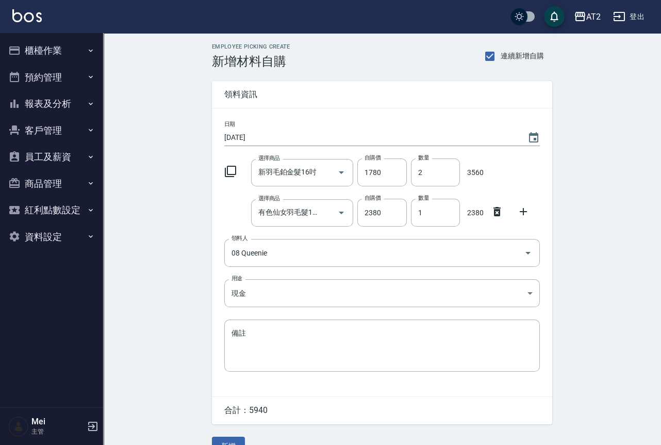
click at [162, 274] on div "Employee Picking Create 新增材料自購 連續新增自購 領料資訊 日期 2025/09/15 選擇商品 新羽毛鉑金髮16吋 選擇商品 自購…" at bounding box center [382, 249] width 558 height 432
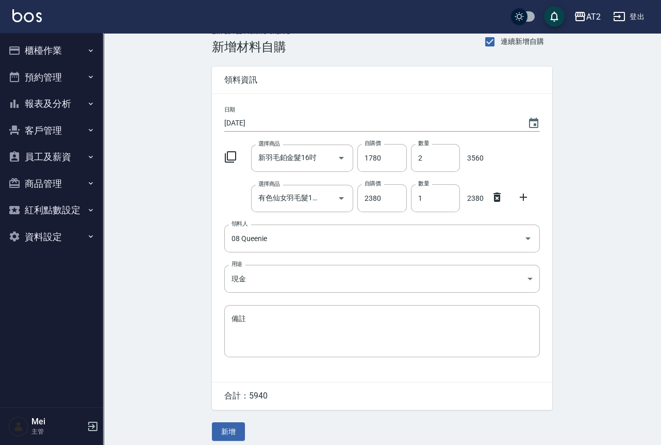
scroll to position [22, 0]
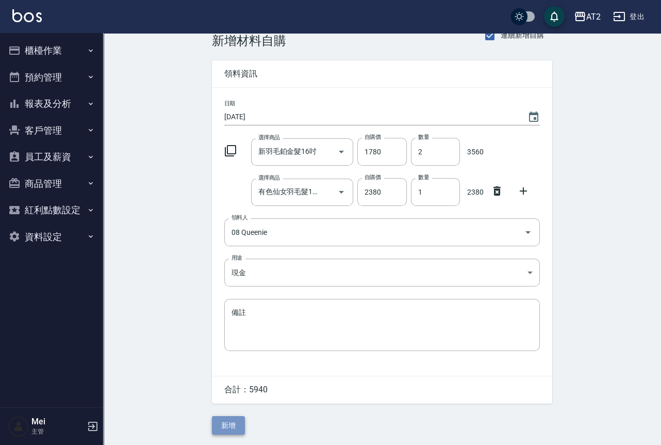
click at [225, 429] on button "新增" at bounding box center [228, 425] width 33 height 19
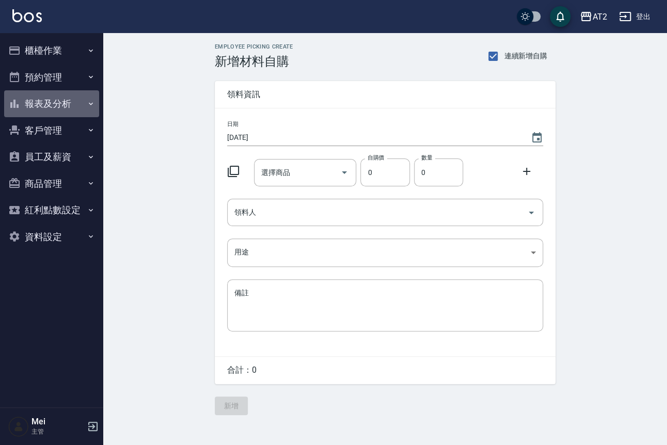
click at [75, 100] on button "報表及分析" at bounding box center [51, 103] width 95 height 27
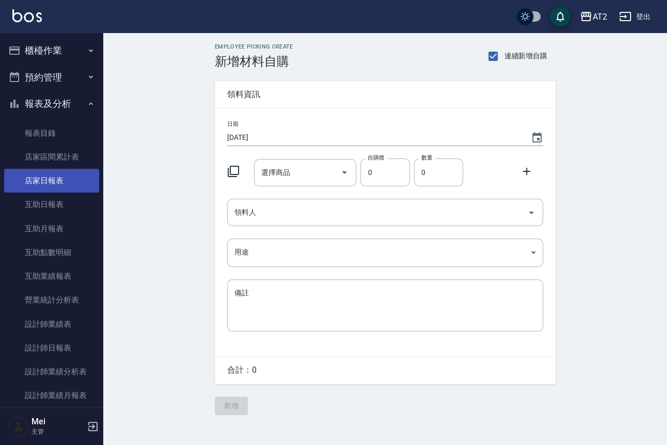
click at [42, 189] on link "店家日報表" at bounding box center [51, 181] width 95 height 24
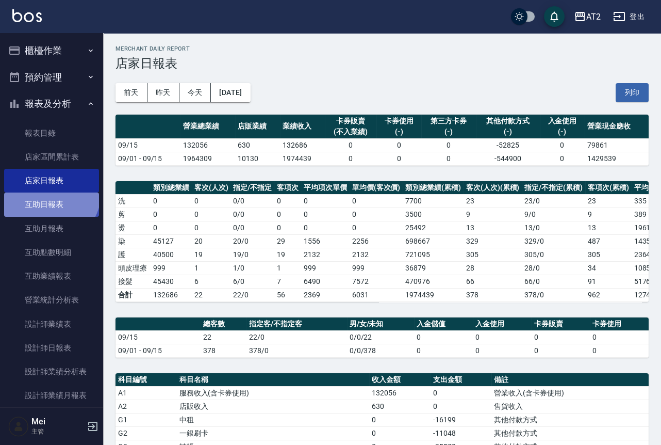
click at [50, 193] on link "互助日報表" at bounding box center [51, 204] width 95 height 24
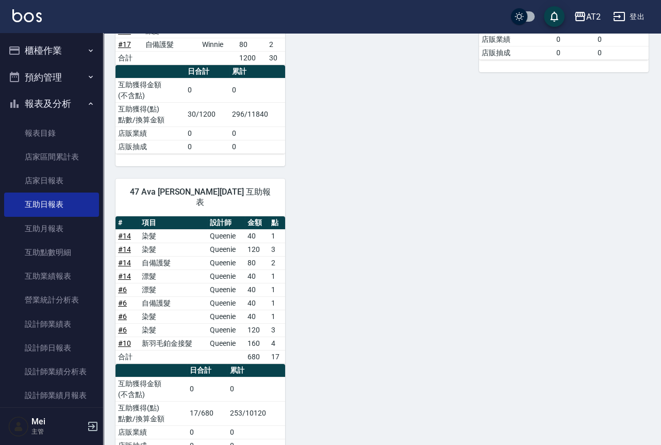
scroll to position [692, 0]
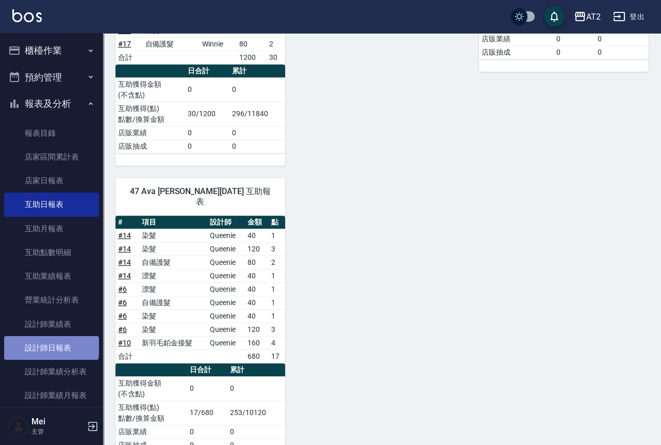
click at [51, 346] on link "設計師日報表" at bounding box center [51, 348] width 95 height 24
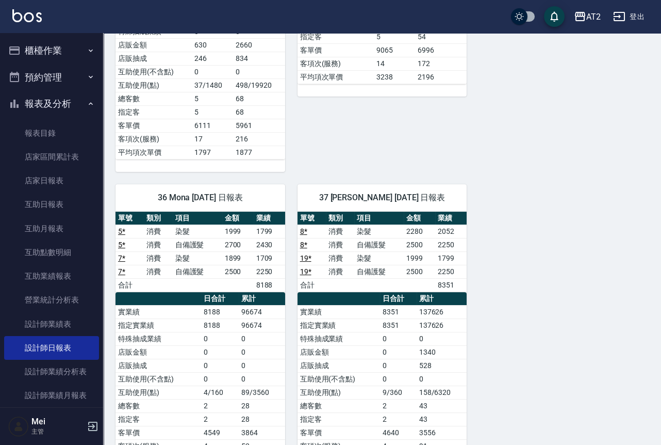
scroll to position [802, 0]
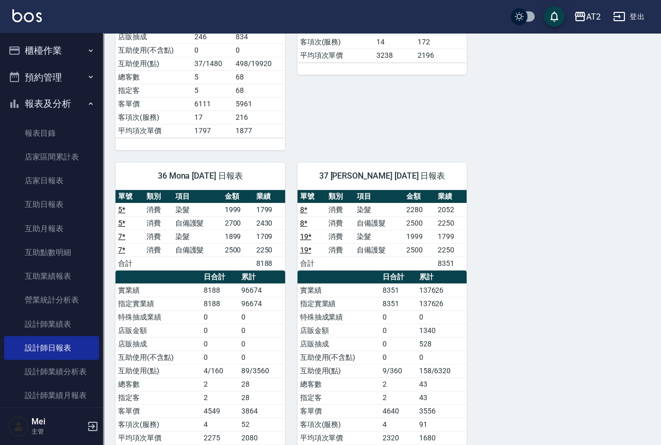
click at [638, 6] on div "AT2 登出" at bounding box center [330, 16] width 661 height 33
